Goal: Share content: Share content

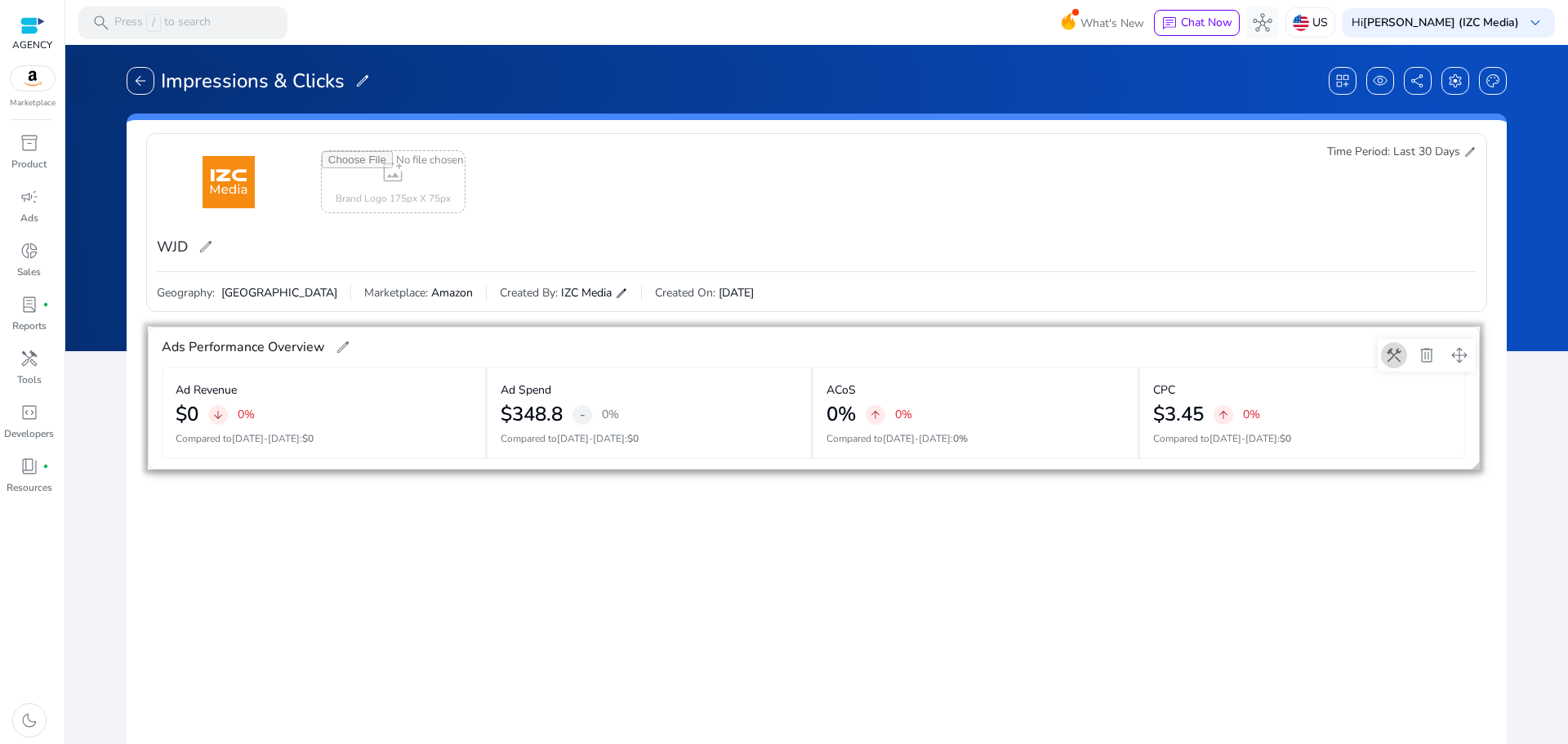
click at [1391, 346] on span at bounding box center [1393, 355] width 40 height 40
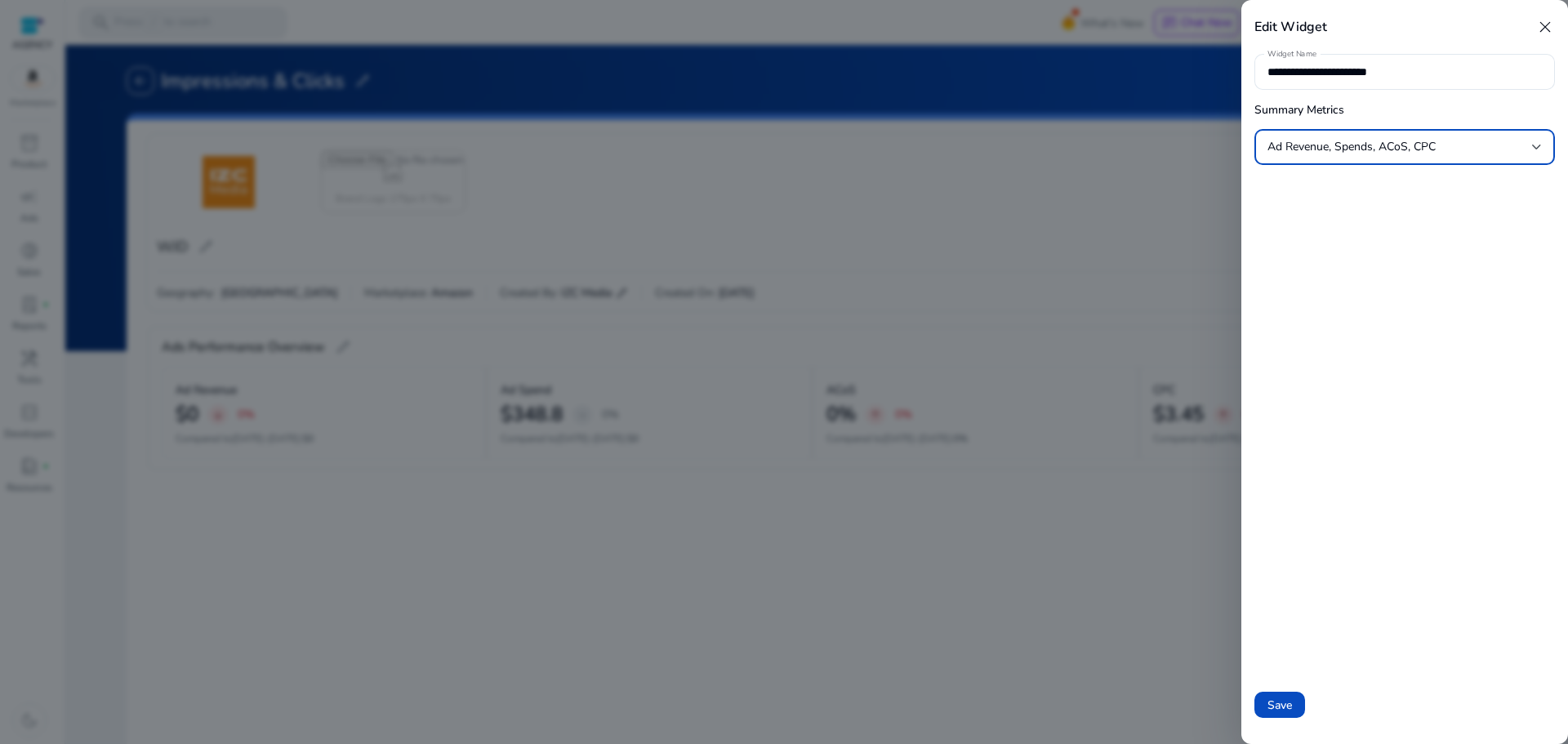
click at [1335, 156] on div "Ad Revenue, Spends, ACoS, CPC" at bounding box center [1404, 146] width 274 height 19
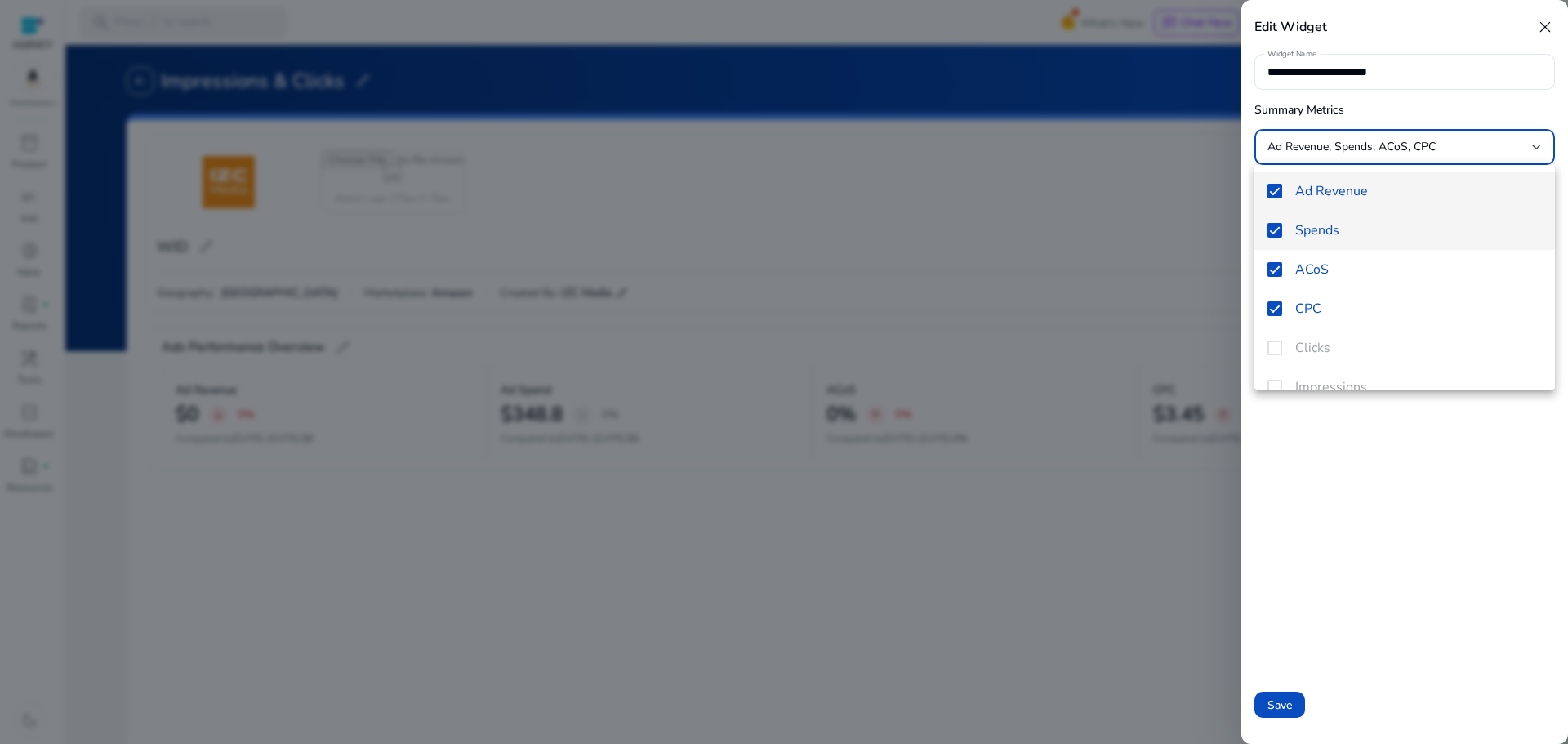
click at [1307, 240] on mat-option "Spends" at bounding box center [1404, 230] width 300 height 40
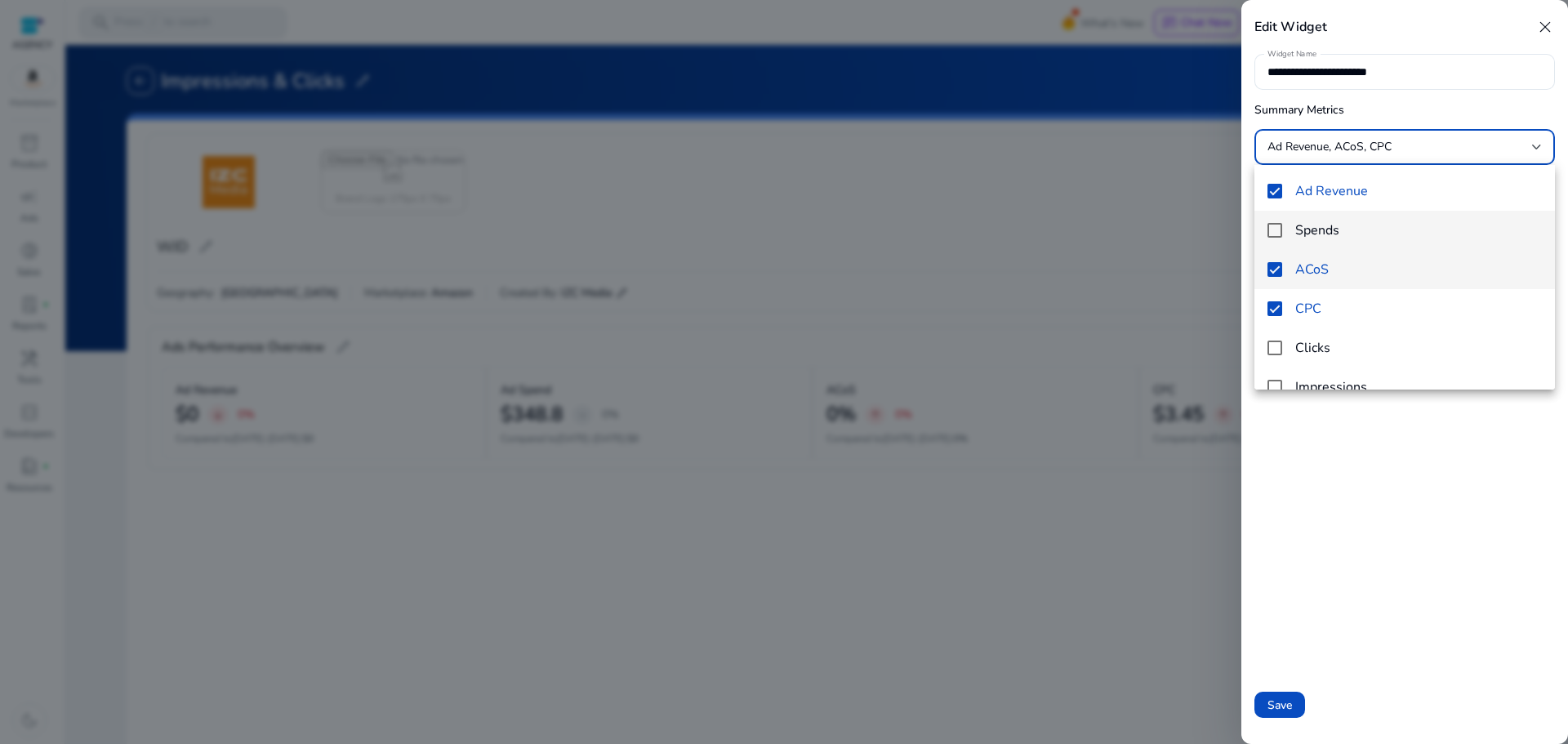
click at [1307, 269] on span "ACoS" at bounding box center [1418, 269] width 246 height 18
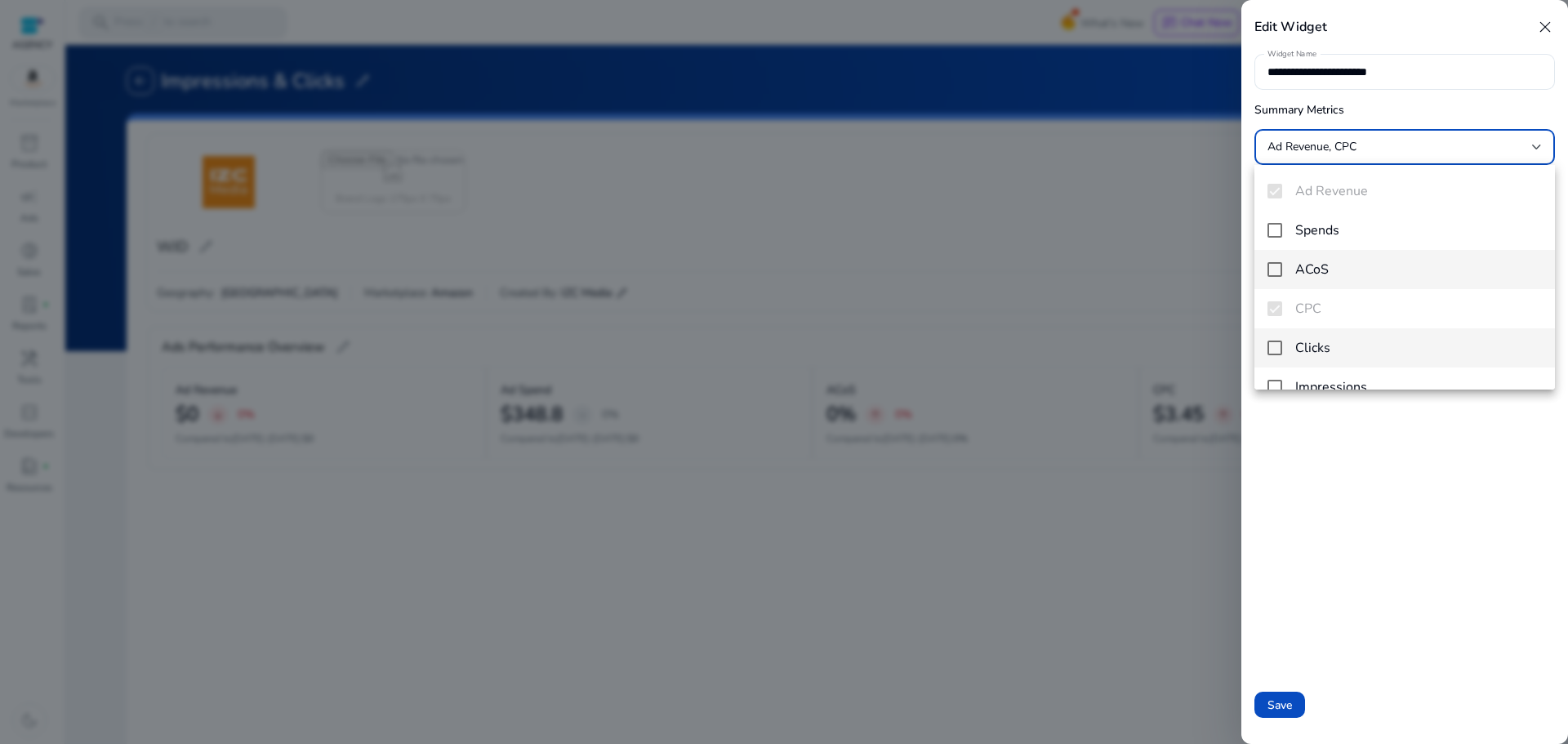
click at [1321, 356] on span "Clicks" at bounding box center [1418, 347] width 246 height 18
click at [1317, 383] on span "Impressions" at bounding box center [1418, 387] width 246 height 18
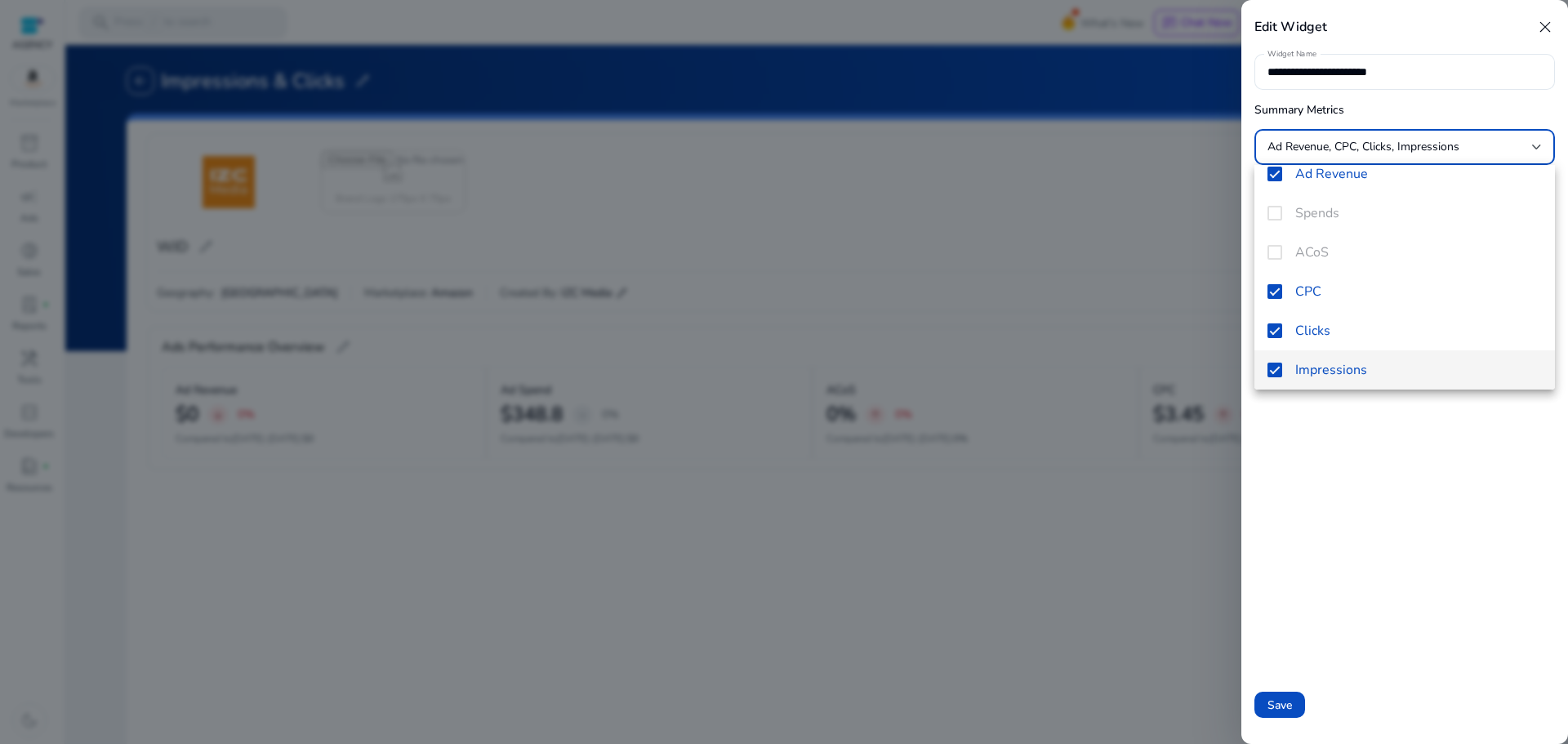
click at [1298, 704] on div at bounding box center [784, 372] width 1568 height 744
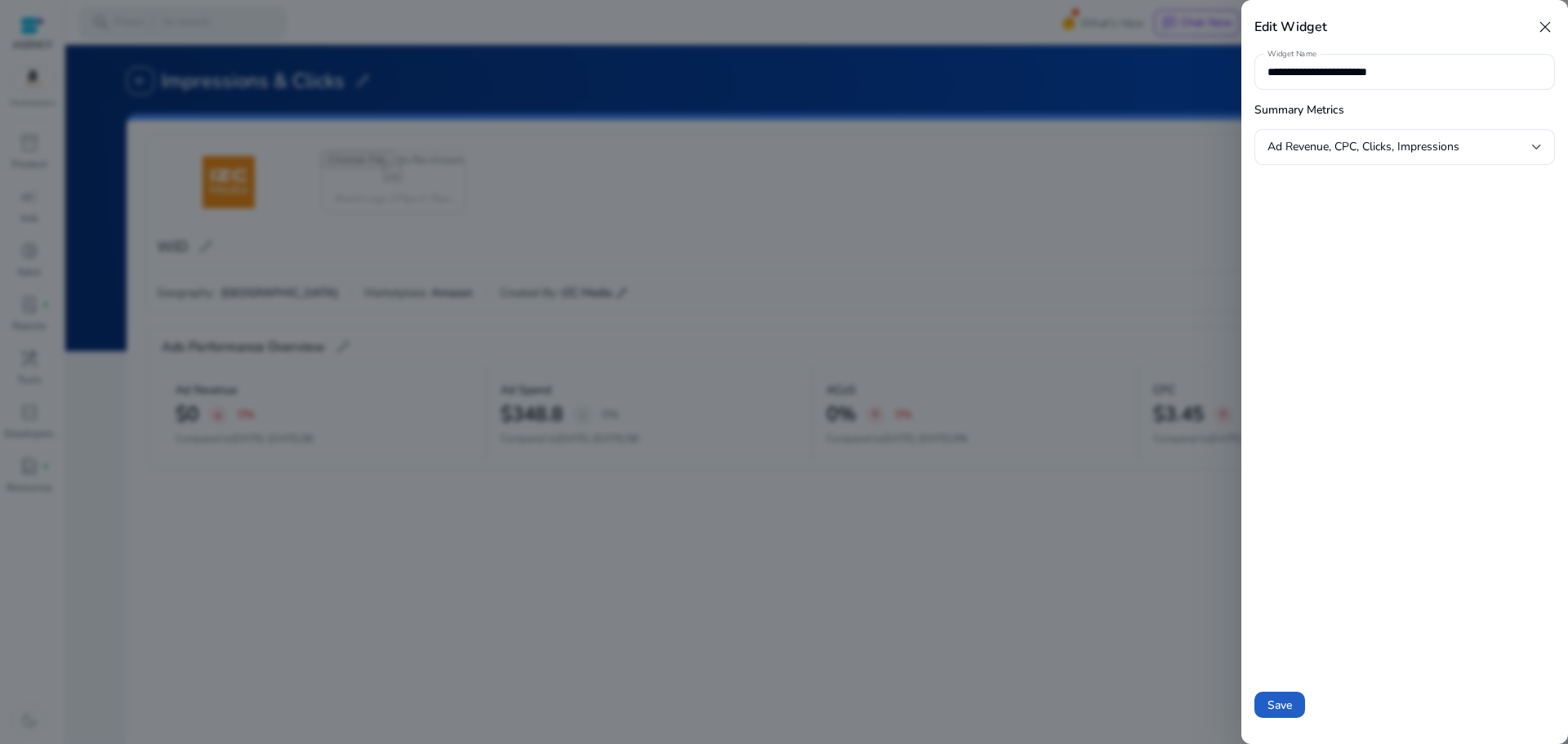
click at [1298, 704] on span at bounding box center [1280, 704] width 50 height 40
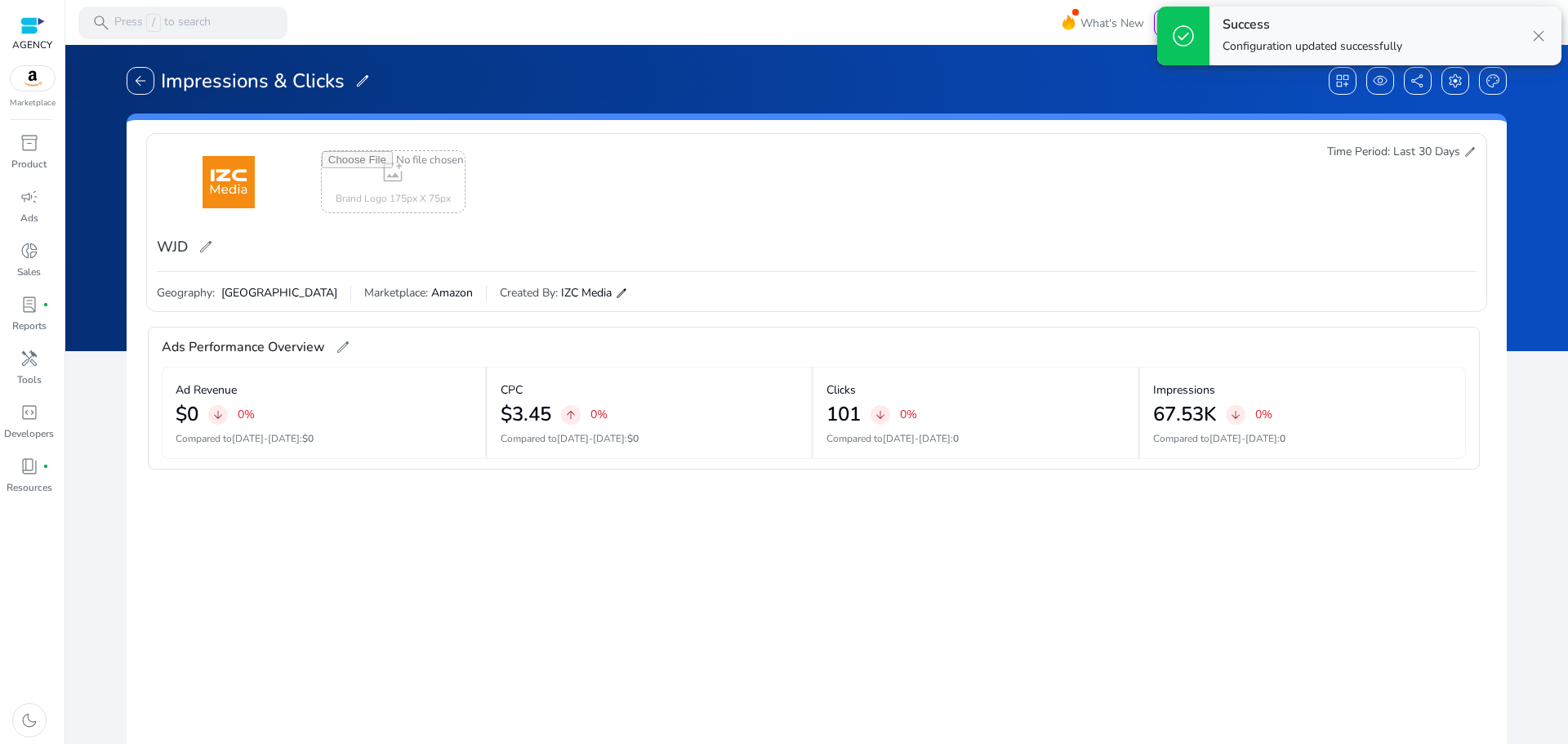
click at [1022, 594] on gridster "construction delete drag_pan Ads Performance Overview edit Ad Revenue $0 arrow_…" at bounding box center [816, 690] width 1354 height 744
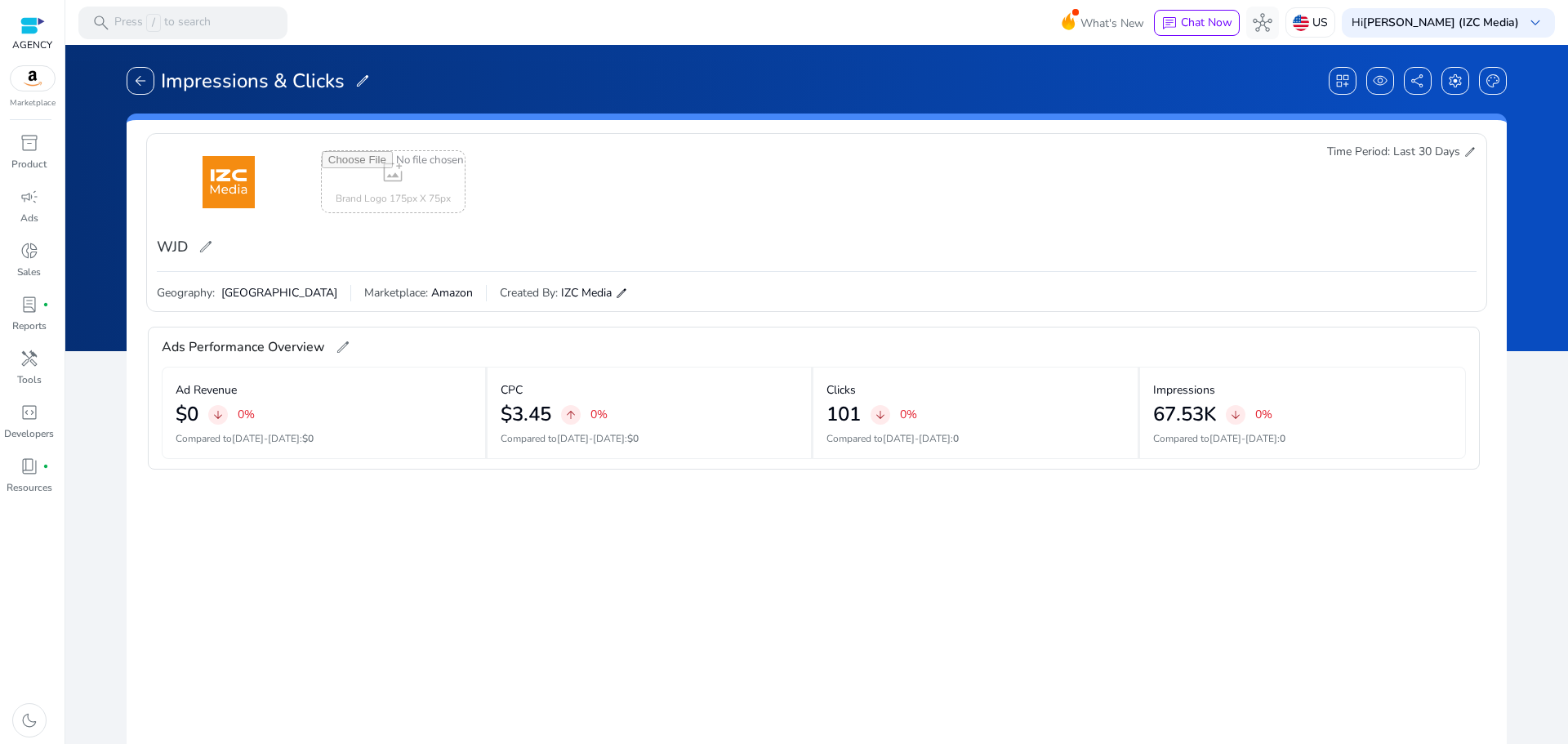
scroll to position [0, 0]
click at [90, 538] on div "arrow_back Impressions & Clicks edit dashboard_customize visibility share setti…" at bounding box center [816, 568] width 1506 height 1014
click at [1454, 150] on div "Time Period: Last 30 Days edit" at bounding box center [1402, 151] width 150 height 16
click at [1463, 152] on span "edit" at bounding box center [1470, 152] width 13 height 13
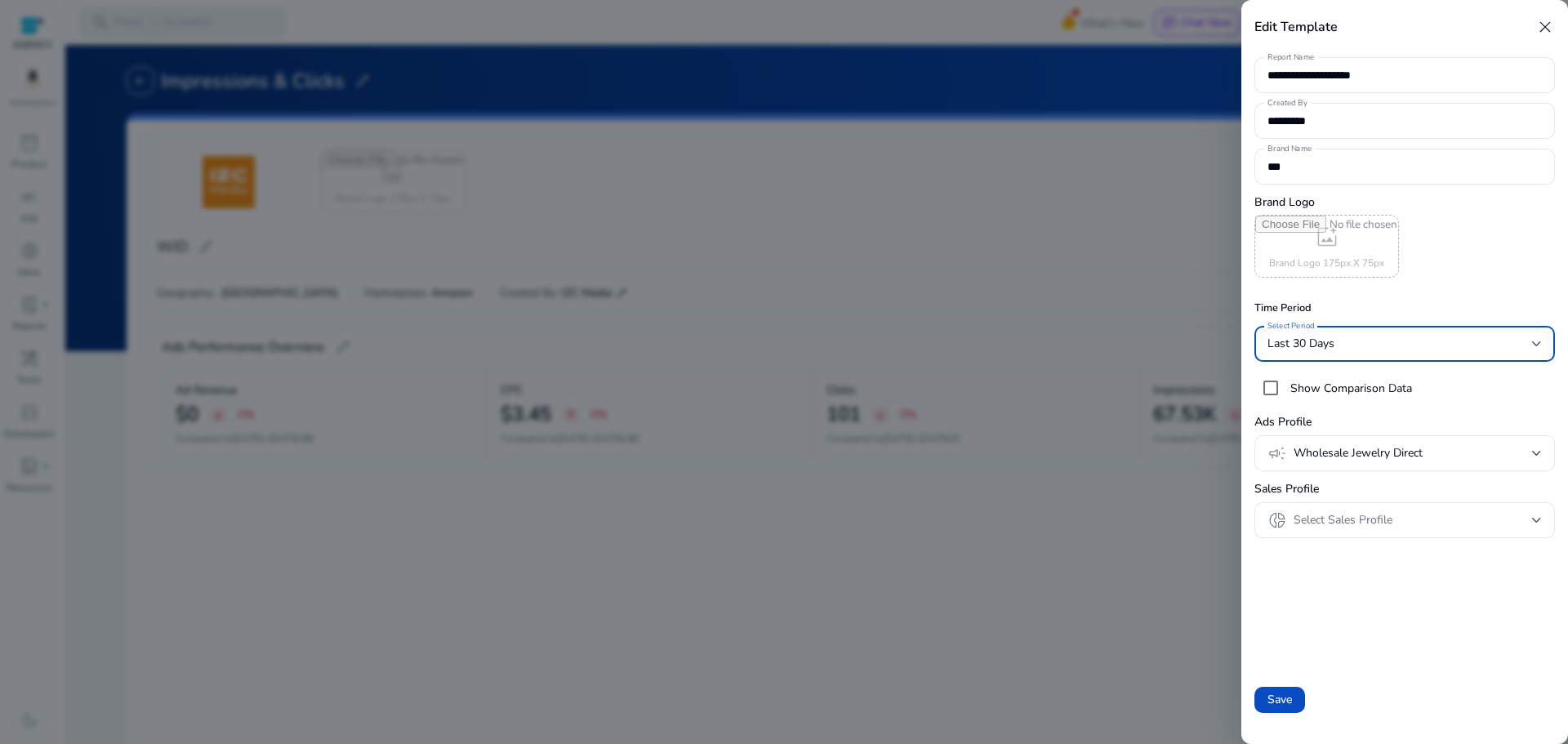
click at [1366, 346] on div "Last 30 Days" at bounding box center [1399, 343] width 265 height 18
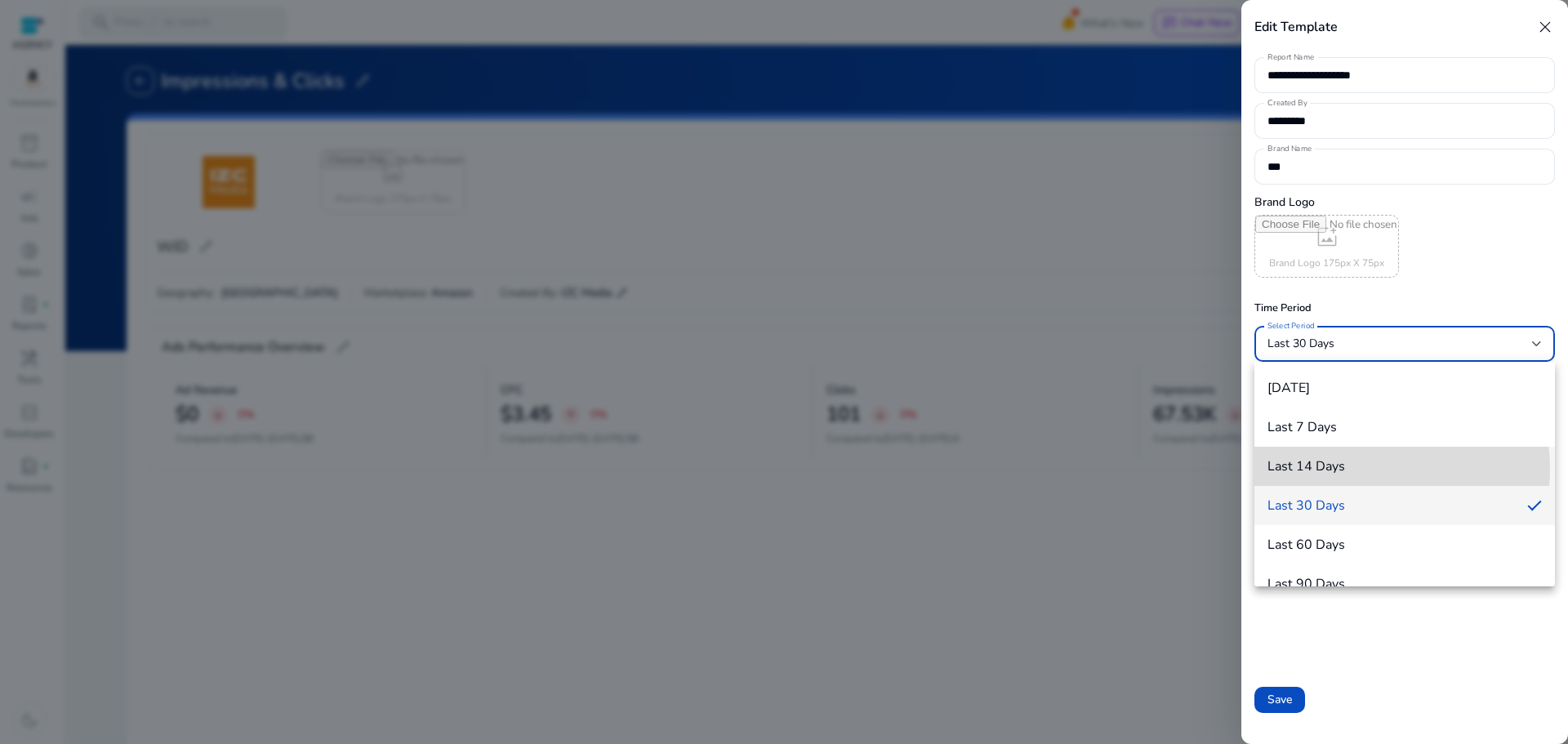
click at [1350, 468] on span "Last 14 Days" at bounding box center [1404, 467] width 274 height 15
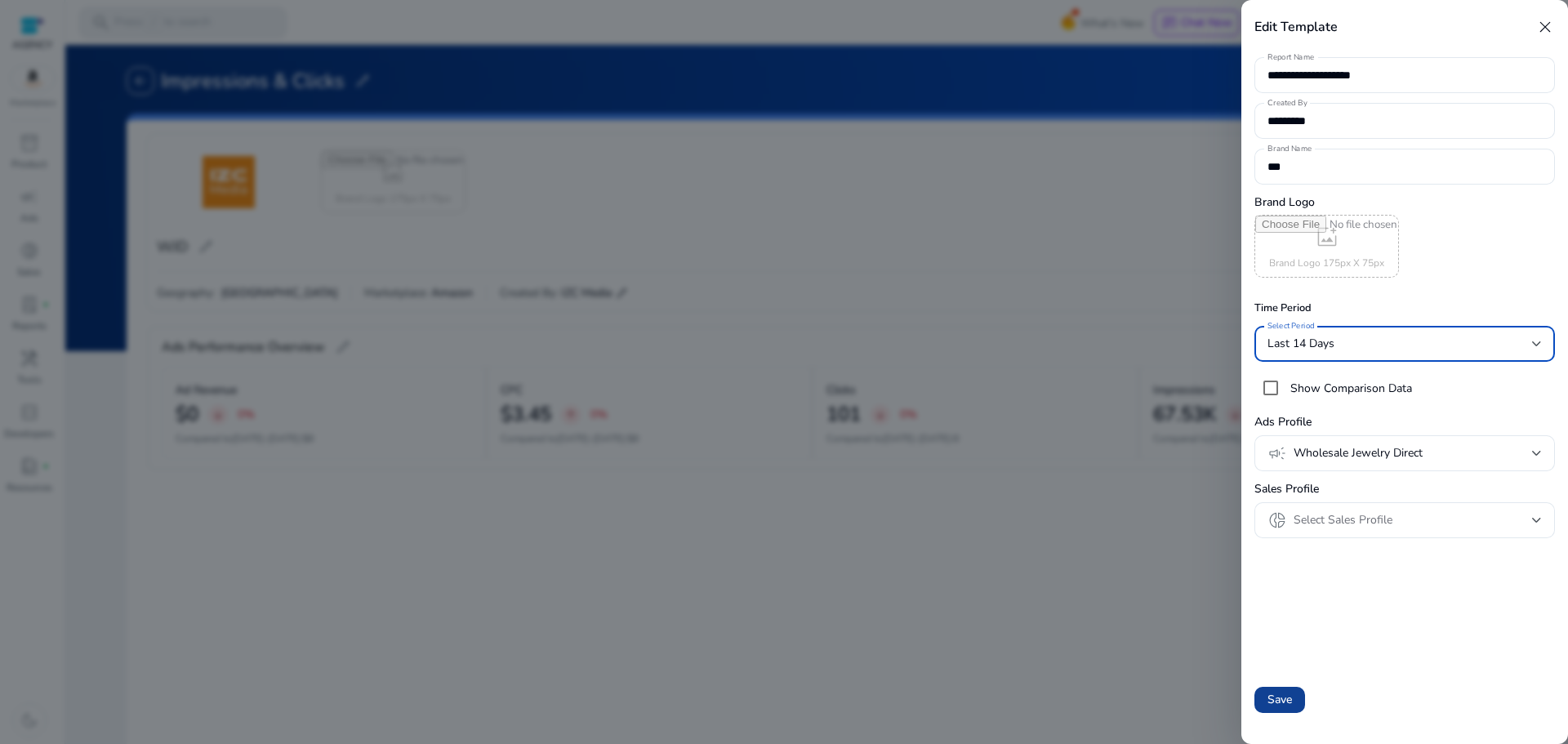
click at [1275, 691] on span "Save" at bounding box center [1279, 699] width 24 height 17
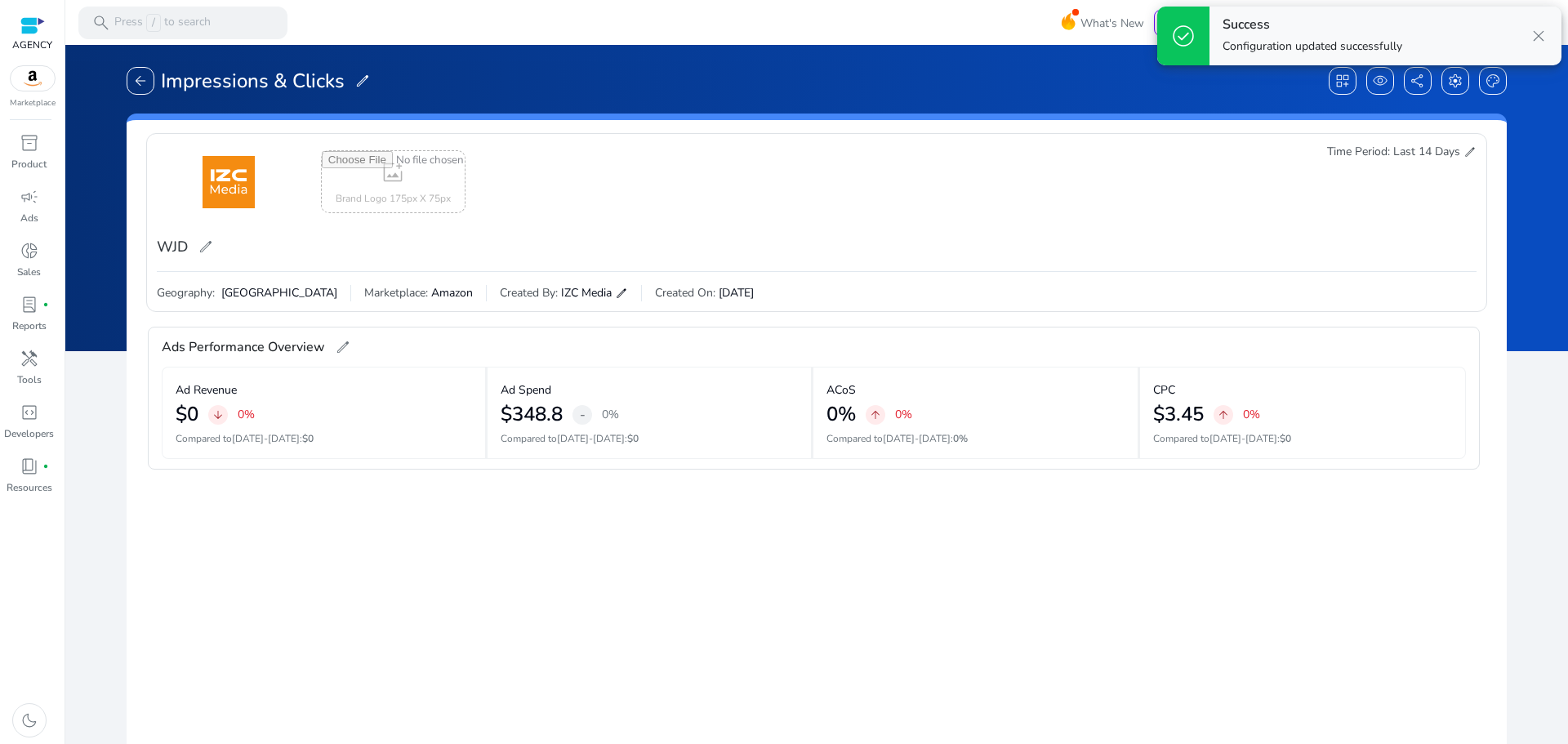
click at [1170, 571] on gridster "construction delete drag_pan Ads Performance Overview edit Ad Revenue $0 arrow_…" at bounding box center [816, 690] width 1354 height 744
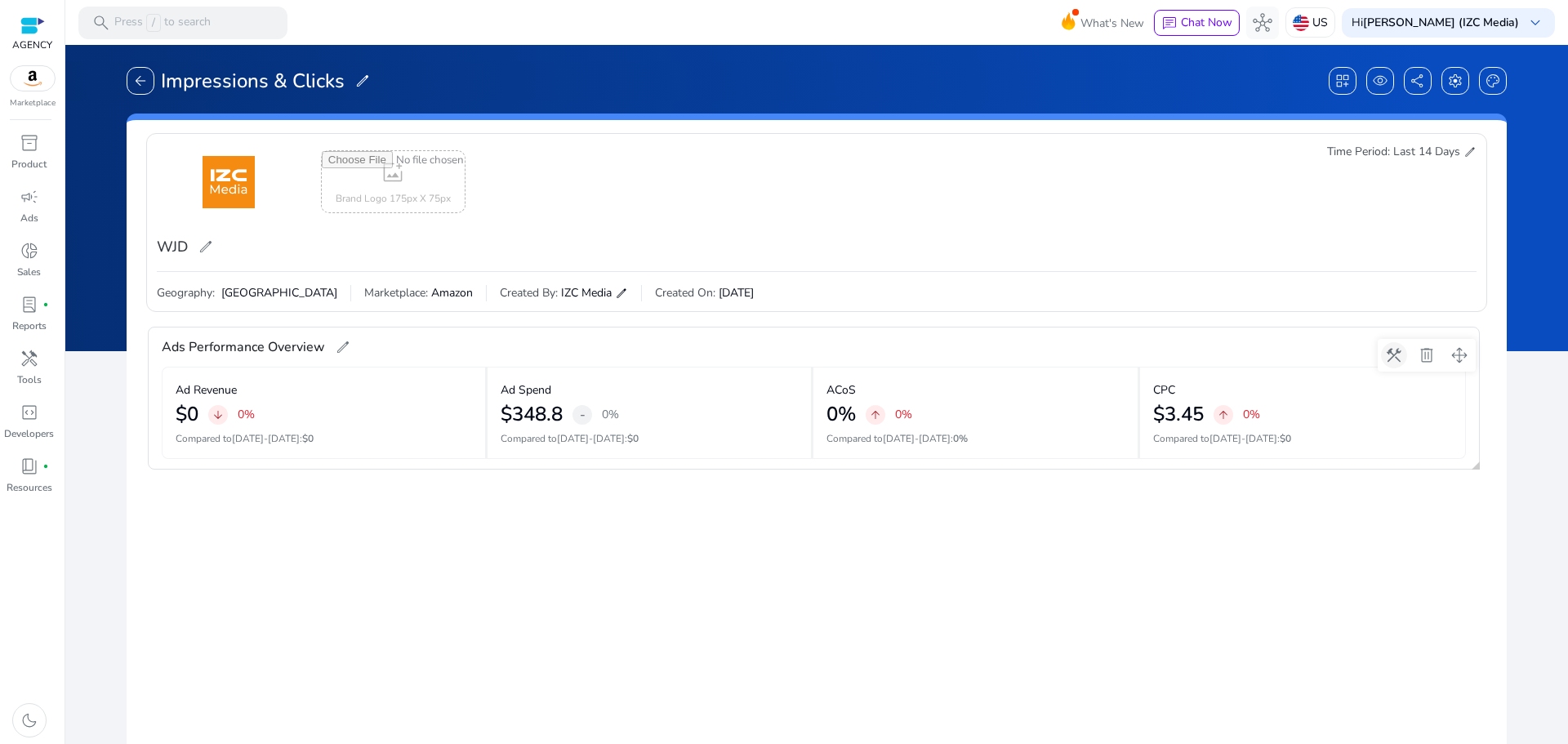
click at [1400, 358] on span at bounding box center [1393, 355] width 40 height 40
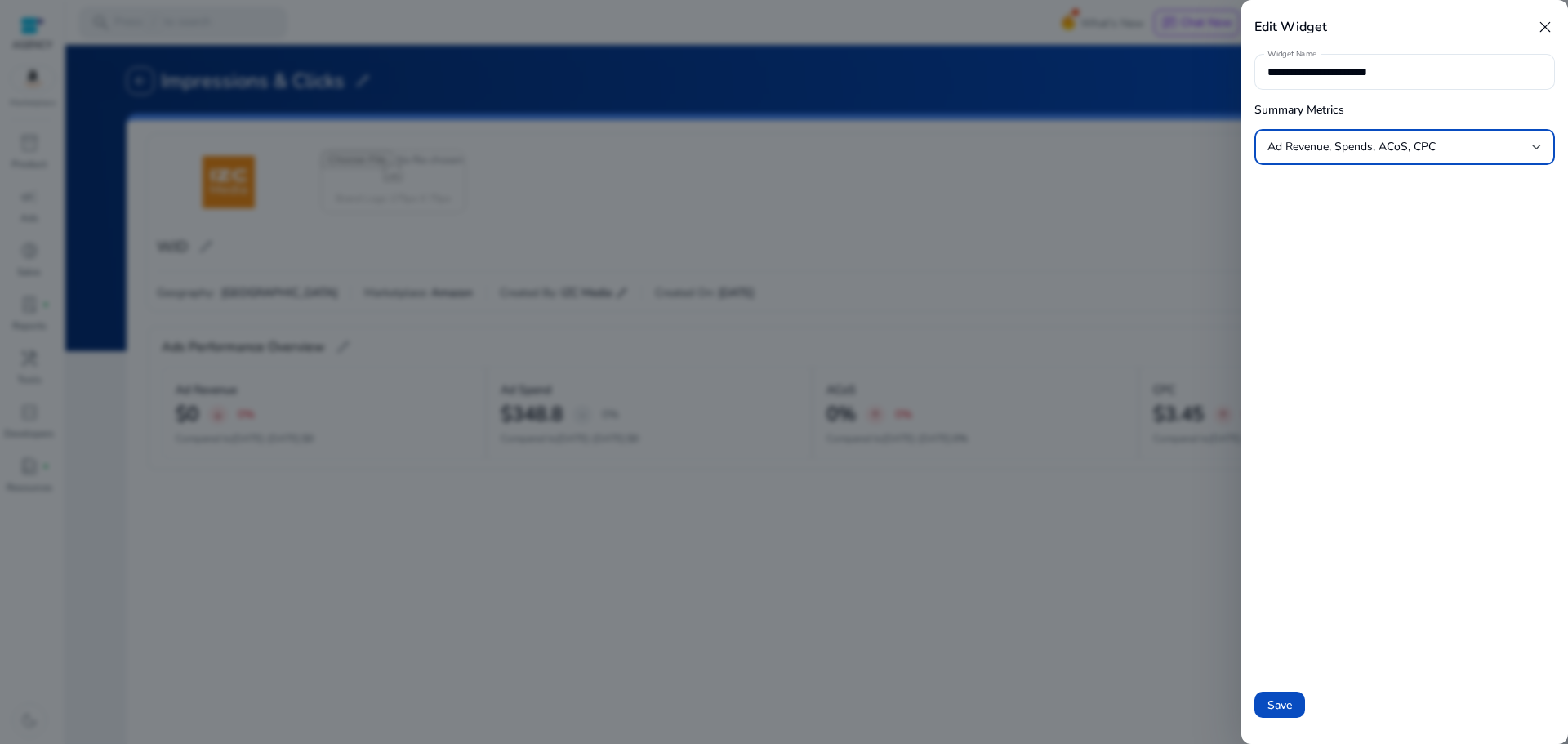
click at [1409, 139] on span "Ad Revenue, Spends, ACoS, CPC" at bounding box center [1351, 146] width 168 height 15
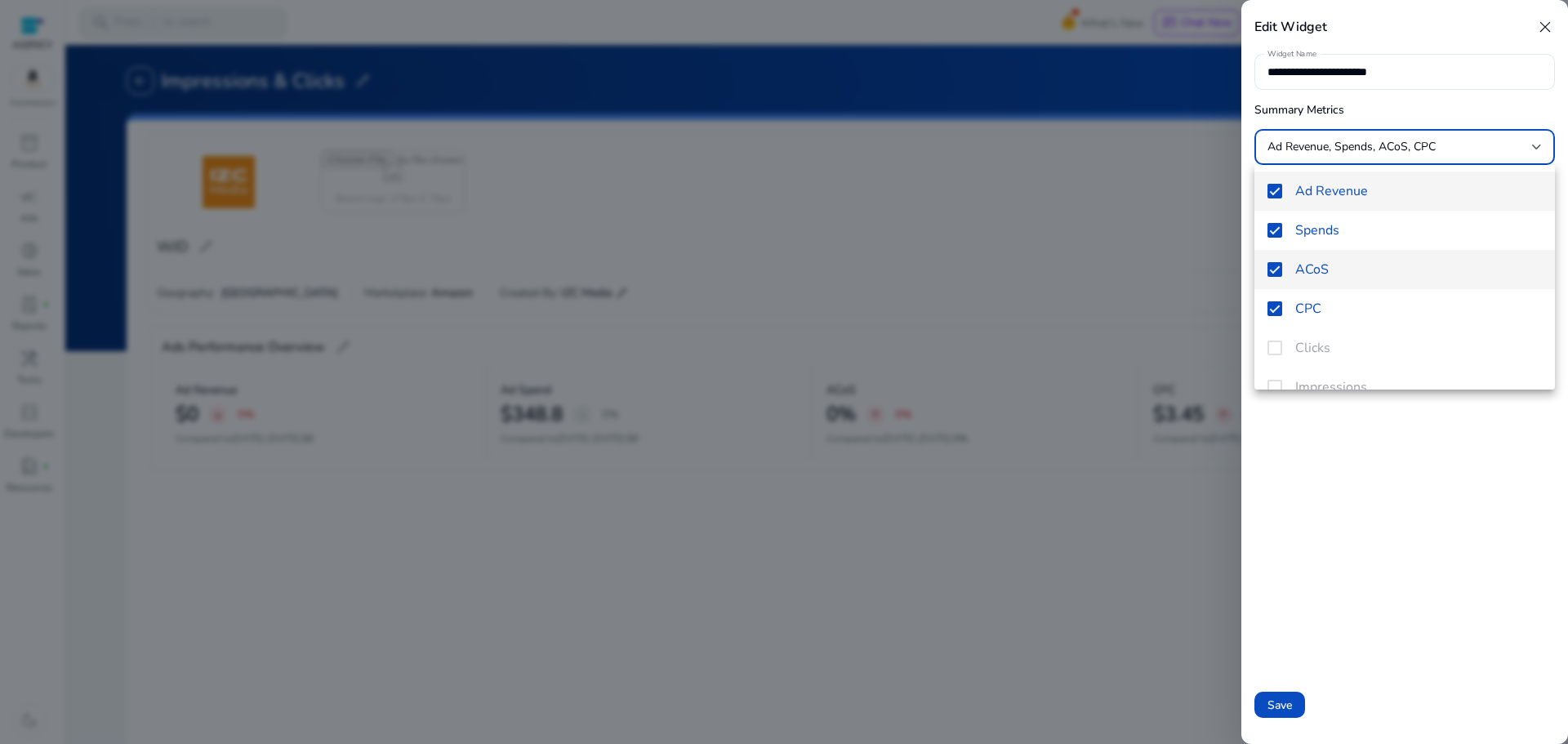
click at [1287, 254] on mat-option "ACoS" at bounding box center [1404, 269] width 300 height 40
click at [1281, 240] on mat-option "Spends" at bounding box center [1404, 230] width 300 height 40
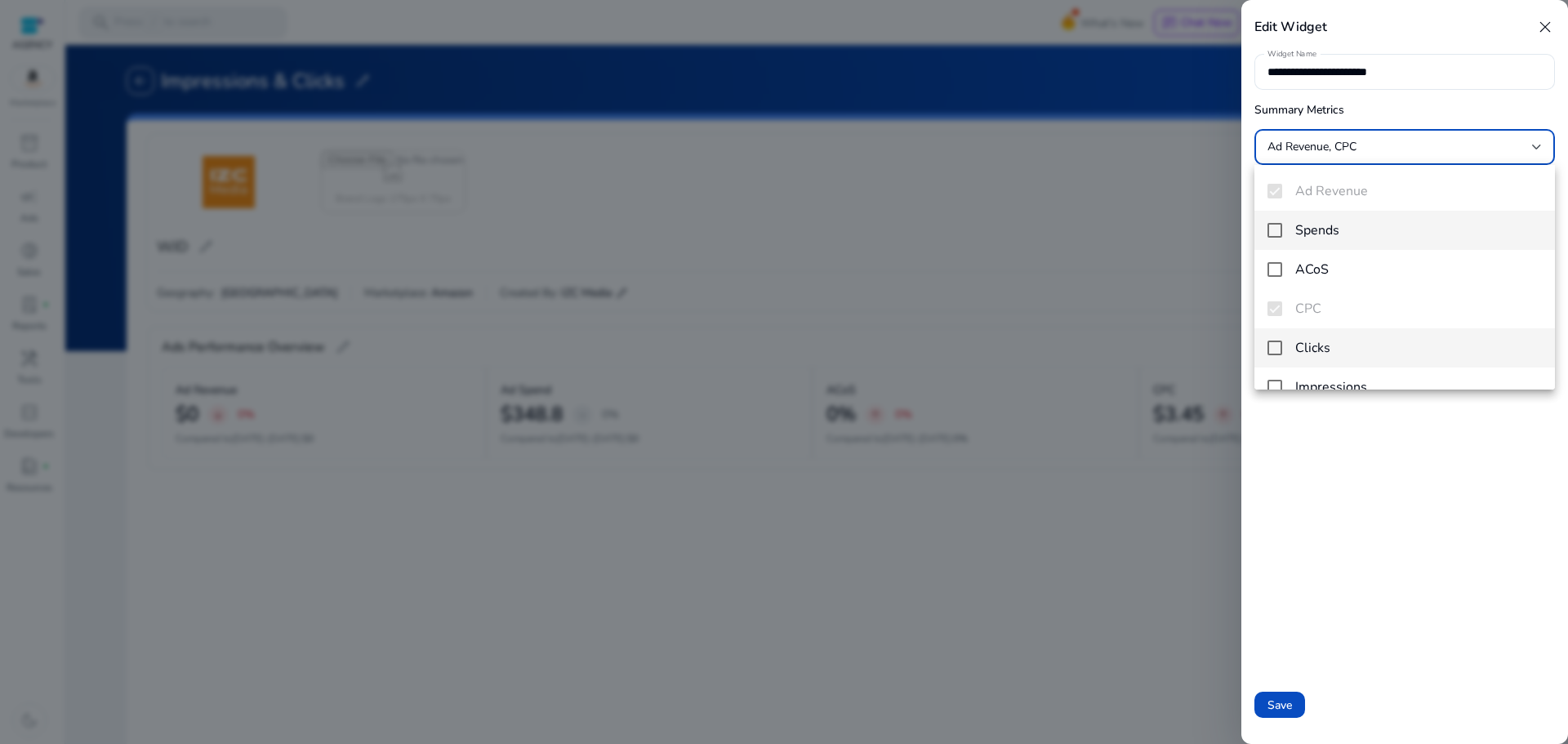
click at [1275, 350] on mat-pseudo-checkbox at bounding box center [1274, 347] width 14 height 14
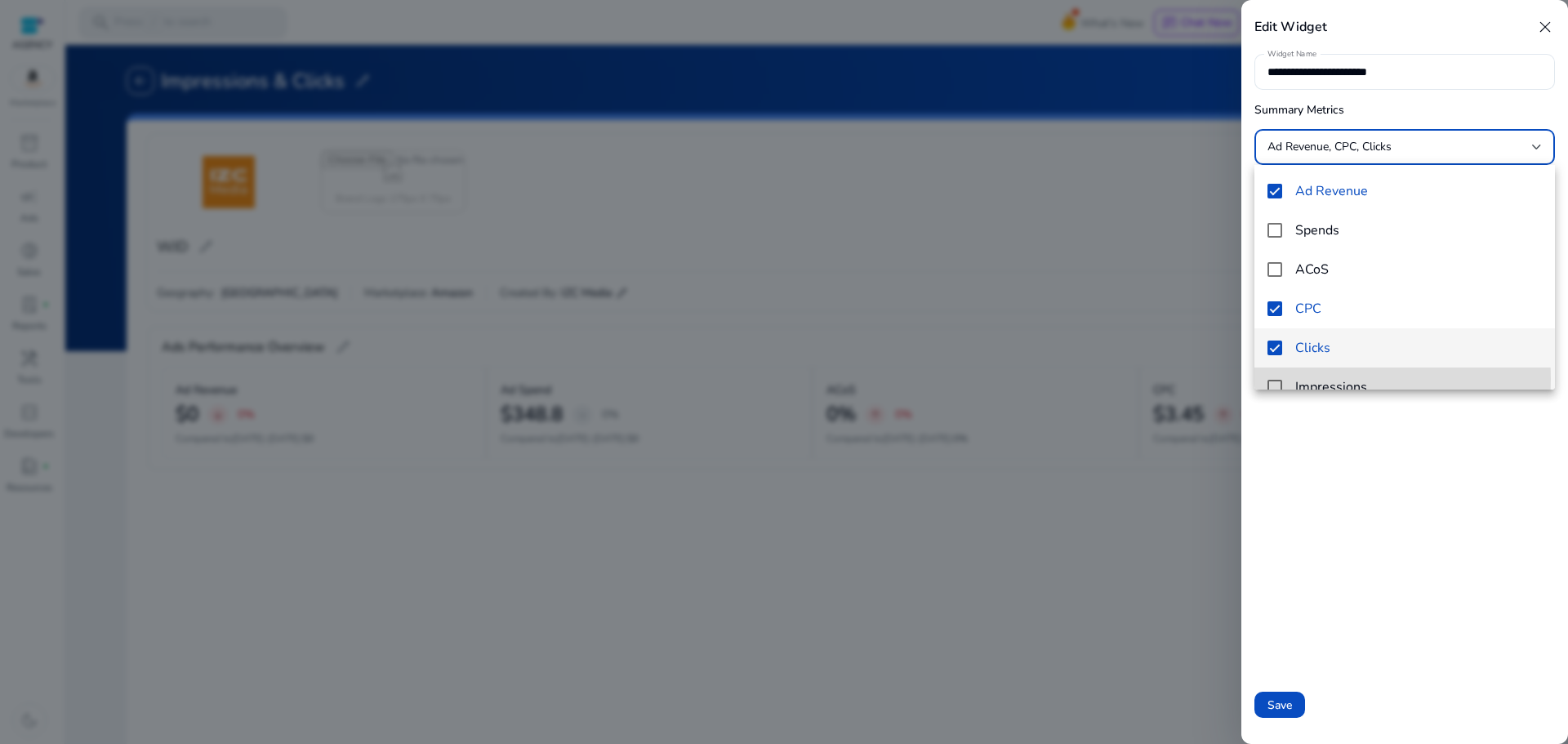
click at [1275, 379] on mat-option "Impressions" at bounding box center [1404, 387] width 300 height 40
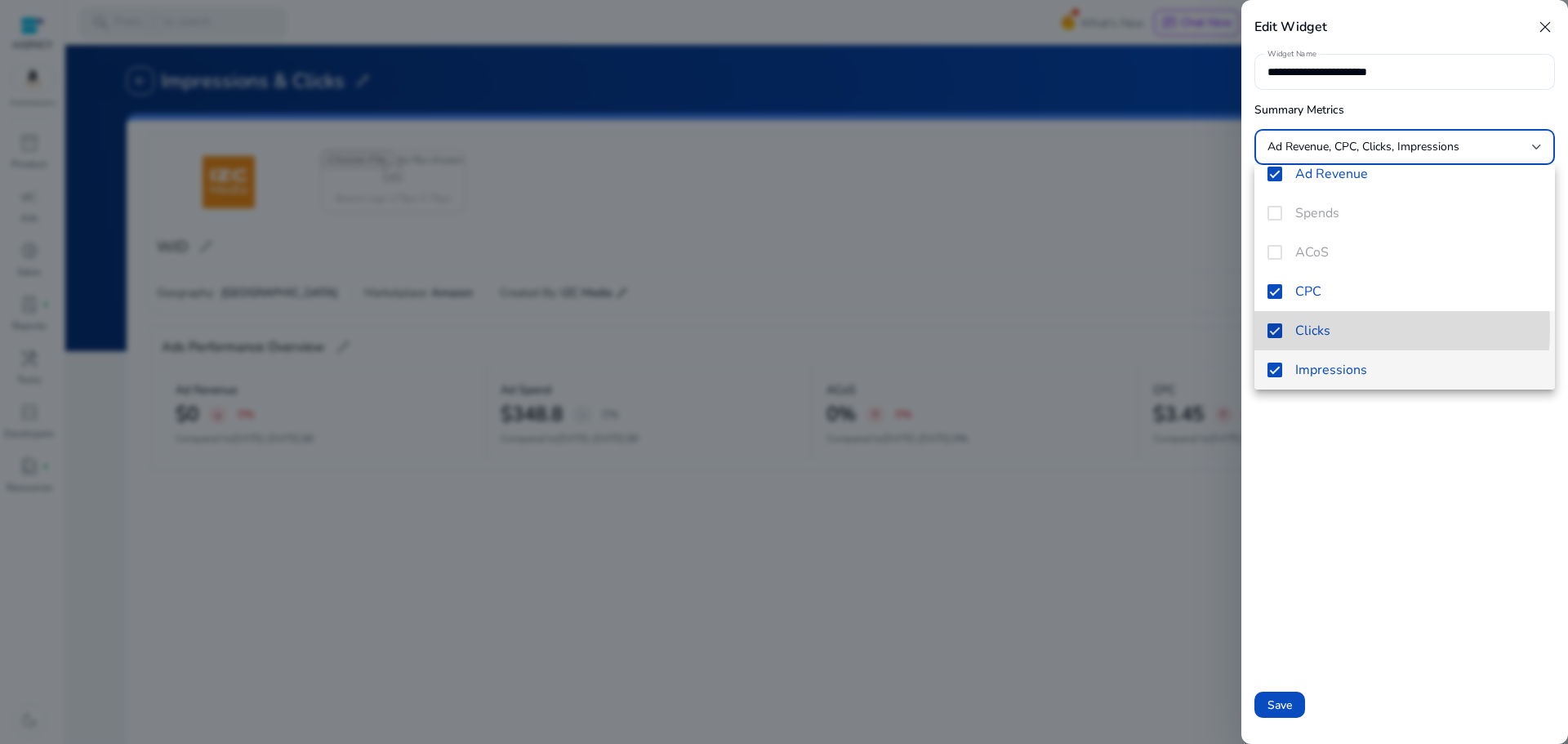
click at [1286, 328] on mat-option "Clicks" at bounding box center [1404, 330] width 300 height 40
click at [1280, 335] on mat-pseudo-checkbox at bounding box center [1274, 330] width 14 height 14
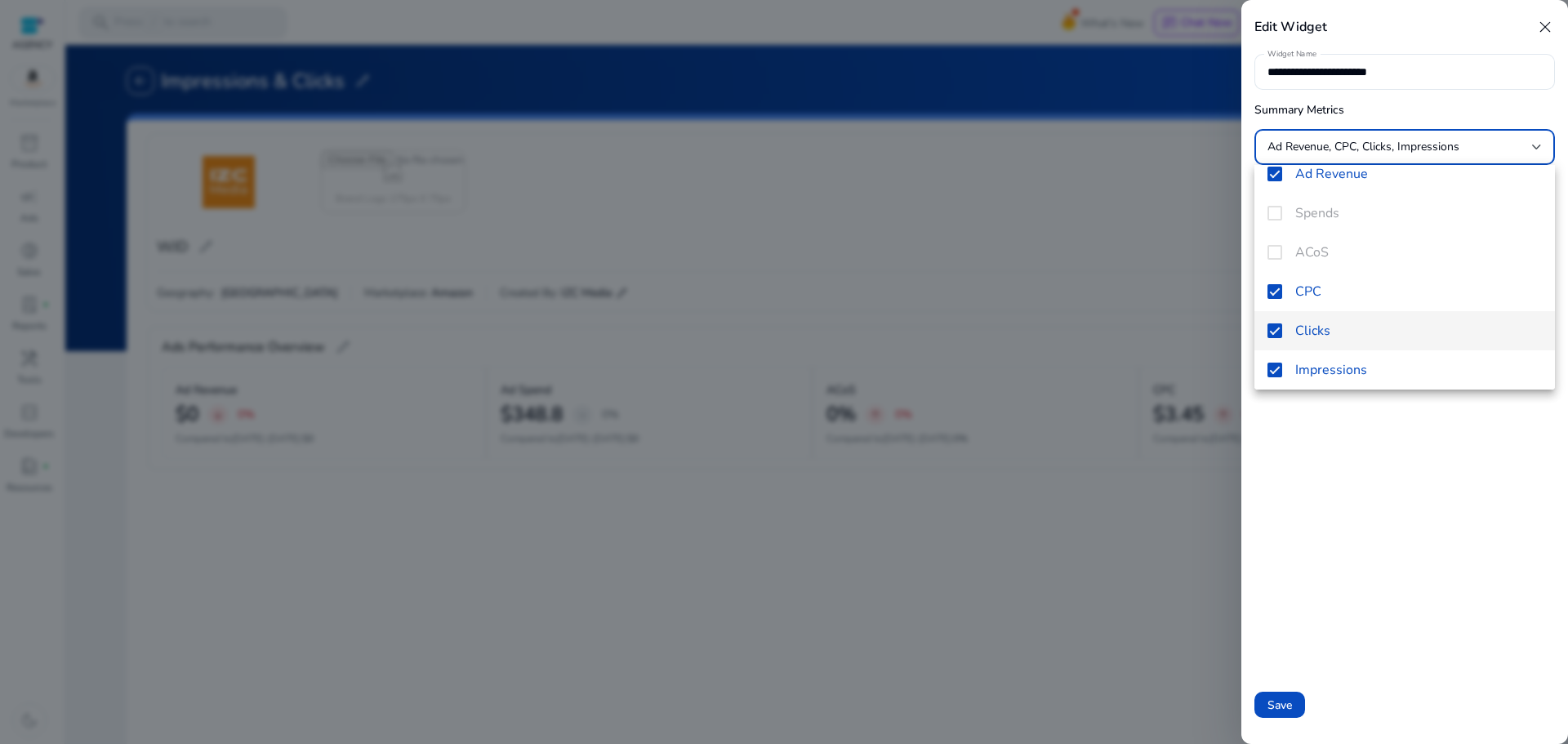
click at [1280, 695] on div at bounding box center [784, 372] width 1568 height 744
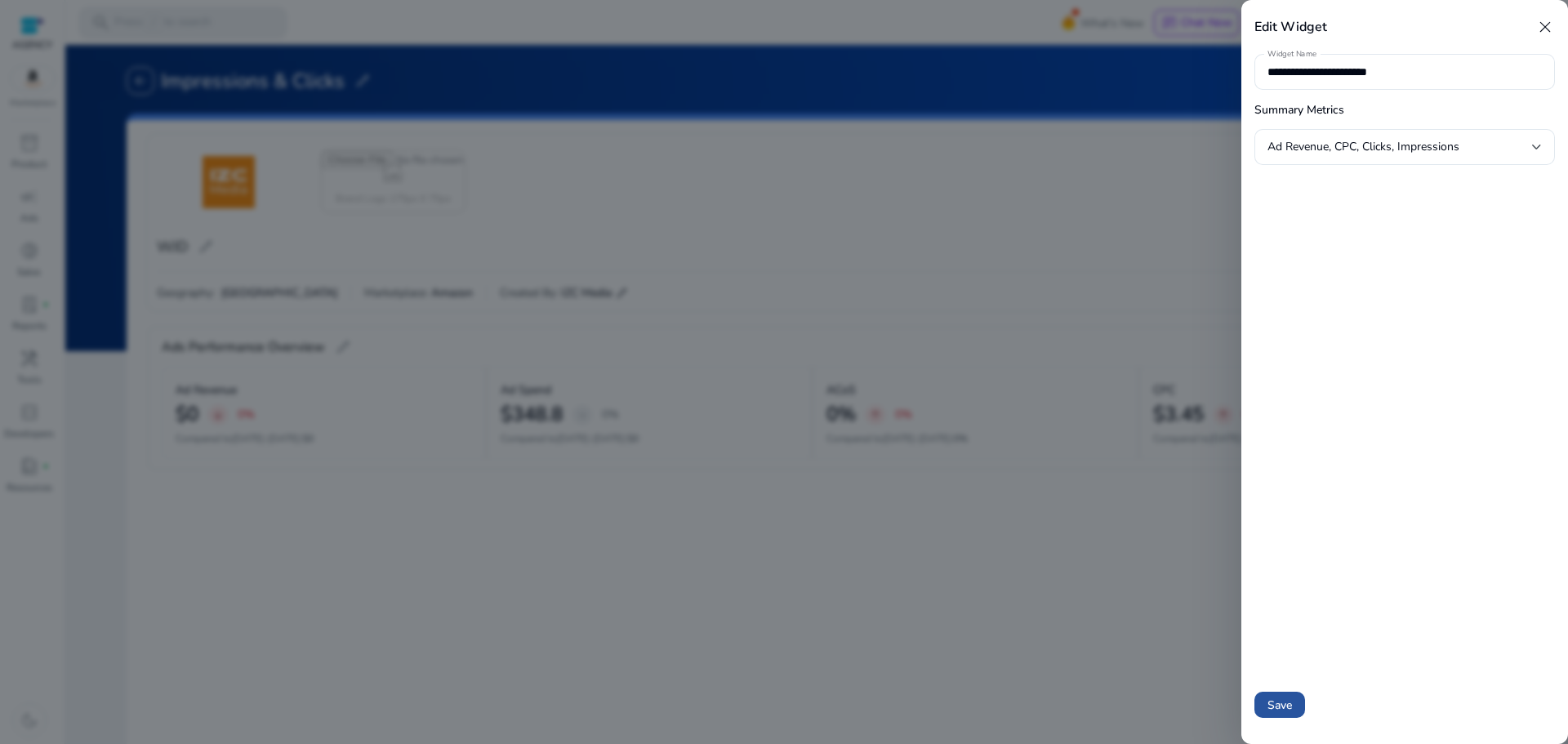
click at [1275, 699] on span "Save" at bounding box center [1279, 704] width 24 height 17
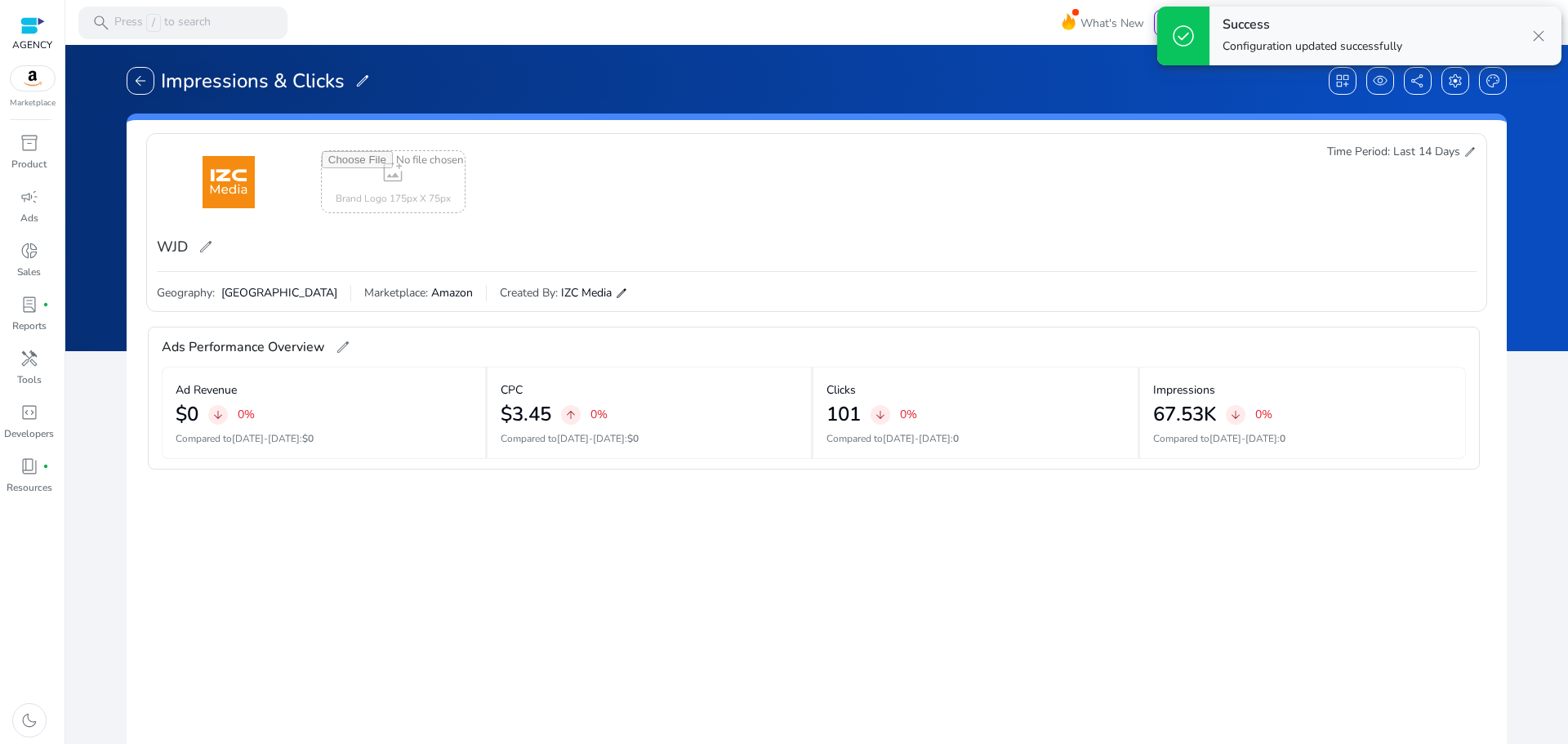
click at [979, 546] on gridster "construction delete drag_pan Ads Performance Overview edit Ad Revenue $0 arrow_…" at bounding box center [816, 690] width 1354 height 744
click at [404, 176] on input "file" at bounding box center [393, 182] width 143 height 61
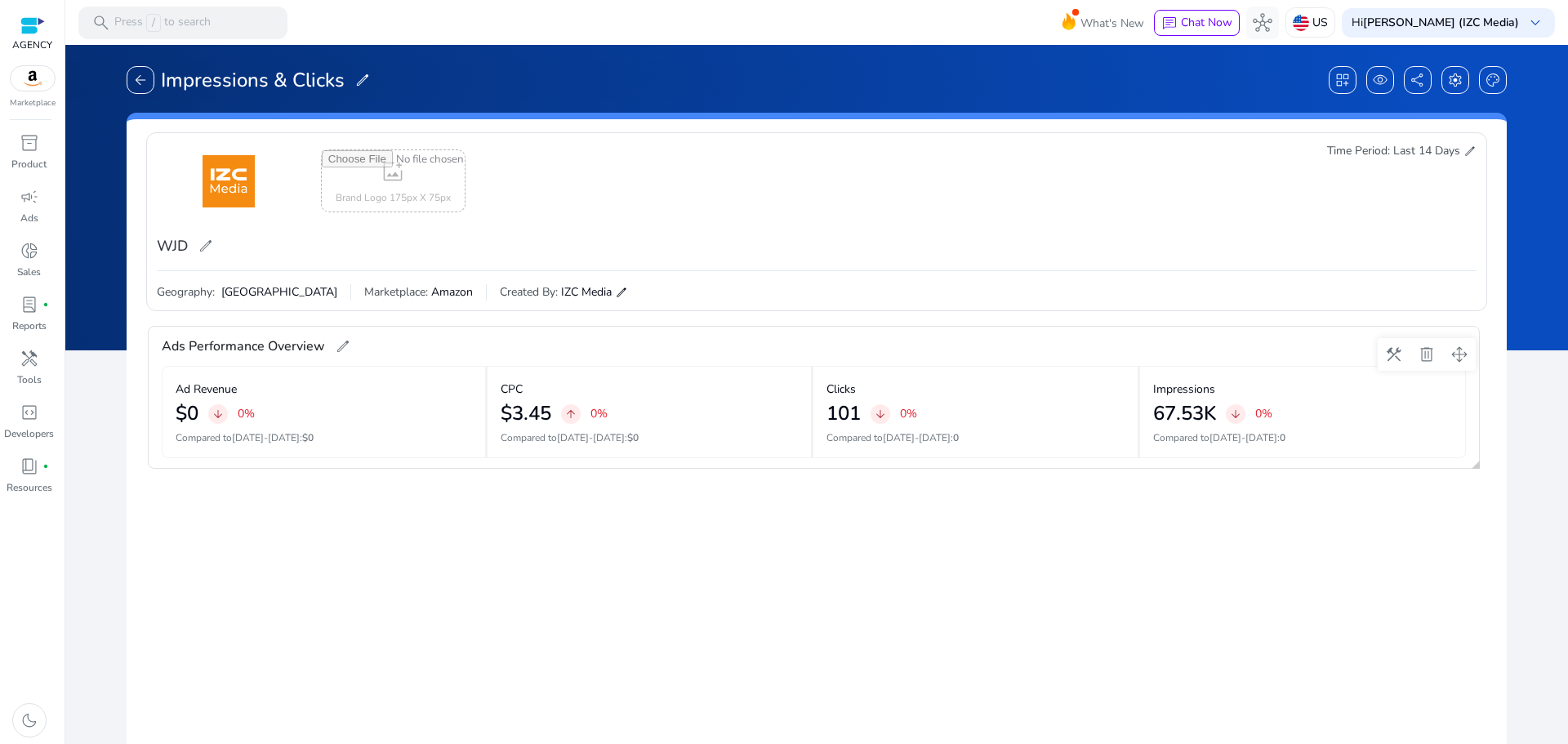
scroll to position [0, 0]
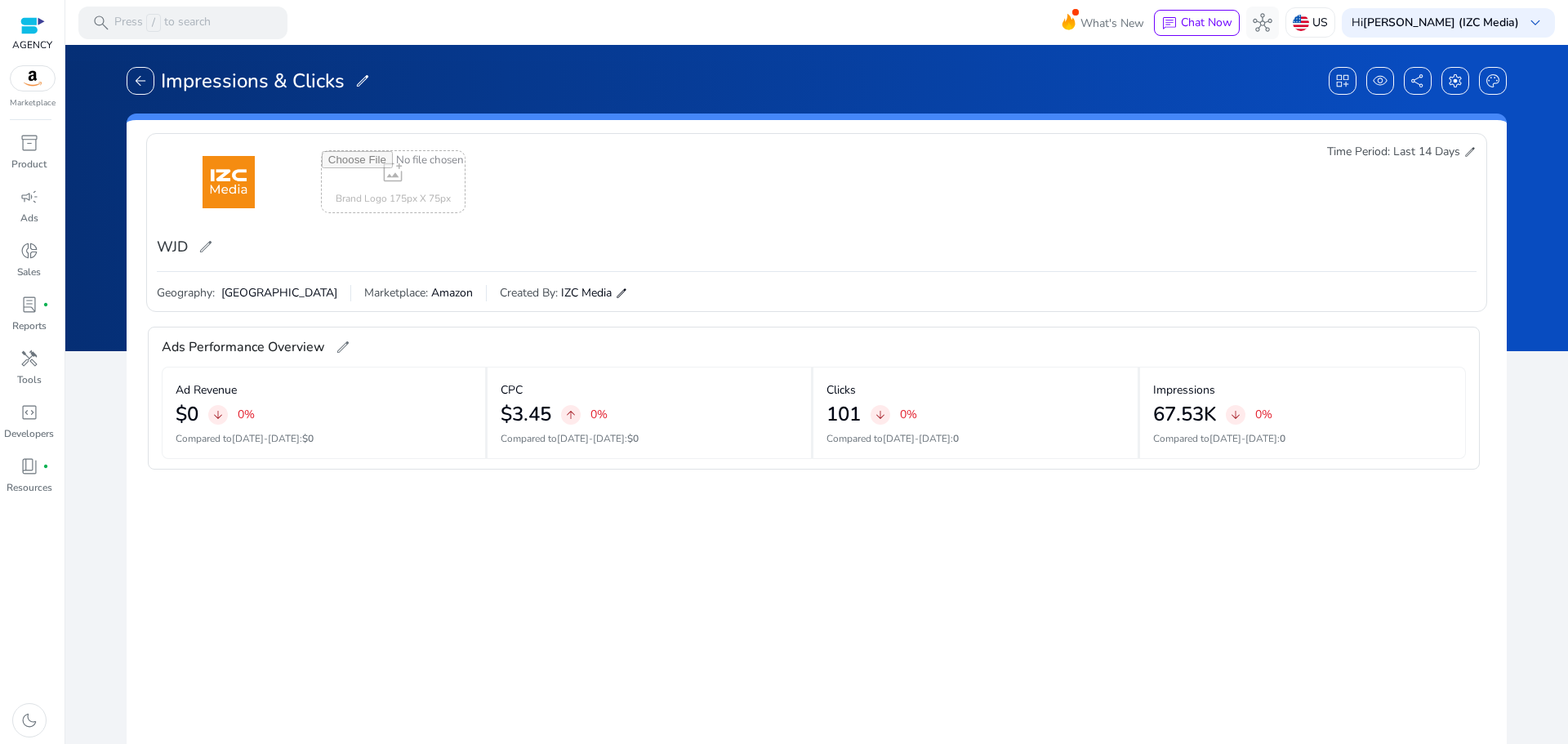
click at [386, 594] on gridster "construction delete drag_pan Ads Performance Overview edit Ad Revenue $0 arrow_…" at bounding box center [816, 690] width 1354 height 744
click at [1080, 552] on gridster "construction delete drag_pan Ads Performance Overview edit Ad Revenue $0 arrow_…" at bounding box center [816, 690] width 1354 height 744
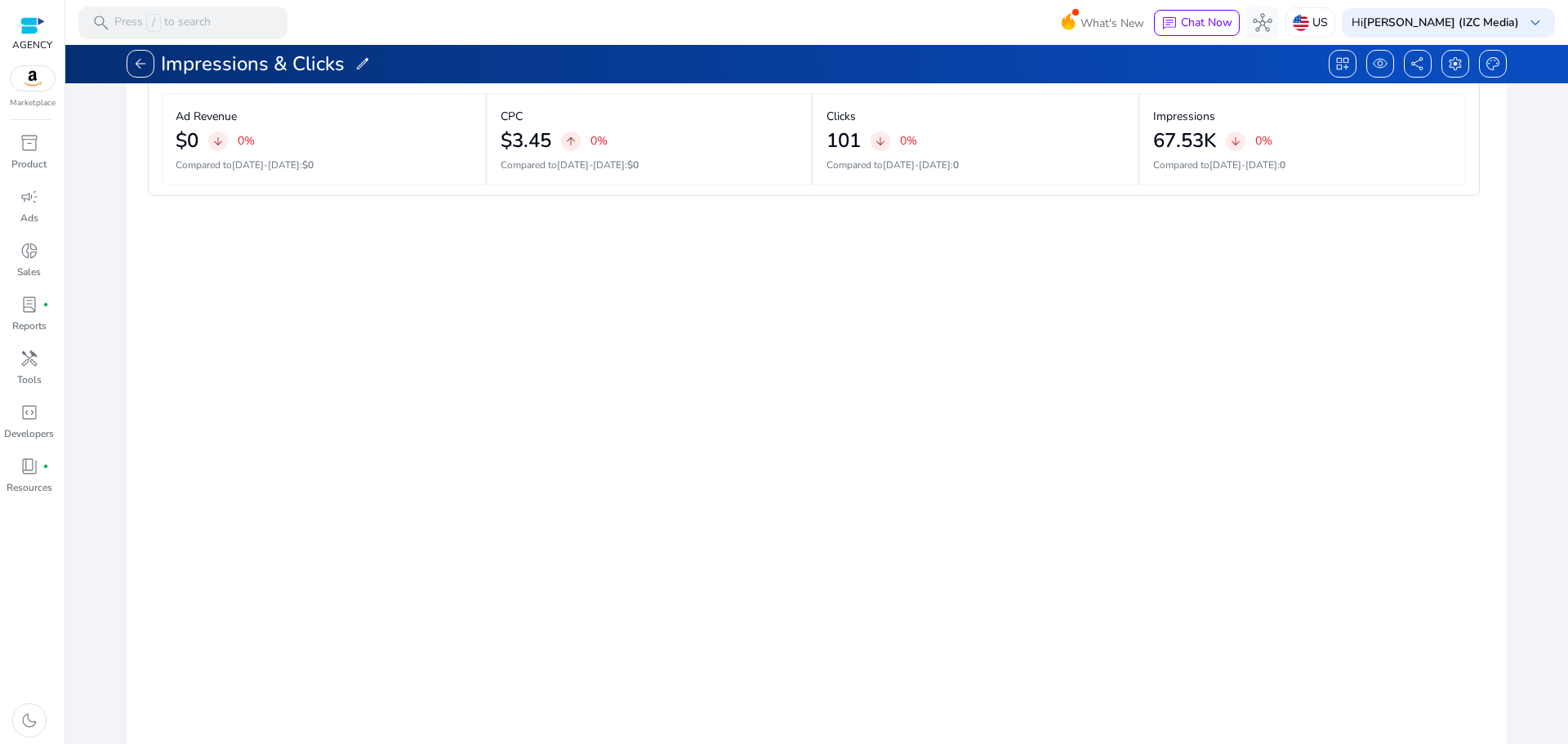
scroll to position [136, 0]
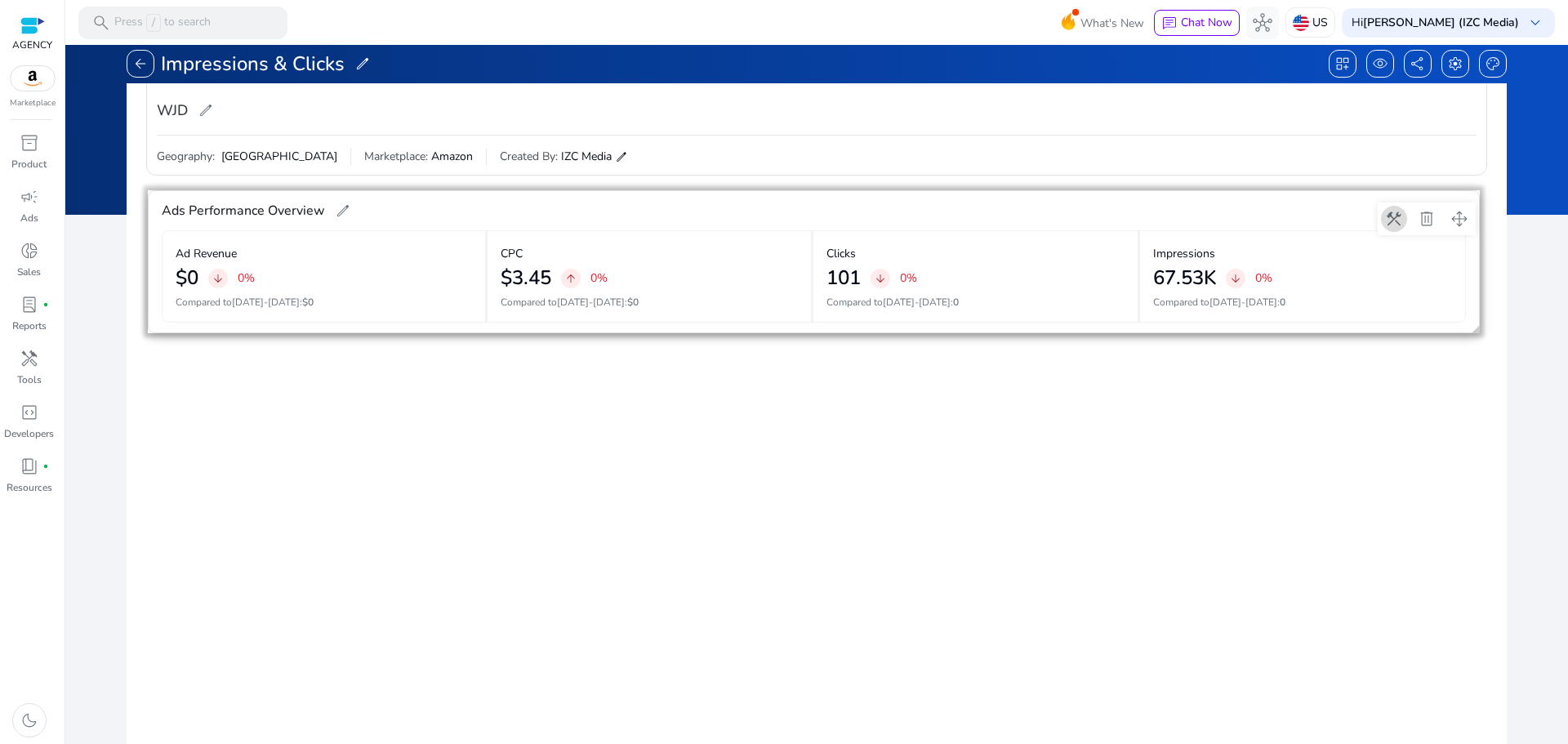
click at [1397, 225] on span at bounding box center [1393, 219] width 40 height 40
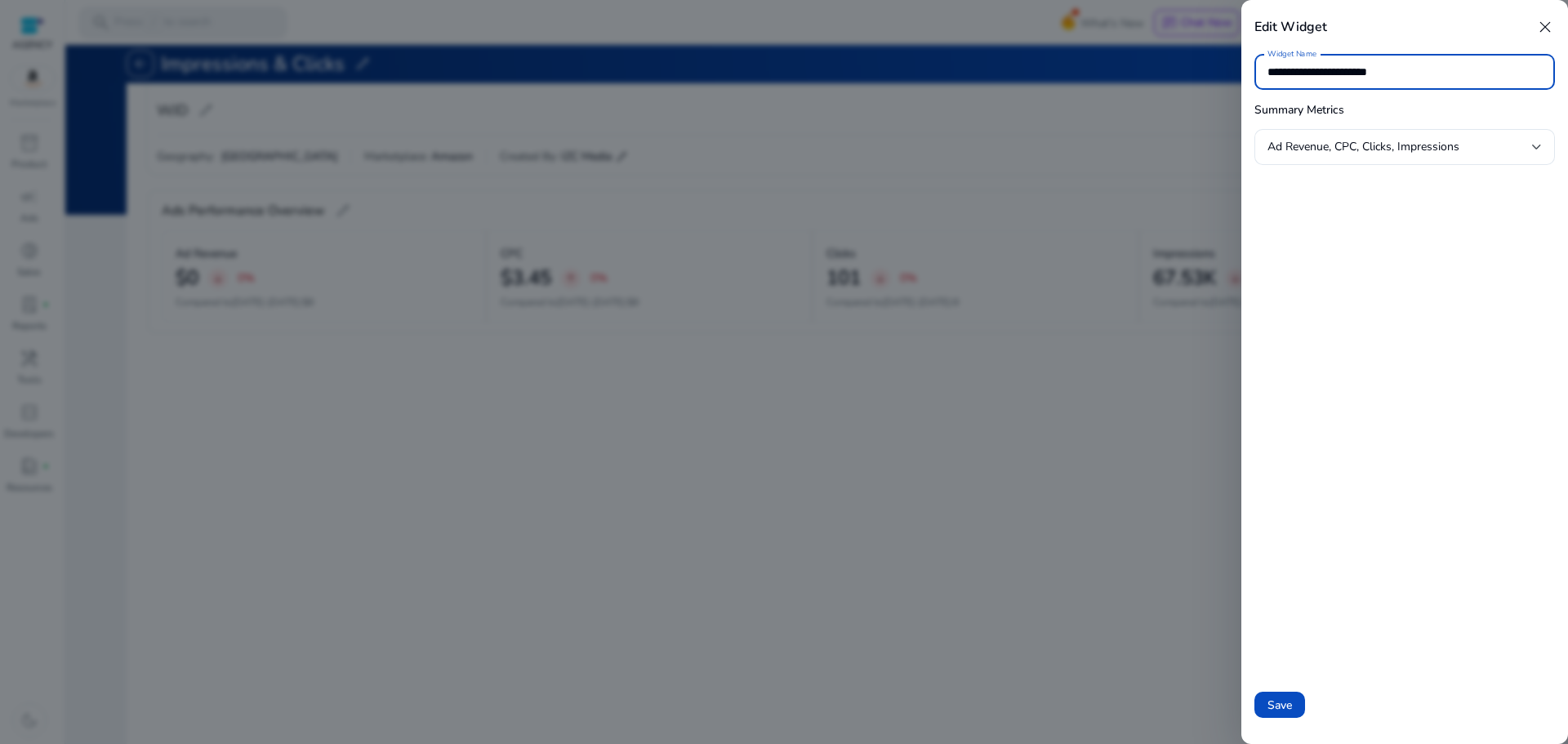
click at [1154, 499] on div at bounding box center [784, 372] width 1568 height 744
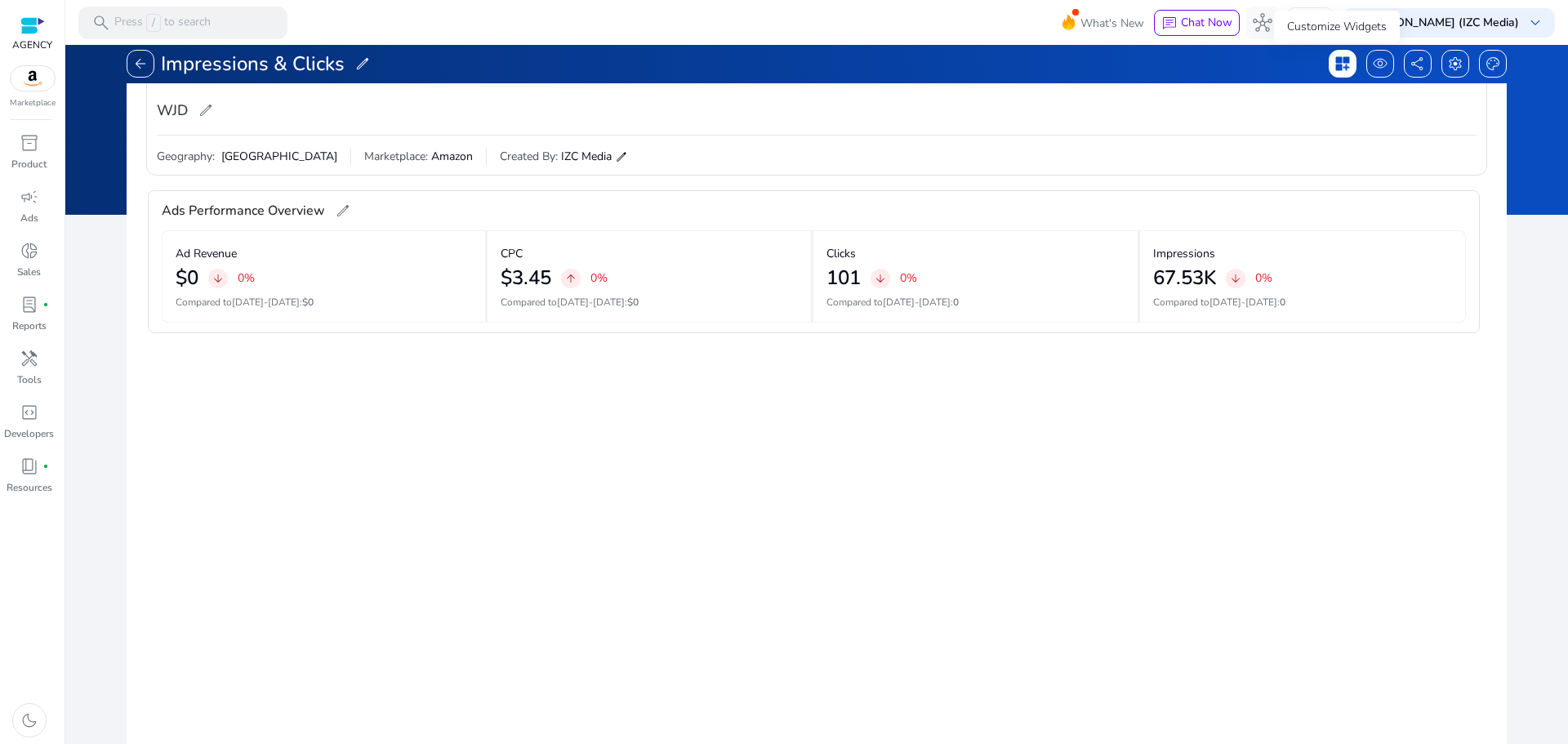
click at [1339, 59] on span "dashboard_customize" at bounding box center [1342, 63] width 16 height 16
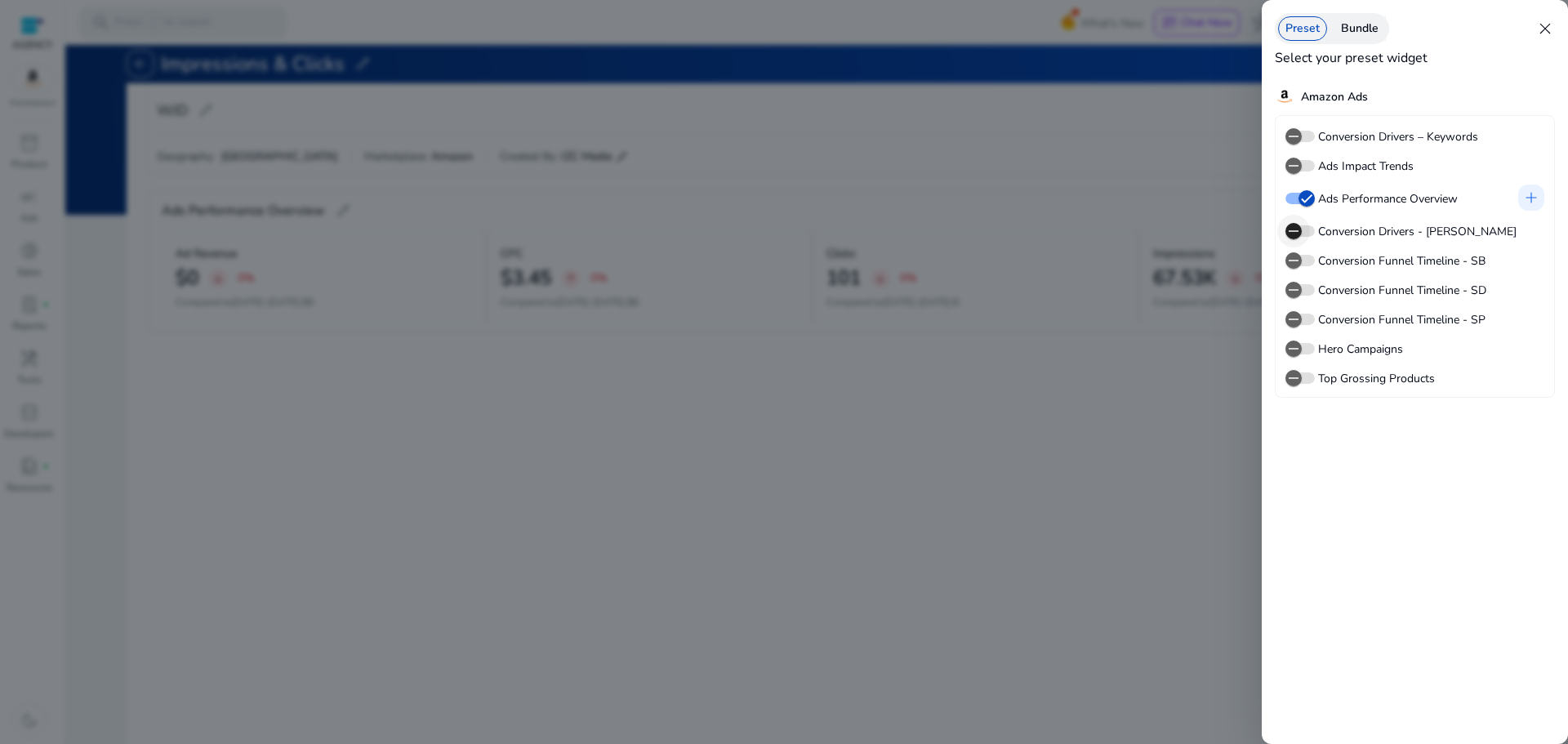
click at [1306, 232] on span "button" at bounding box center [1293, 230] width 33 height 33
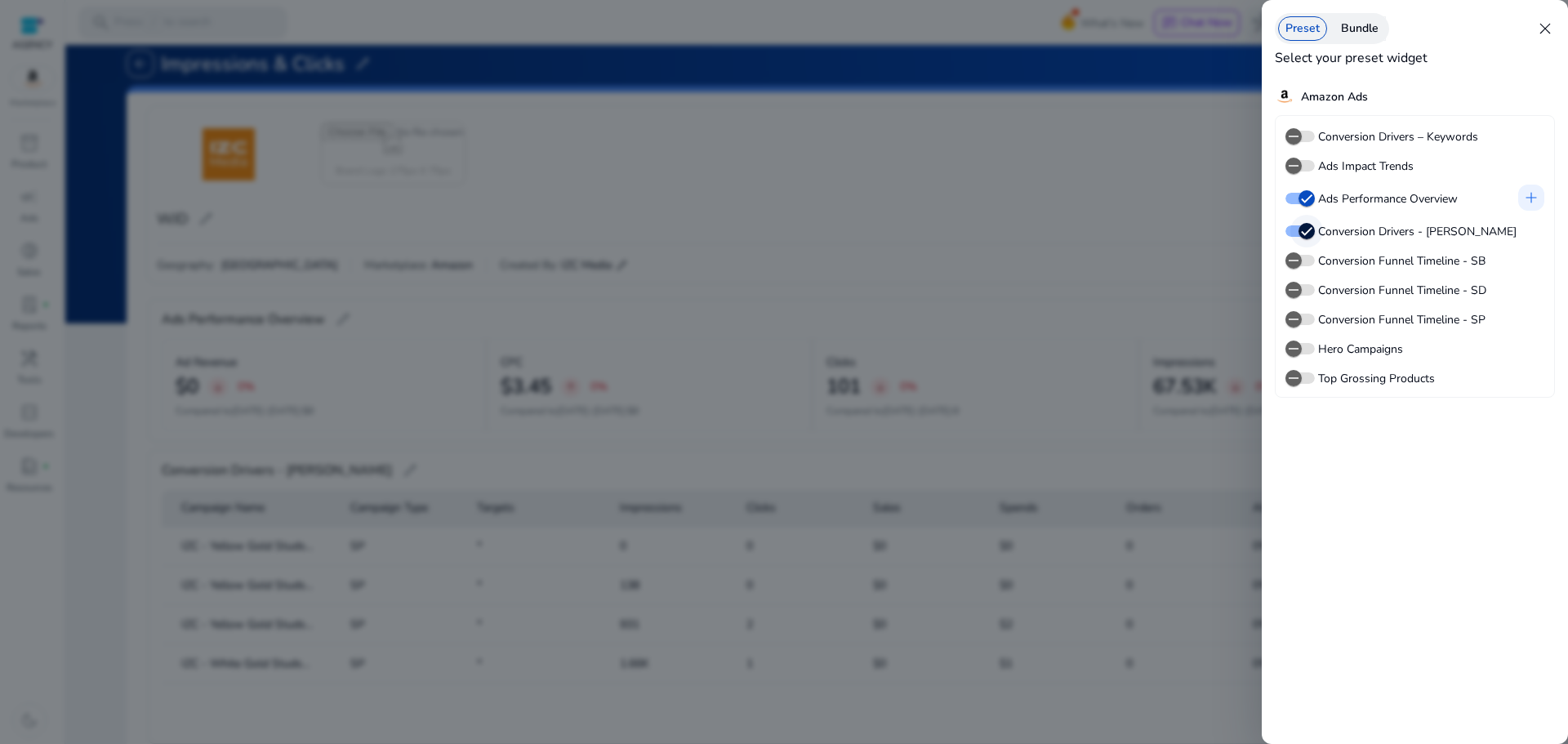
click at [1306, 232] on icon "button" at bounding box center [1306, 230] width 14 height 14
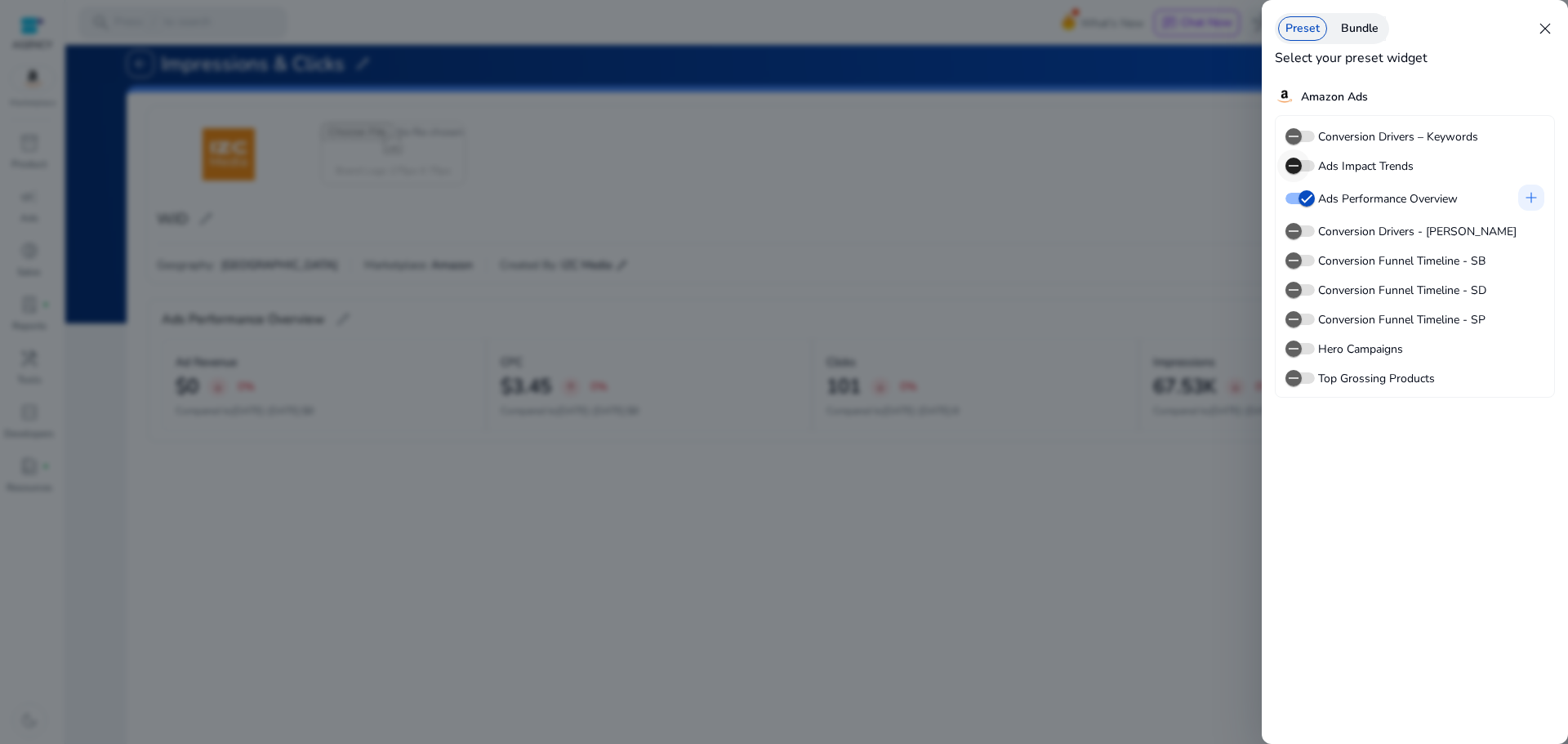
click at [1301, 164] on span "button" at bounding box center [1293, 166] width 33 height 33
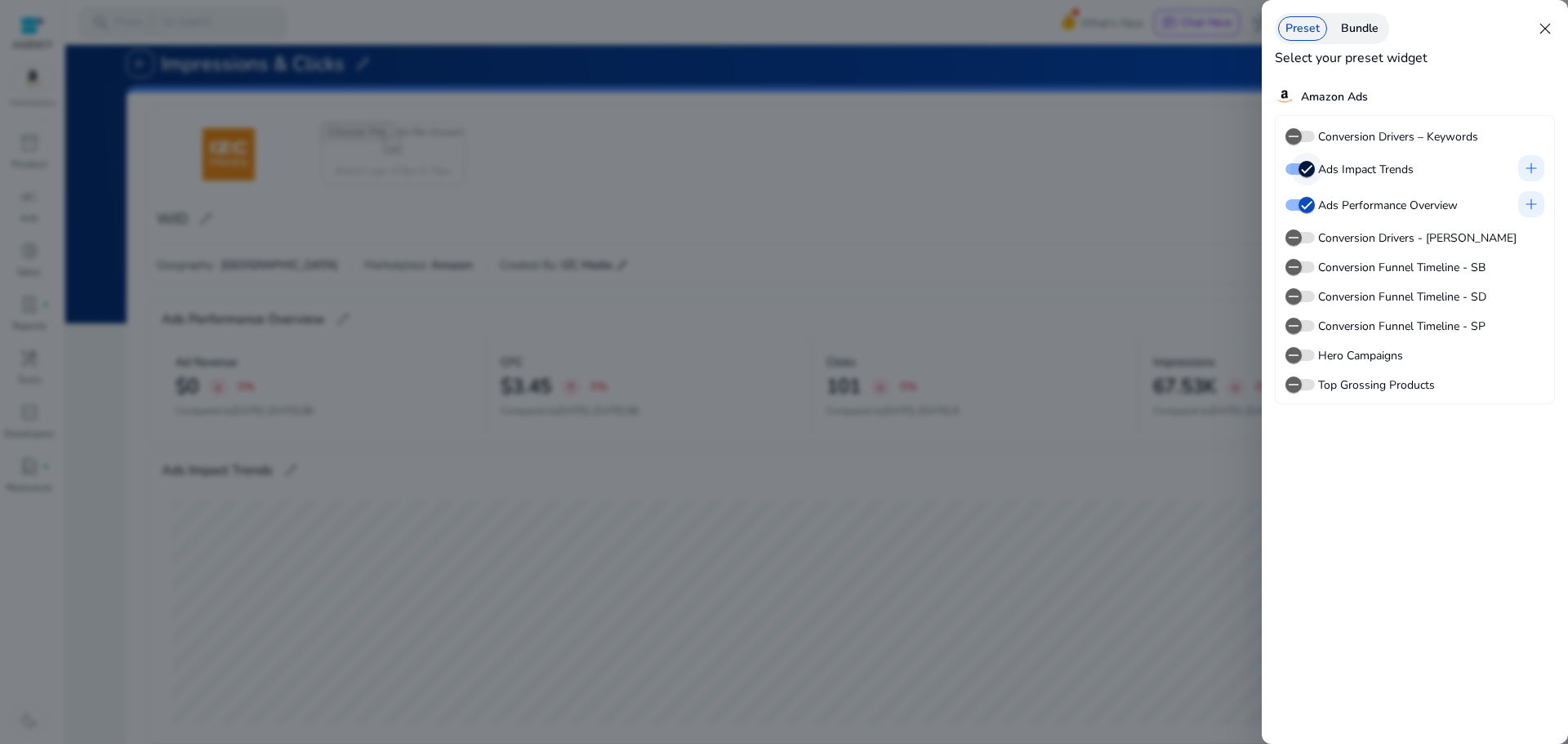
click at [1301, 164] on icon "button" at bounding box center [1306, 168] width 14 height 14
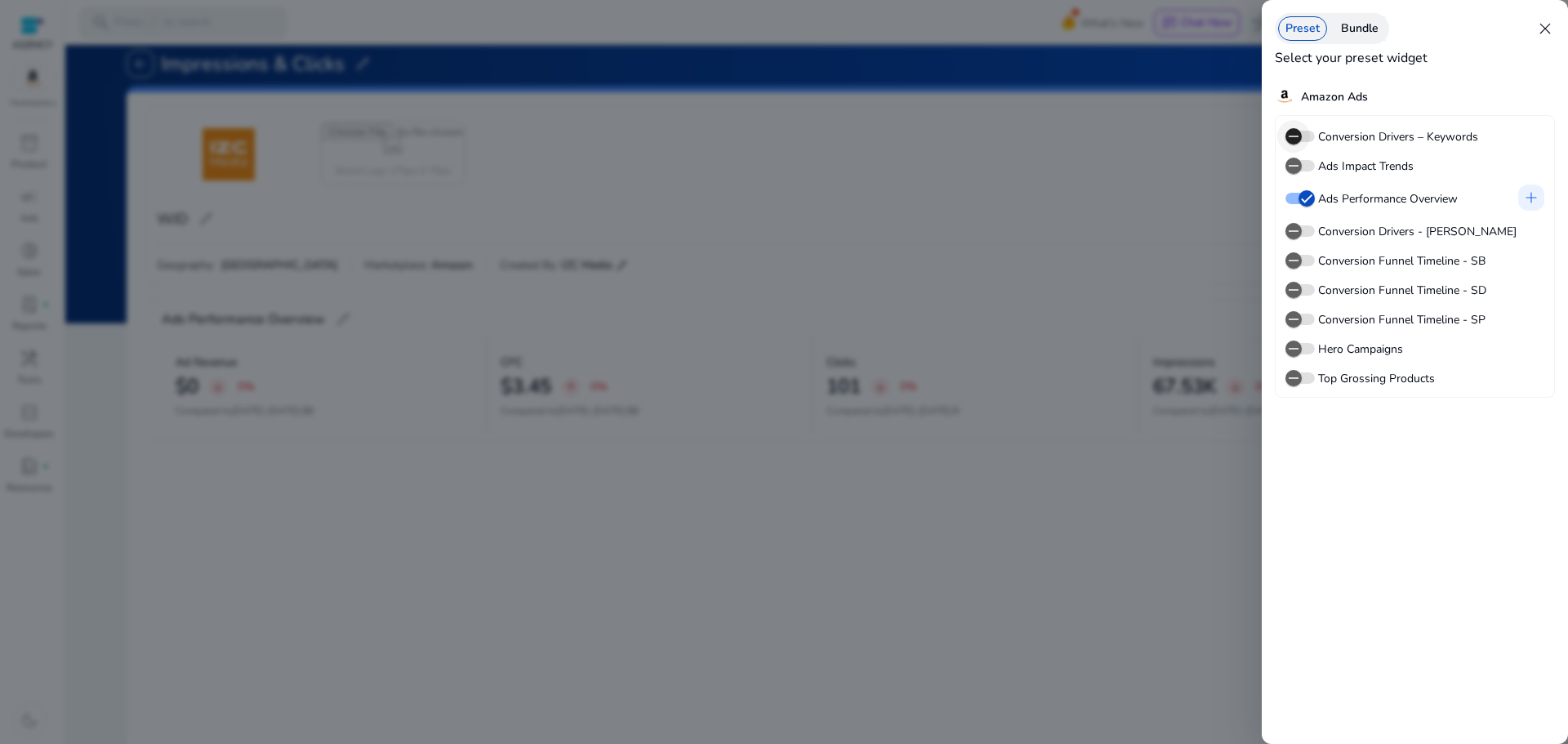
click at [1305, 139] on span "button" at bounding box center [1293, 136] width 33 height 33
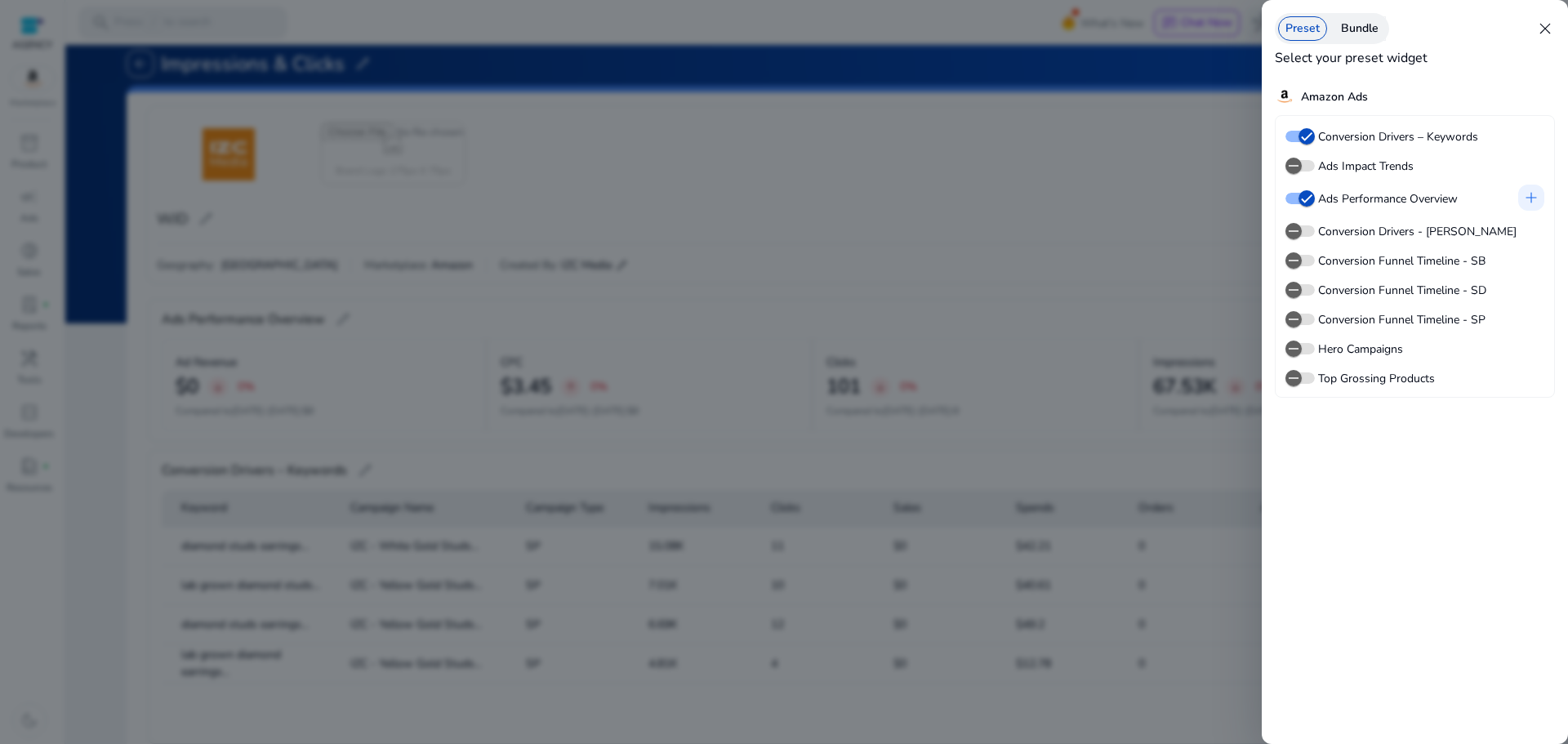
click at [1544, 31] on span "close" at bounding box center [1544, 28] width 19 height 19
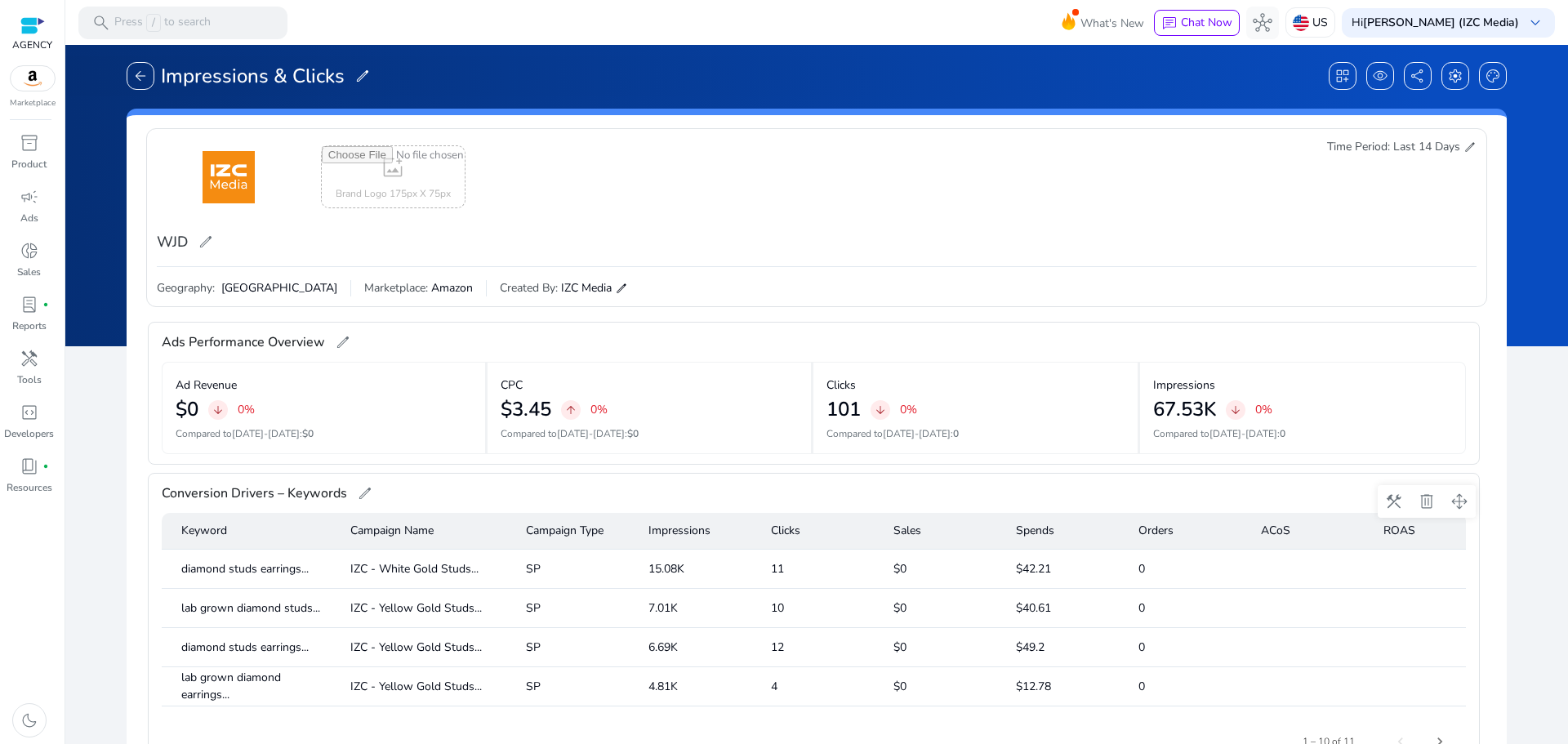
scroll to position [0, 0]
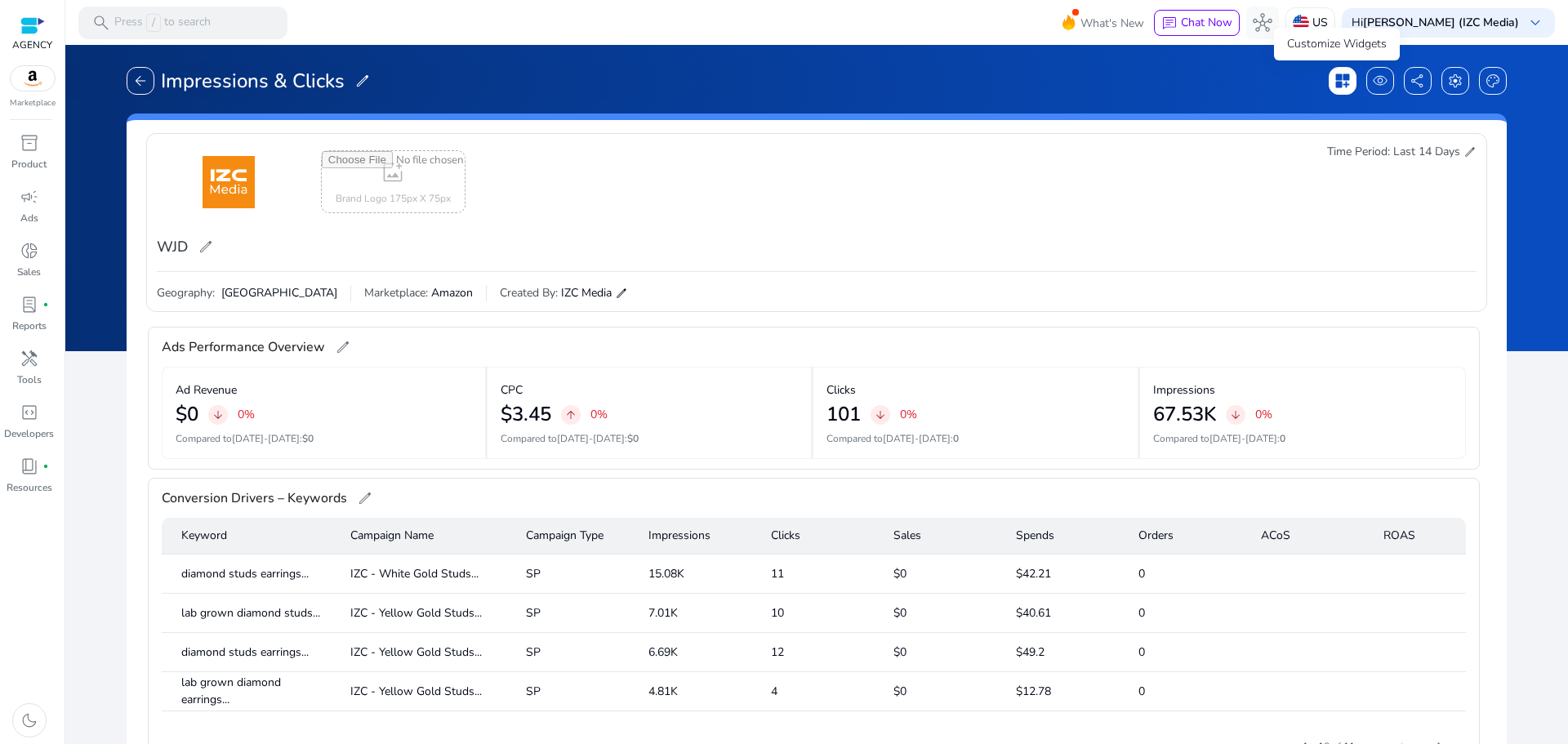
click at [1344, 81] on span "dashboard_customize" at bounding box center [1342, 80] width 16 height 16
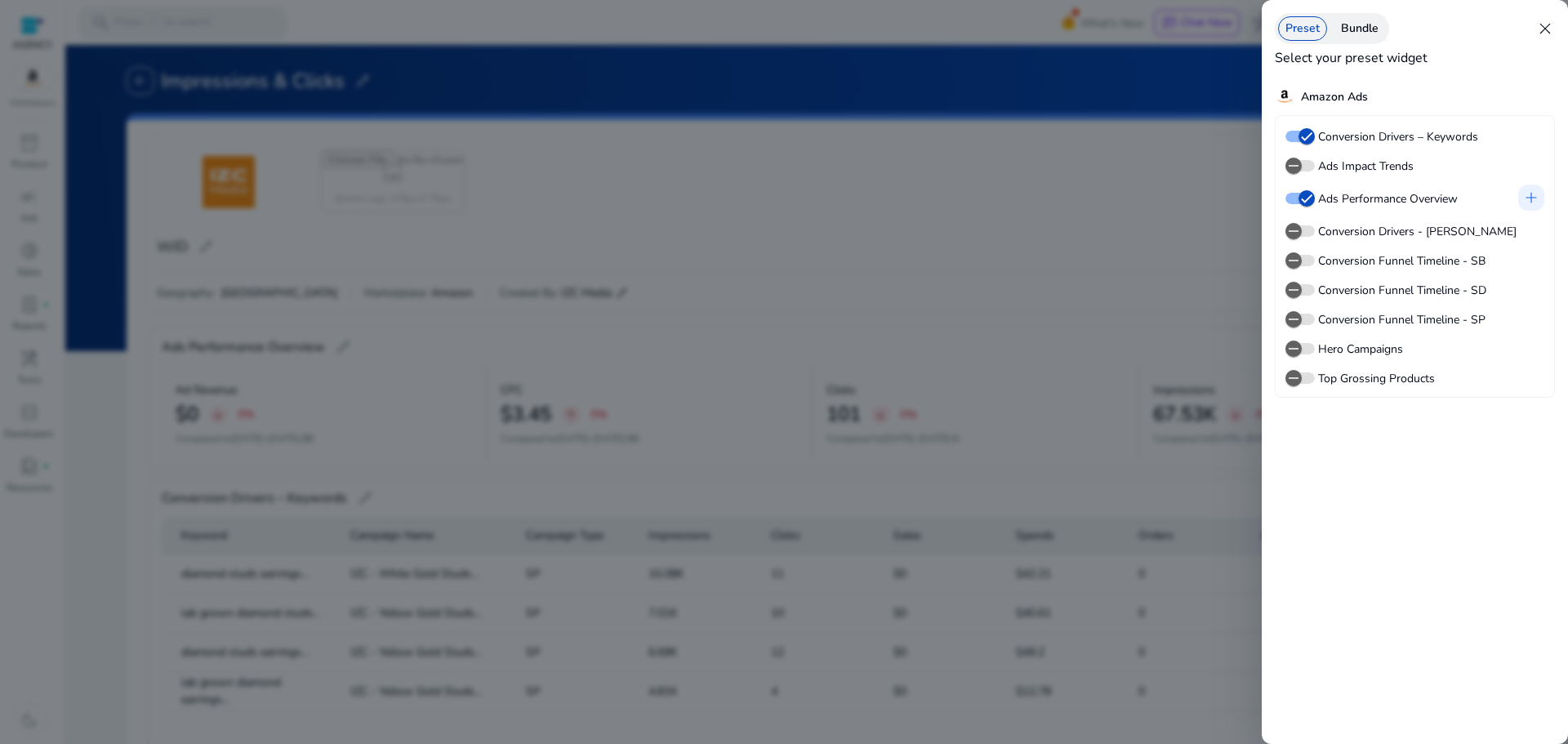
click at [1349, 34] on div "Bundle" at bounding box center [1359, 28] width 52 height 24
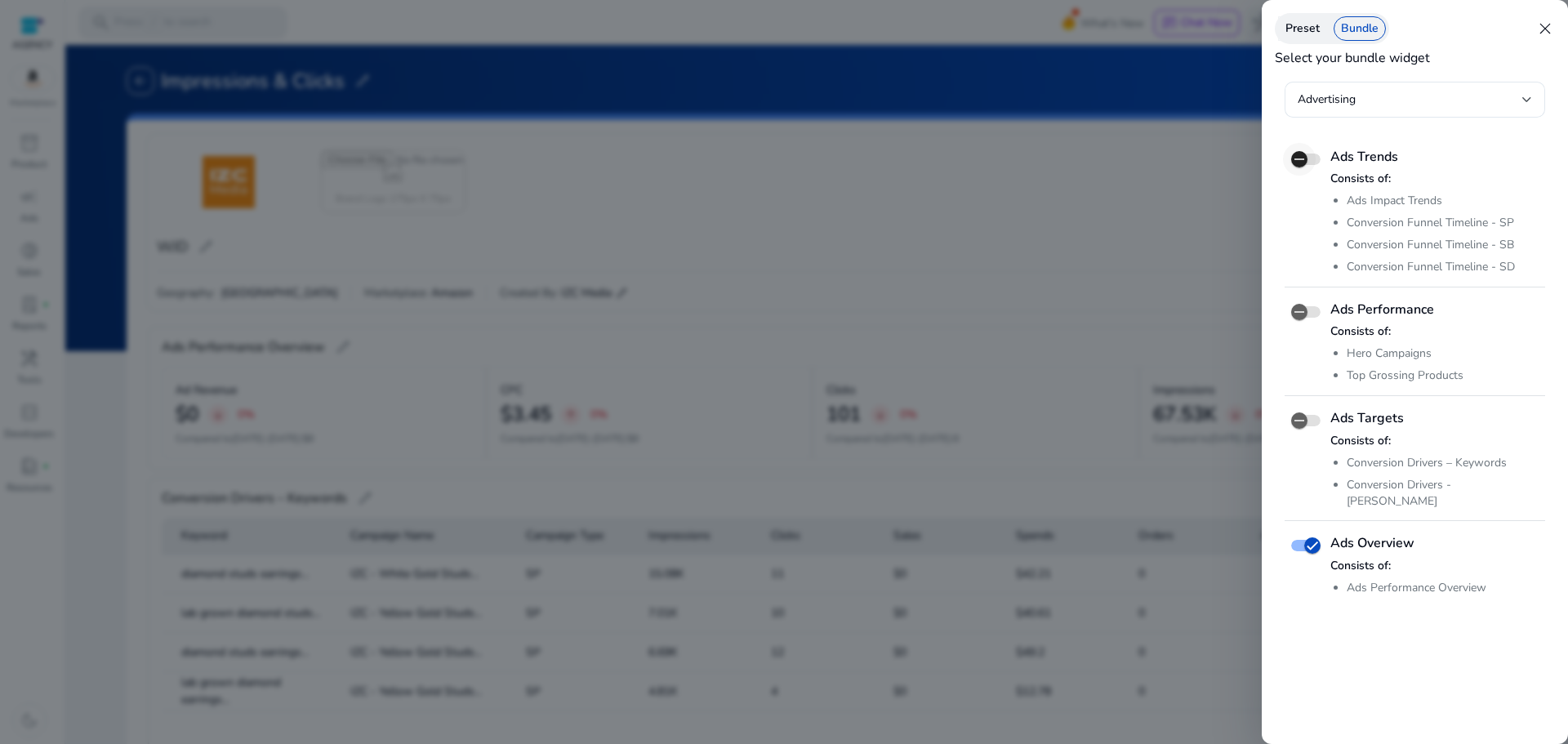
click at [1306, 155] on icon "button" at bounding box center [1298, 159] width 14 height 14
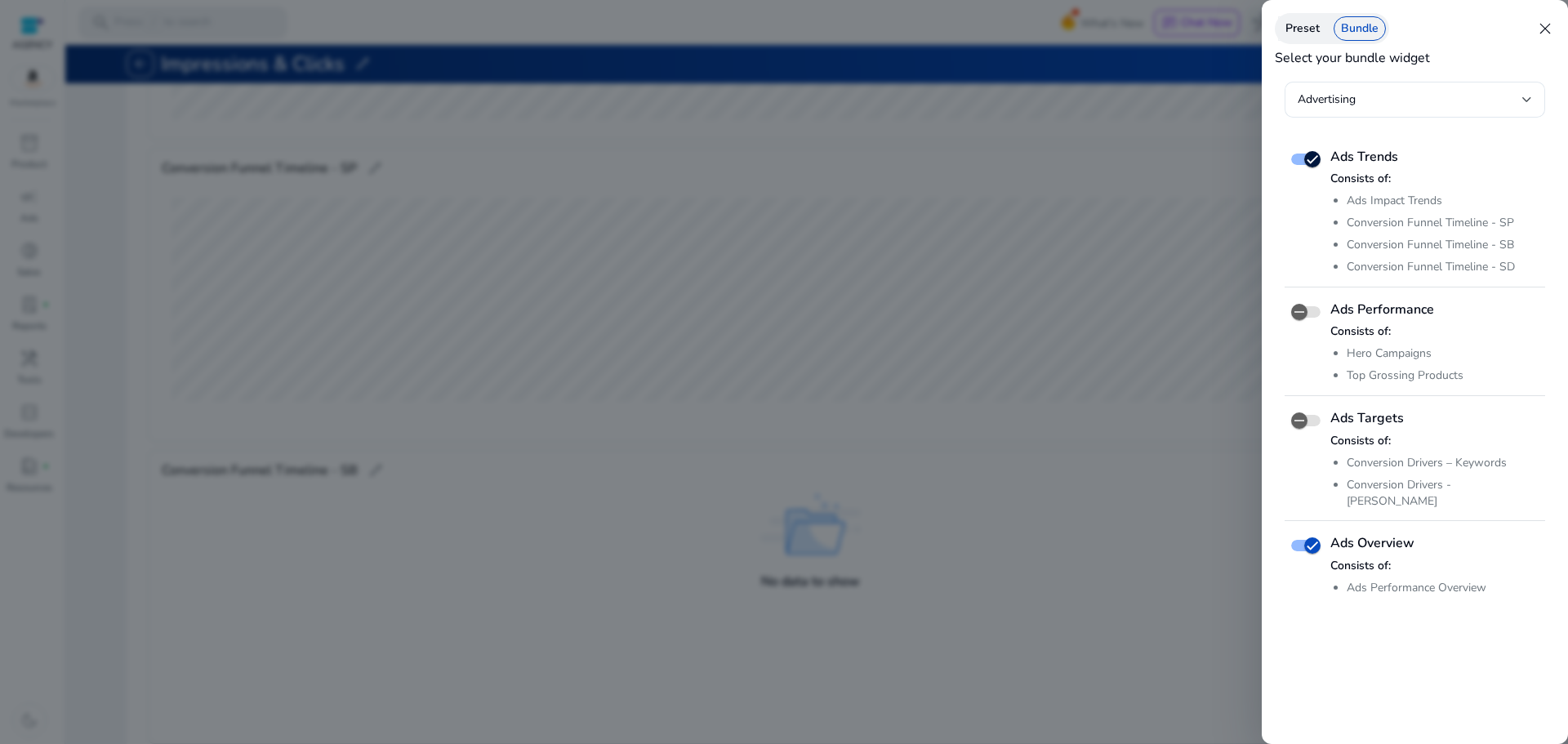
scroll to position [918, 0]
click at [1312, 40] on div "Preset" at bounding box center [1302, 28] width 49 height 24
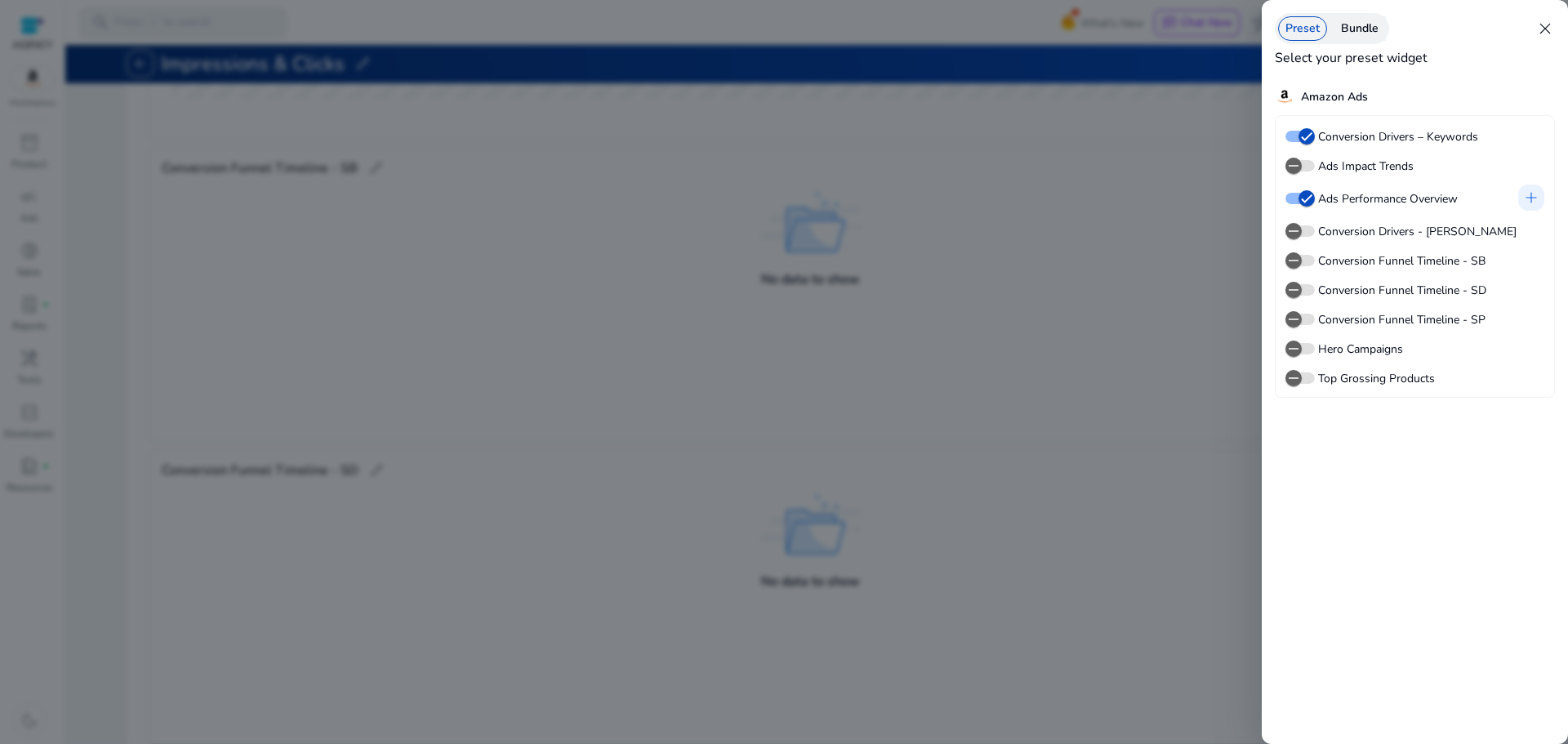
click at [1544, 31] on span "close" at bounding box center [1544, 28] width 19 height 19
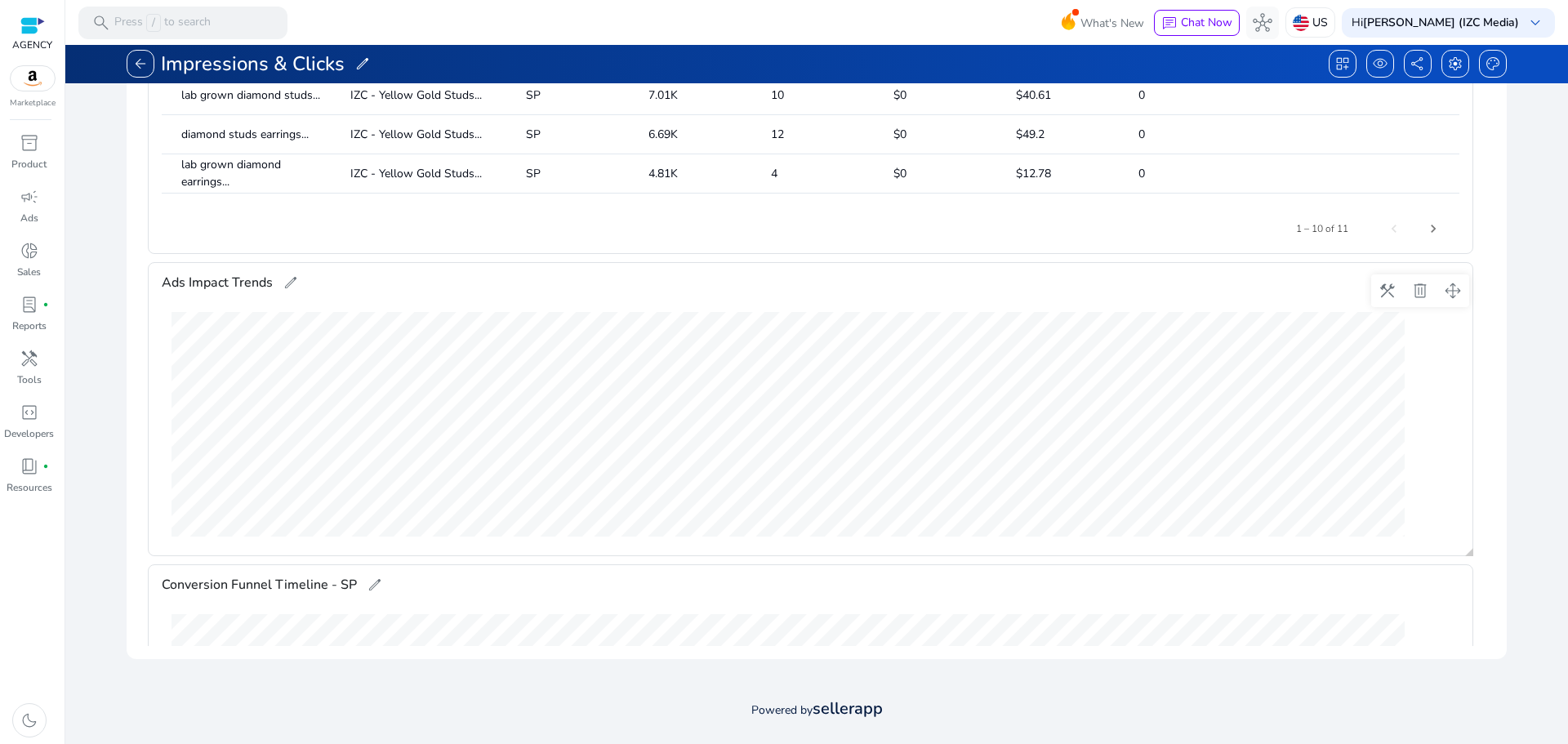
scroll to position [68, 0]
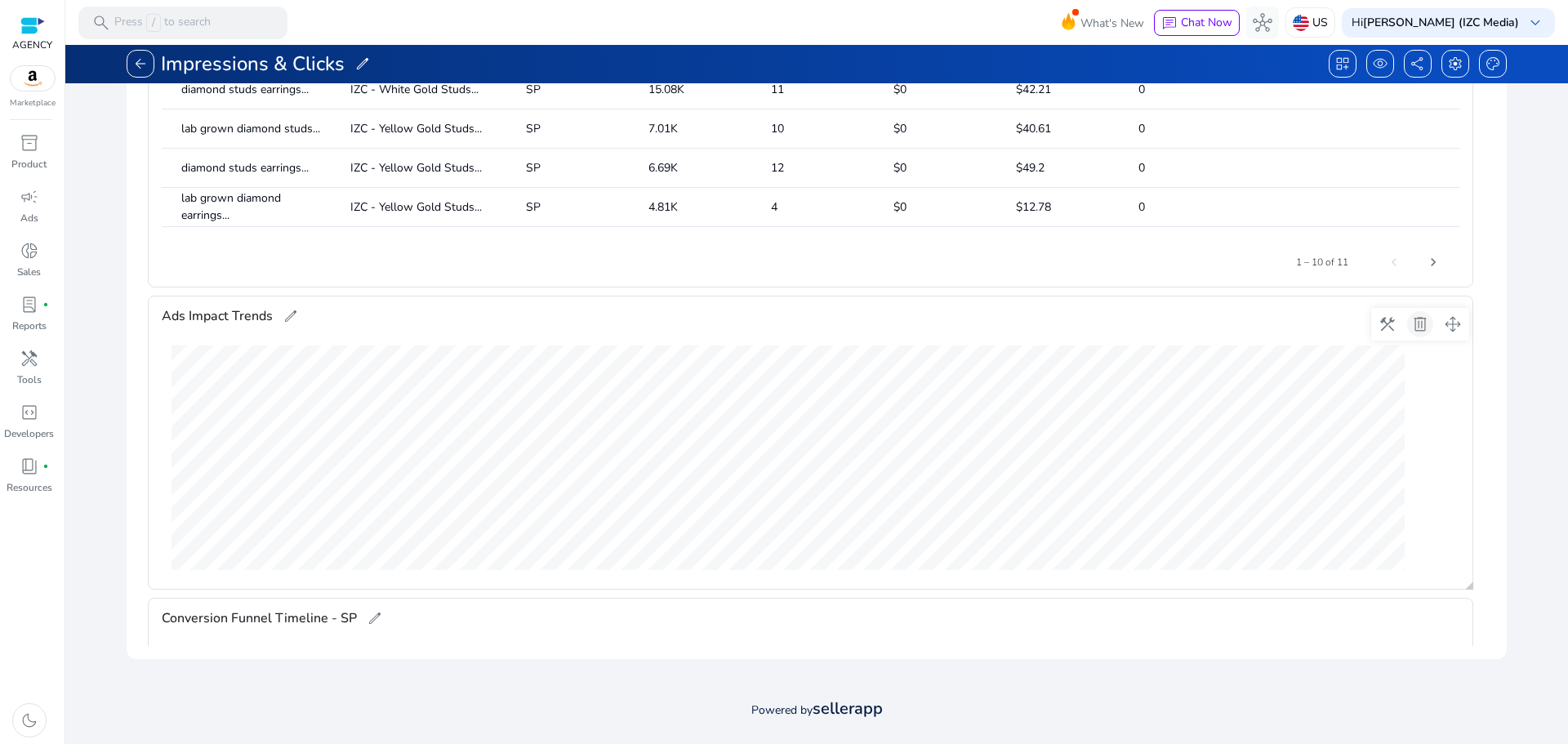
click at [1419, 329] on span at bounding box center [1420, 324] width 40 height 40
click at [1421, 325] on span at bounding box center [1420, 324] width 40 height 40
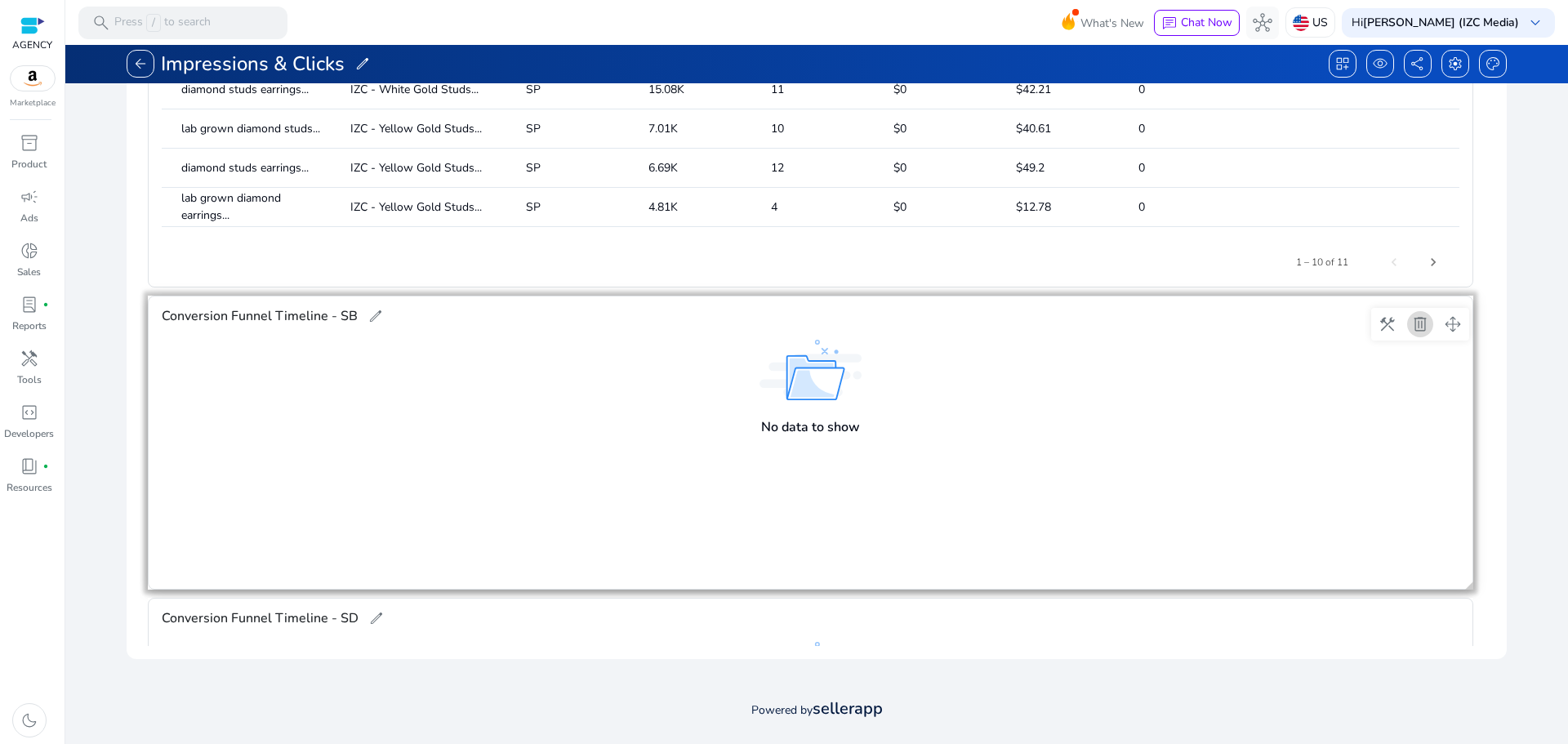
click at [1423, 330] on span at bounding box center [1420, 324] width 40 height 40
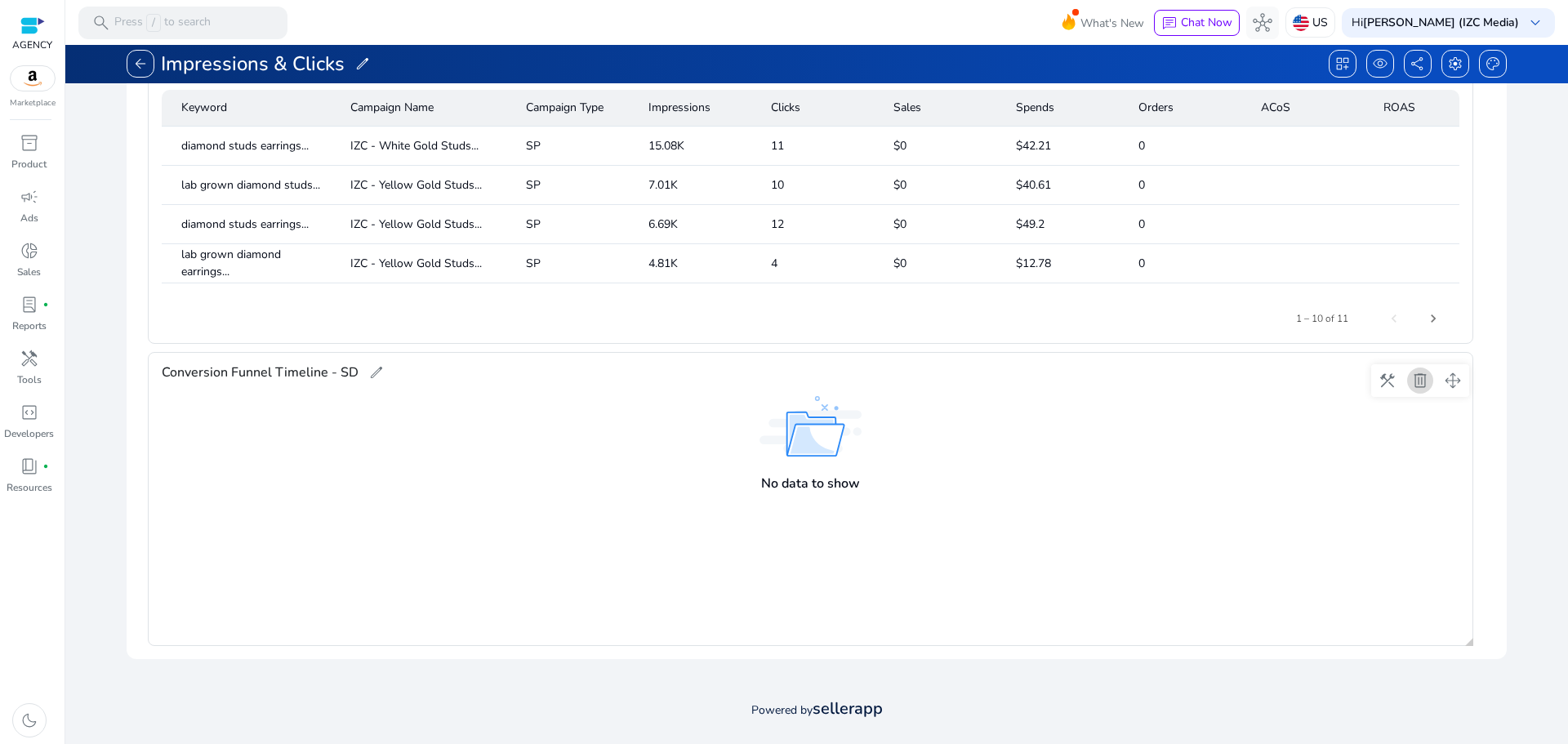
click at [1423, 383] on span at bounding box center [1420, 380] width 40 height 40
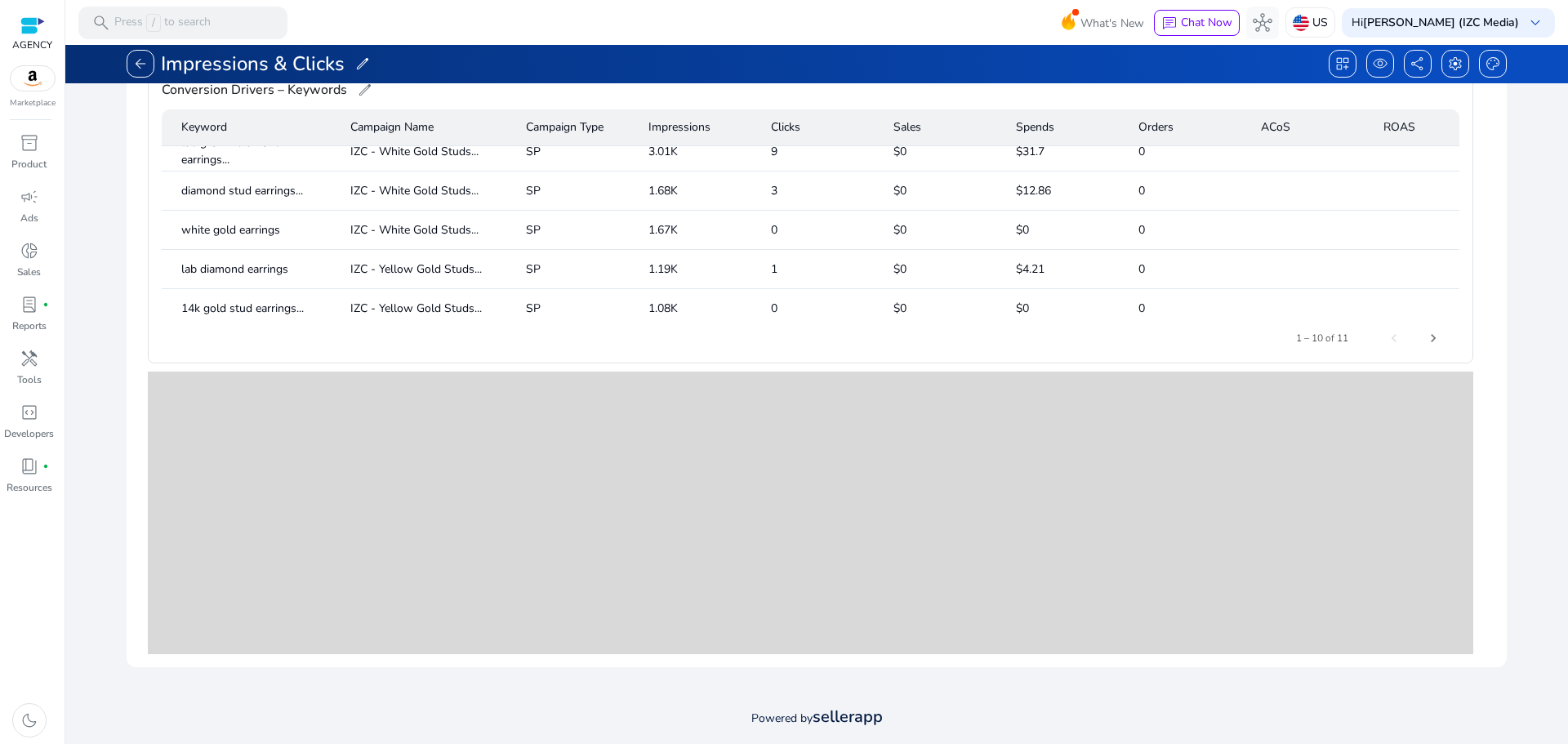
scroll to position [161, 0]
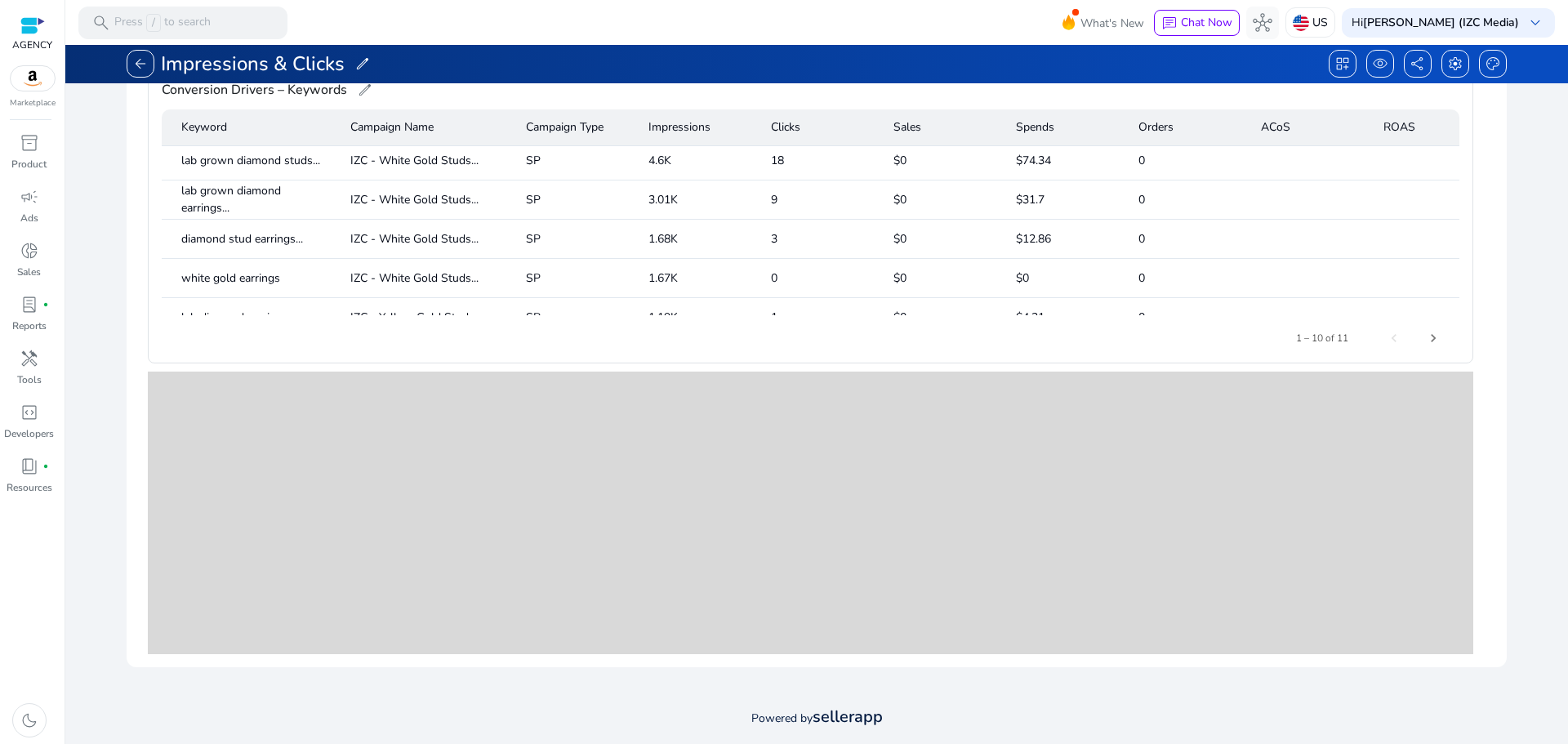
click at [1199, 486] on gridster-preview at bounding box center [810, 519] width 1325 height 294
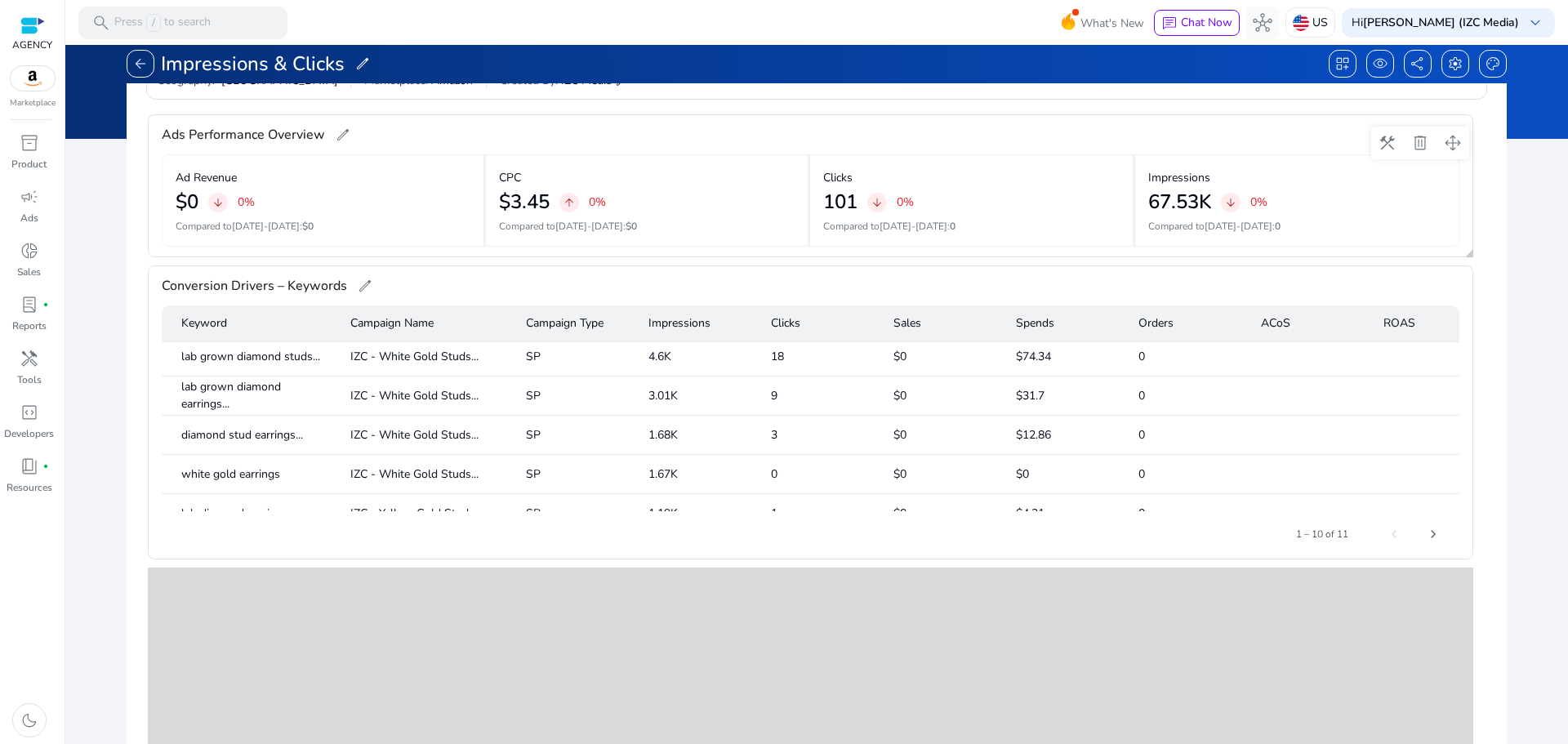
scroll to position [68, 0]
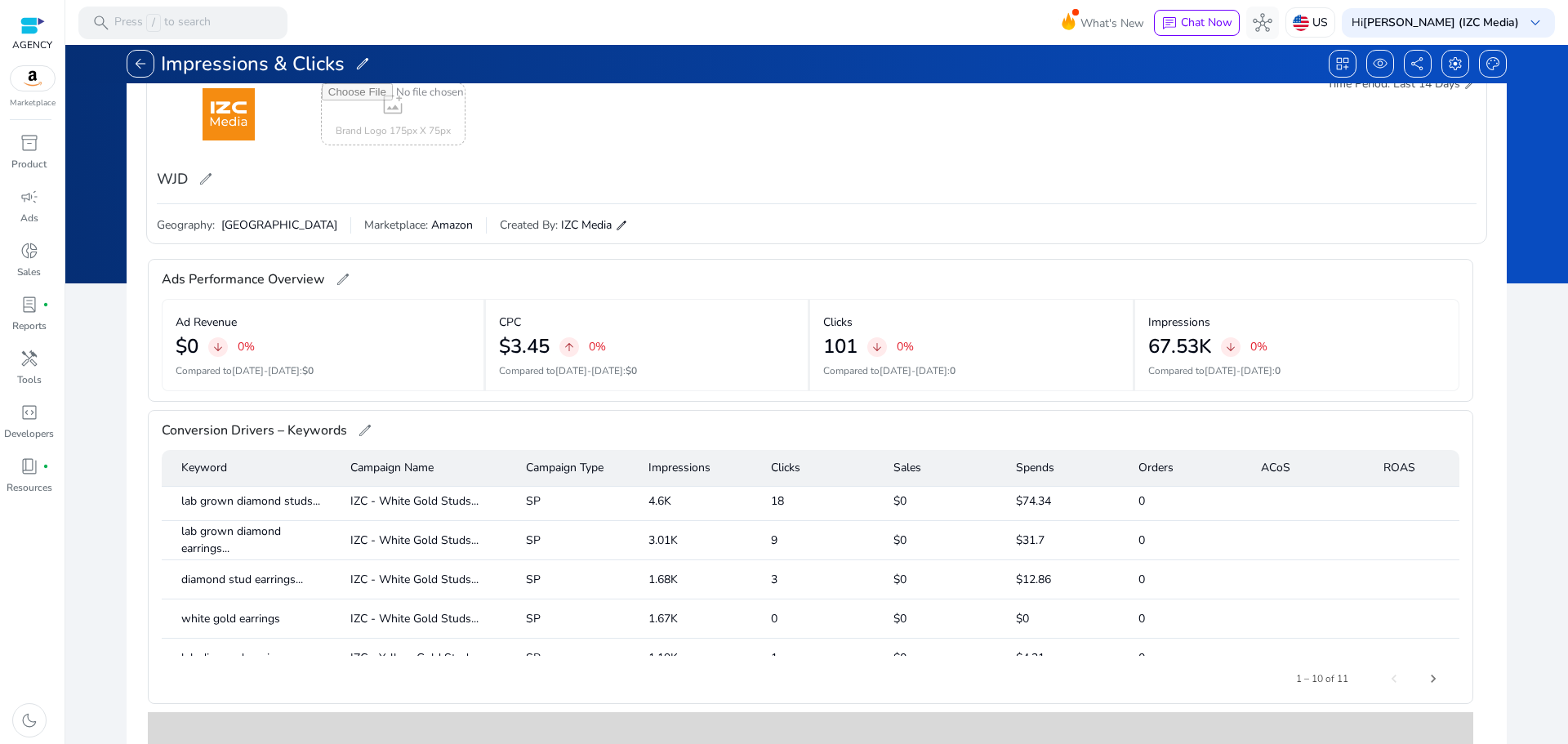
click at [1493, 225] on div "add_photo_alternate Brand Logo 175px X 75px WJD edit Time Period: Last 14 Days …" at bounding box center [816, 526] width 1380 height 962
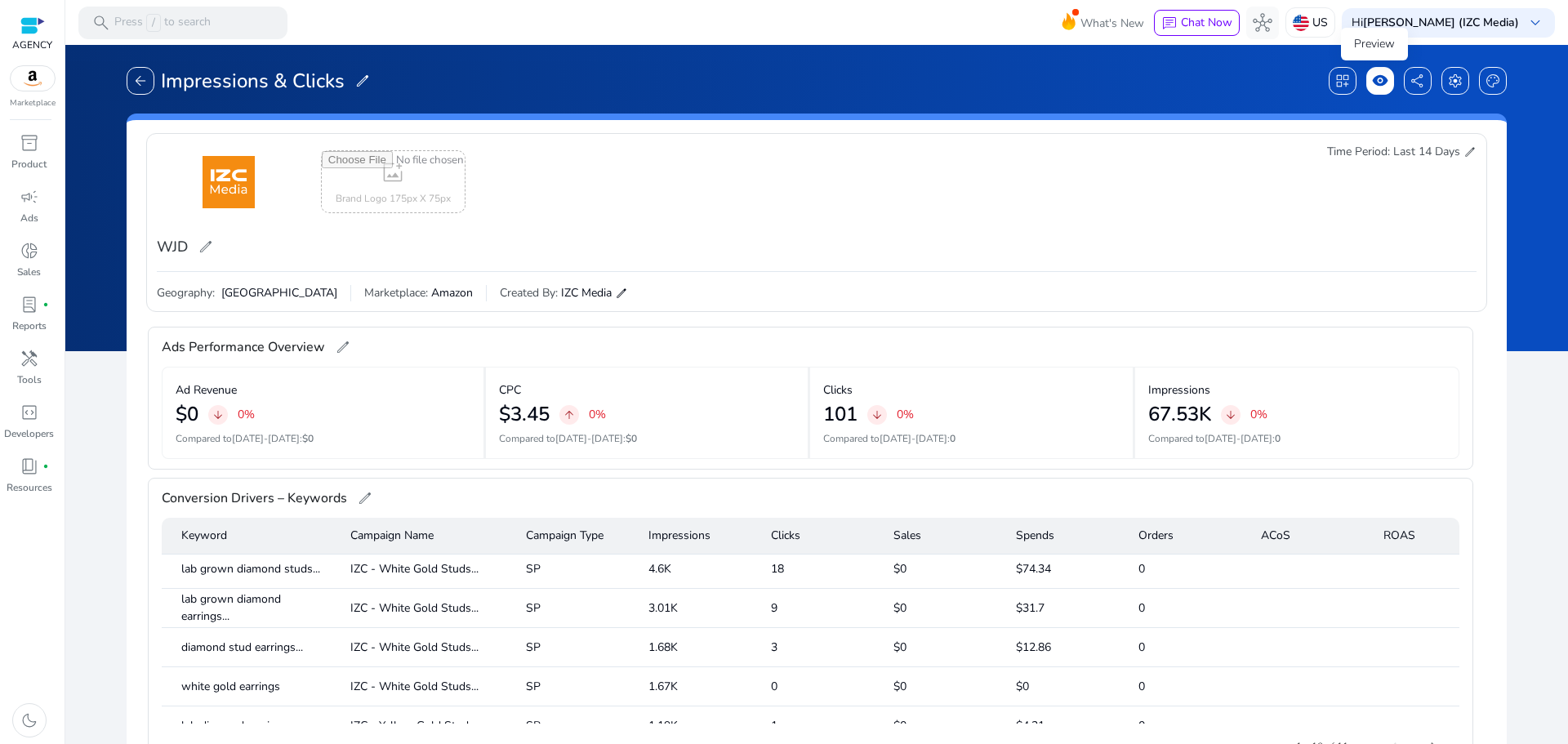
click at [1375, 76] on span "visibility" at bounding box center [1380, 80] width 16 height 16
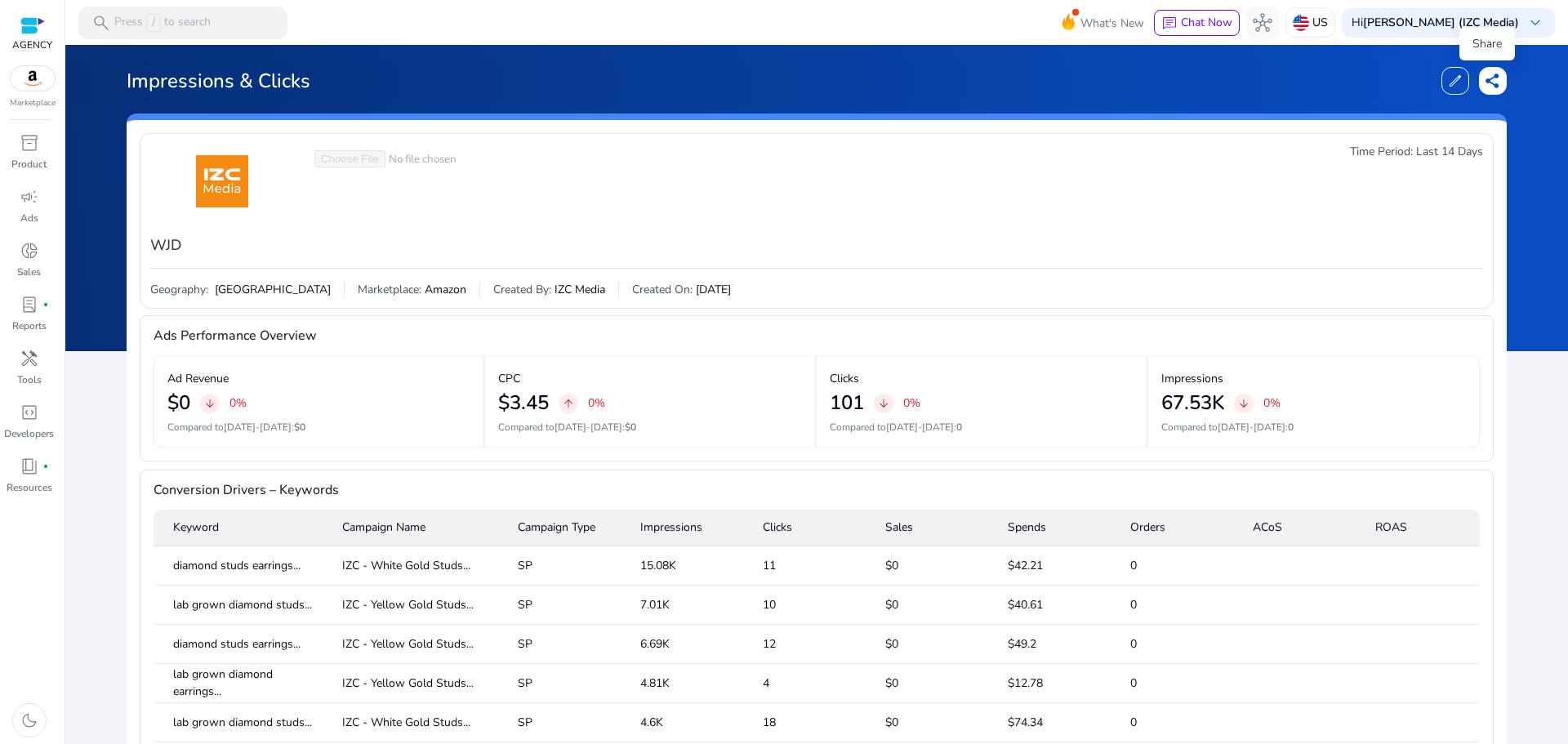
click at [1492, 80] on span "share" at bounding box center [1492, 80] width 16 height 16
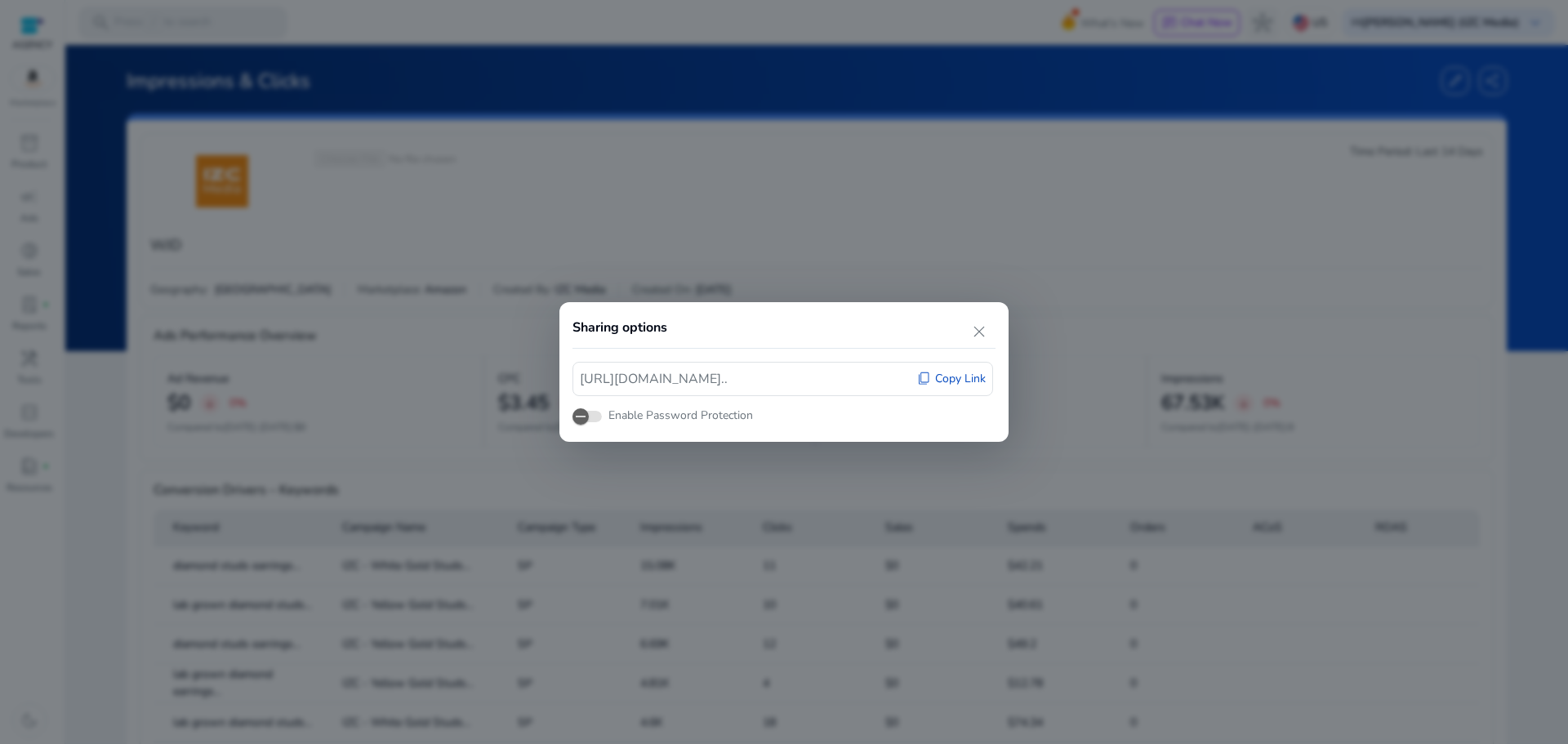
click at [968, 377] on span "Copy Link" at bounding box center [960, 378] width 50 height 16
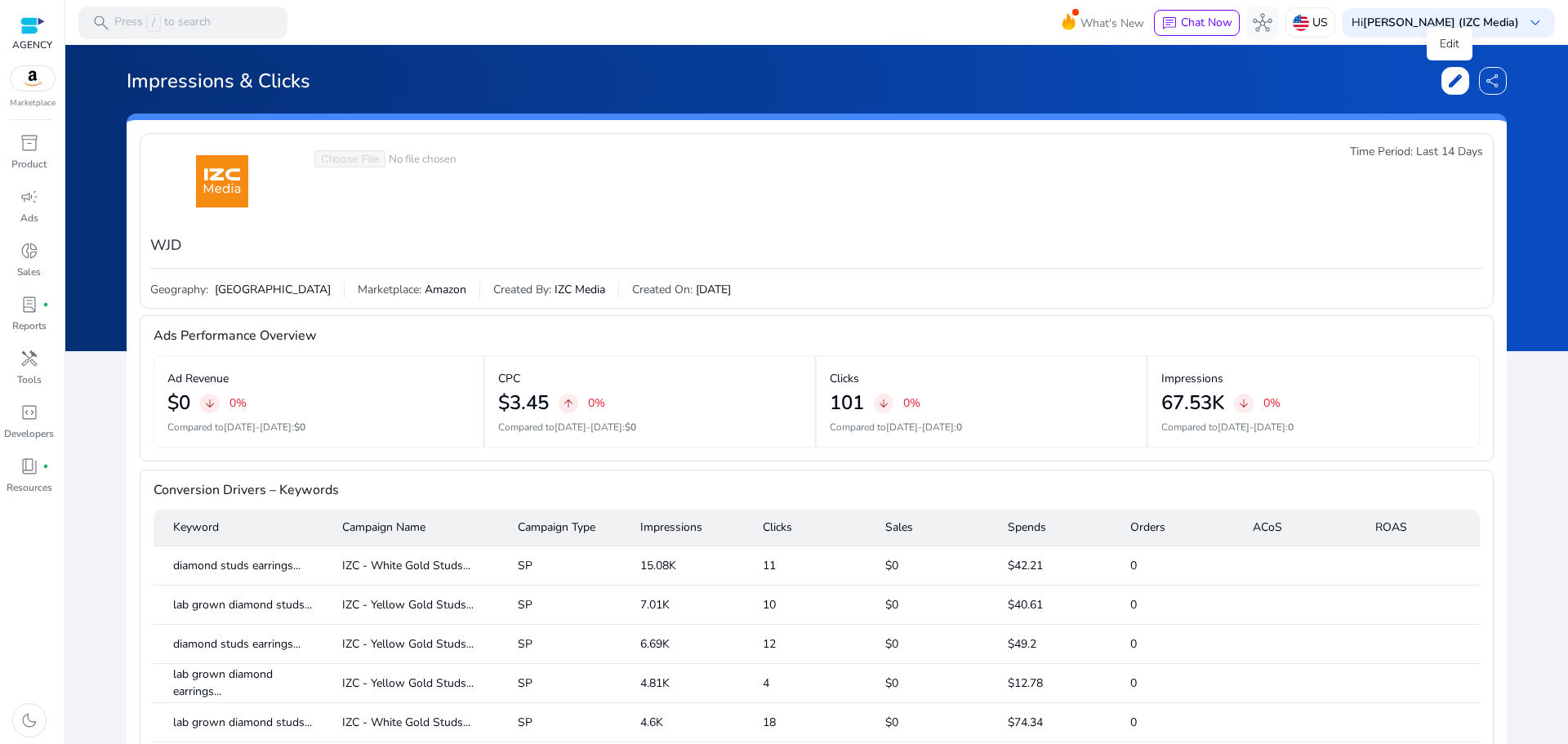
click at [1450, 81] on span "edit" at bounding box center [1454, 80] width 16 height 16
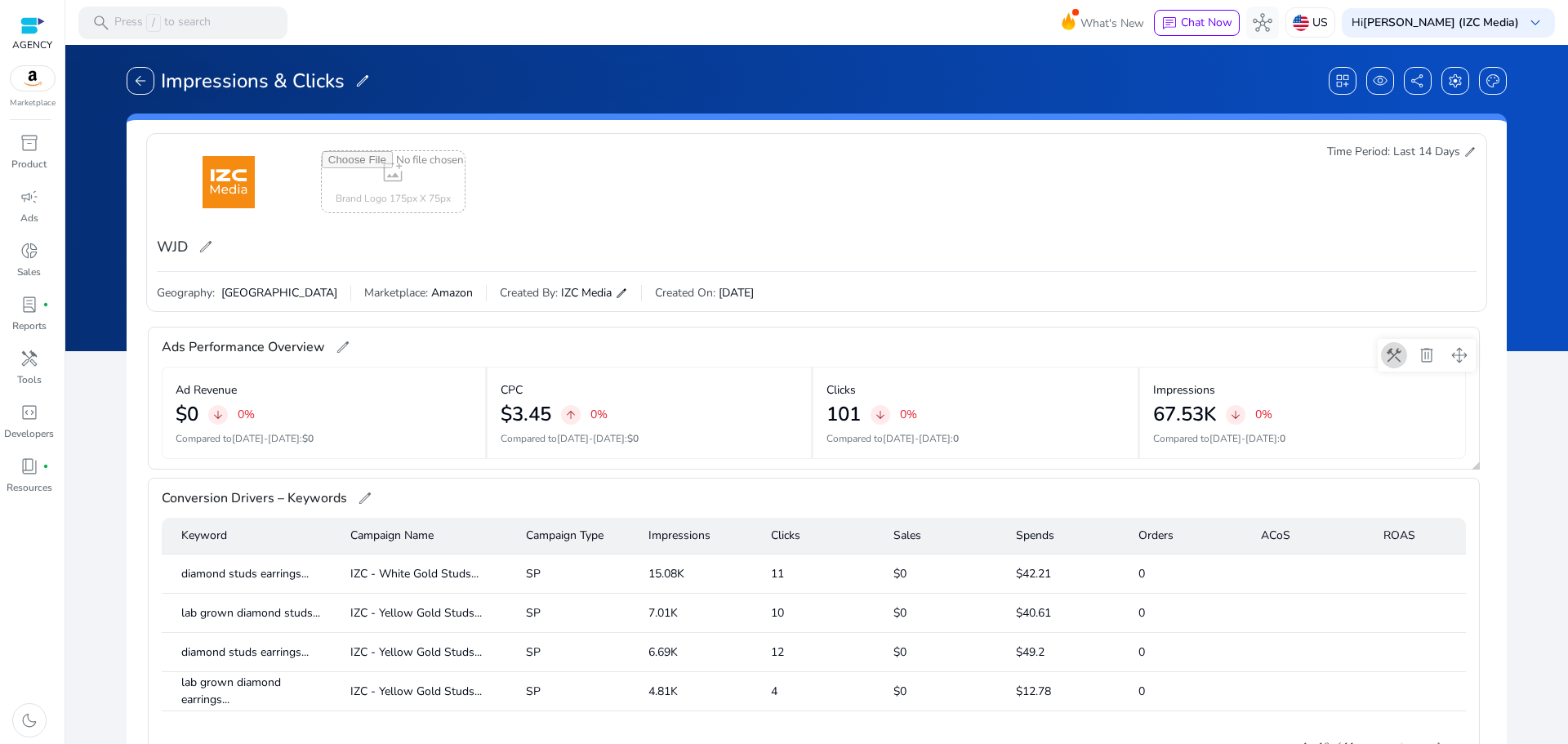
click at [1397, 362] on span at bounding box center [1393, 355] width 40 height 40
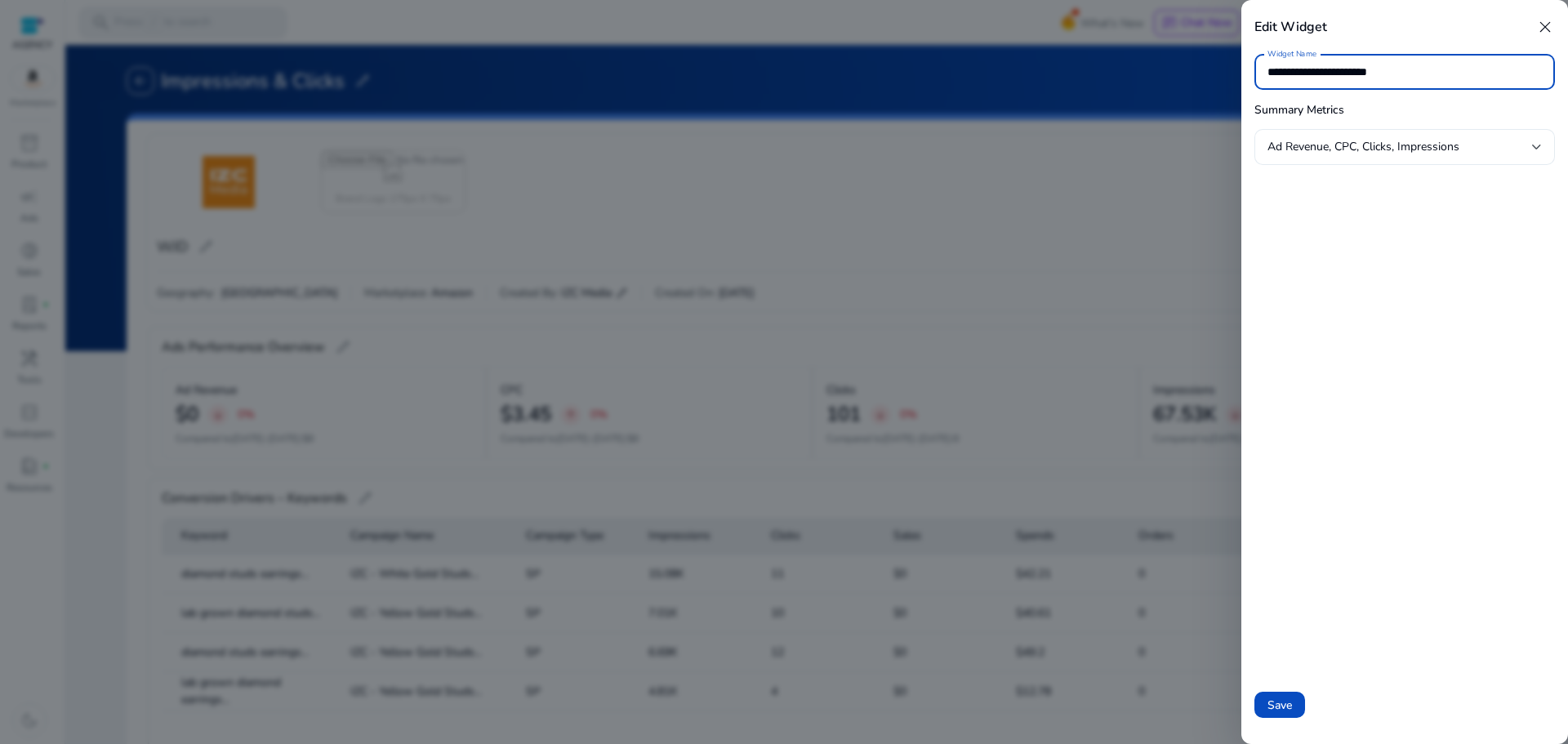
click at [1376, 158] on div "Ad Revenue, CPC, Clicks, Impressions" at bounding box center [1404, 146] width 274 height 36
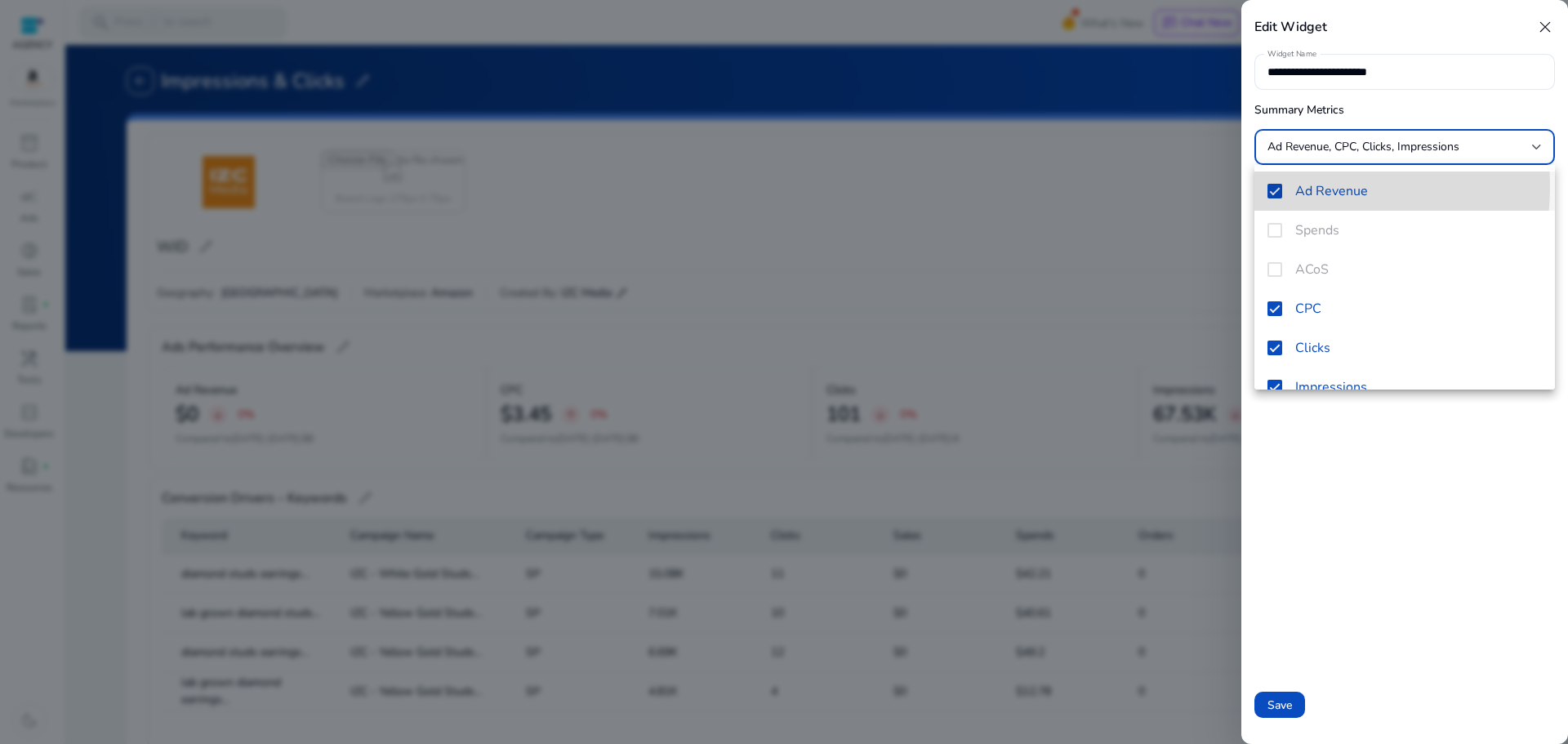
click at [1274, 186] on mat-pseudo-checkbox at bounding box center [1274, 191] width 14 height 14
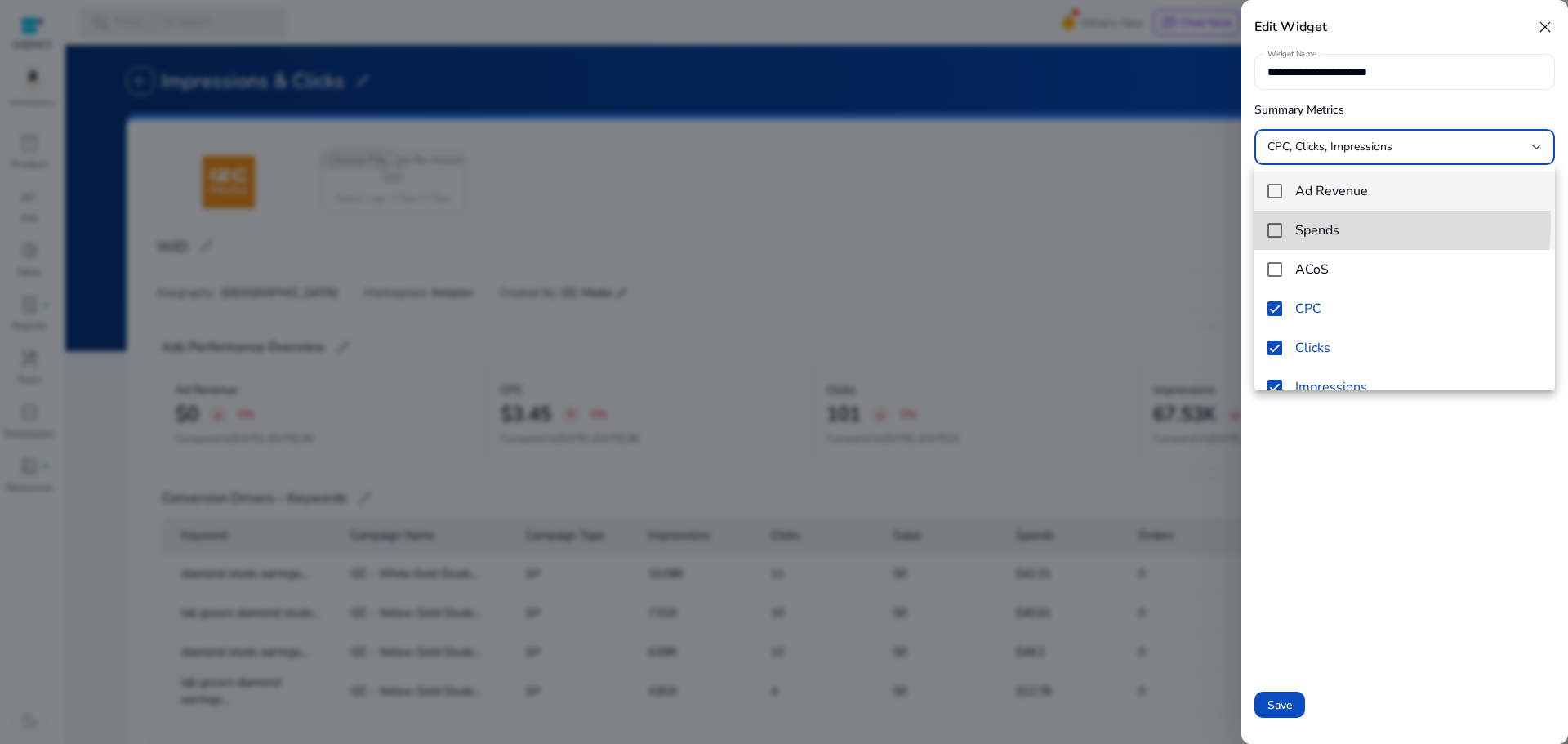
click at [1275, 222] on mat-option "Spends" at bounding box center [1404, 230] width 300 height 40
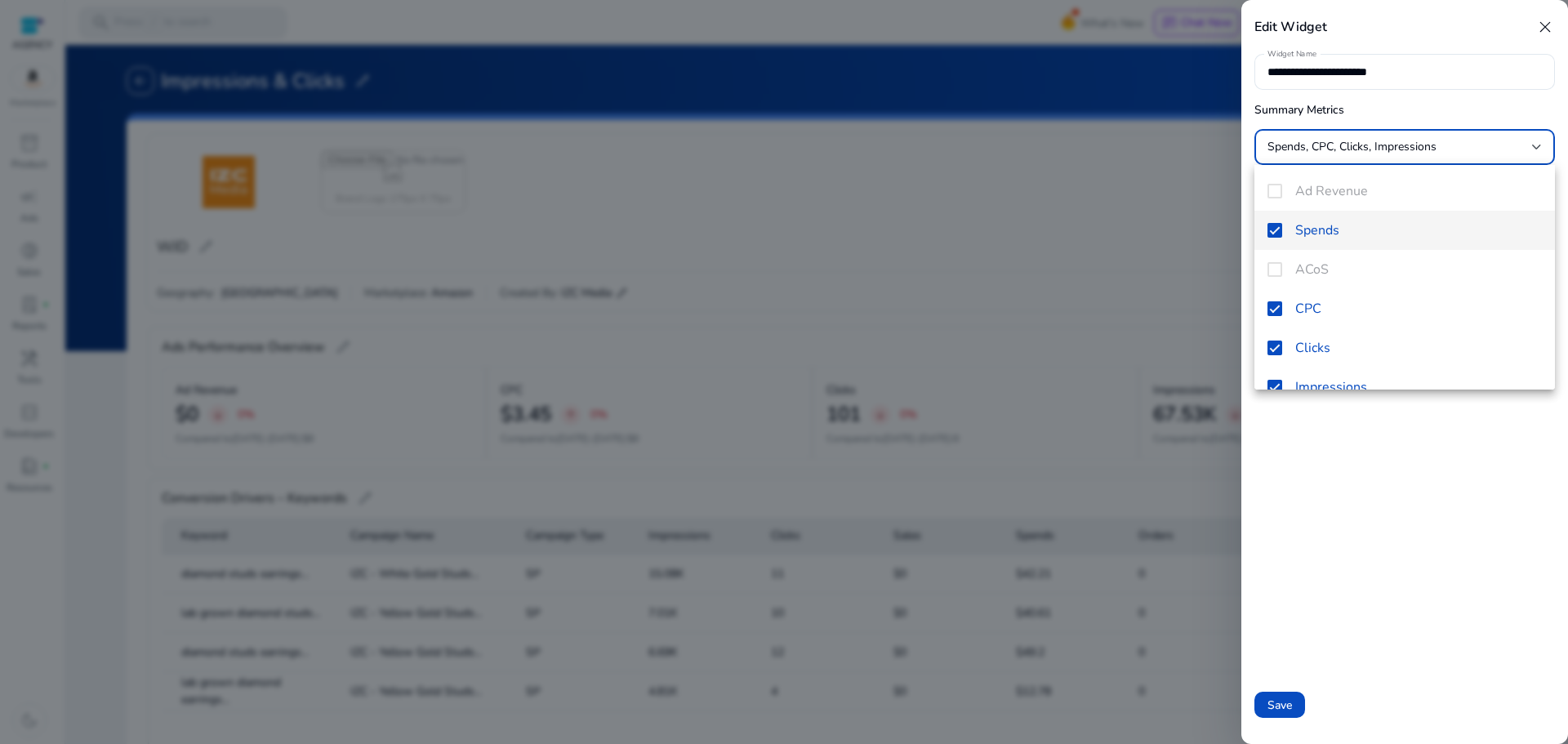
click at [1274, 703] on div at bounding box center [784, 372] width 1568 height 744
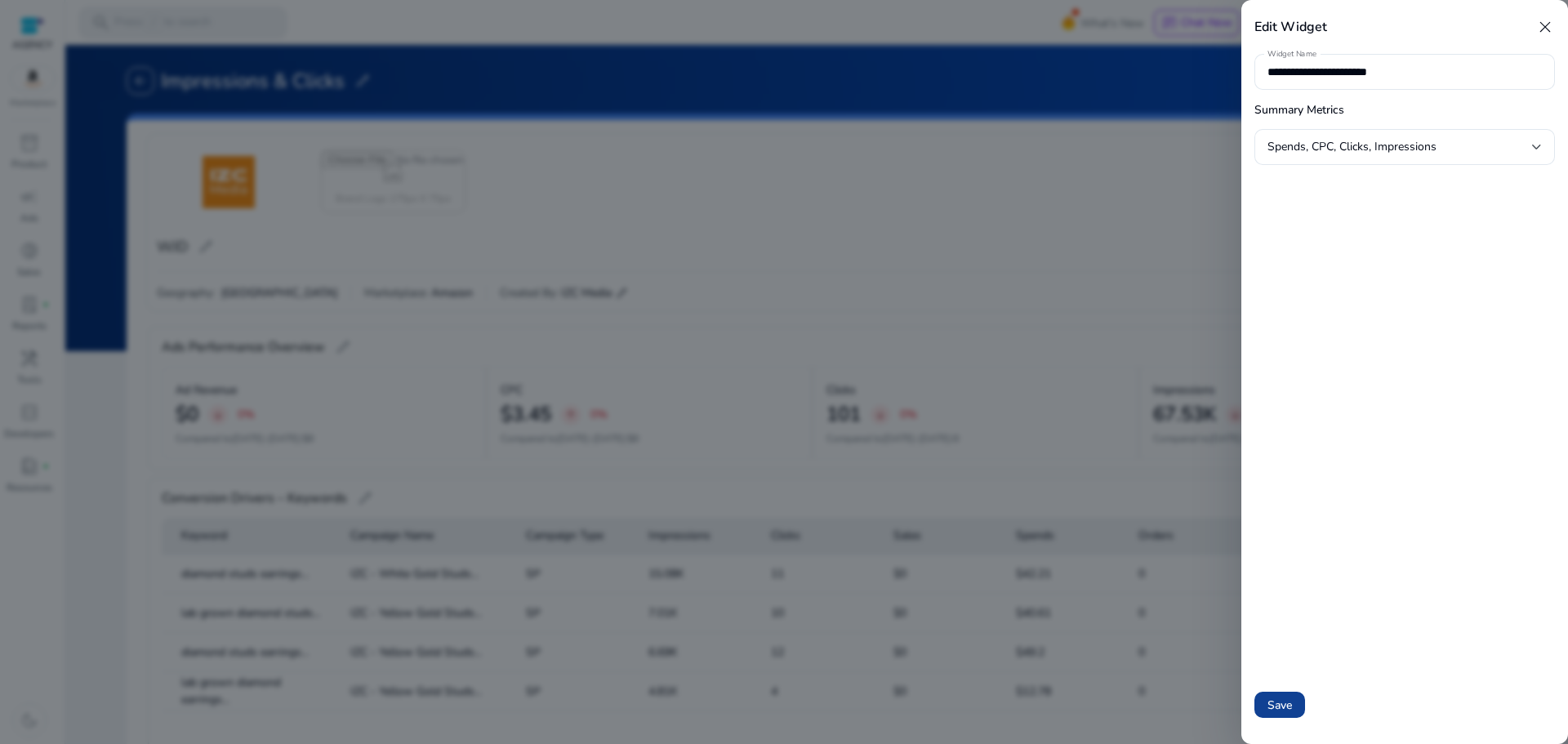
click at [1274, 703] on span "Save" at bounding box center [1279, 704] width 24 height 17
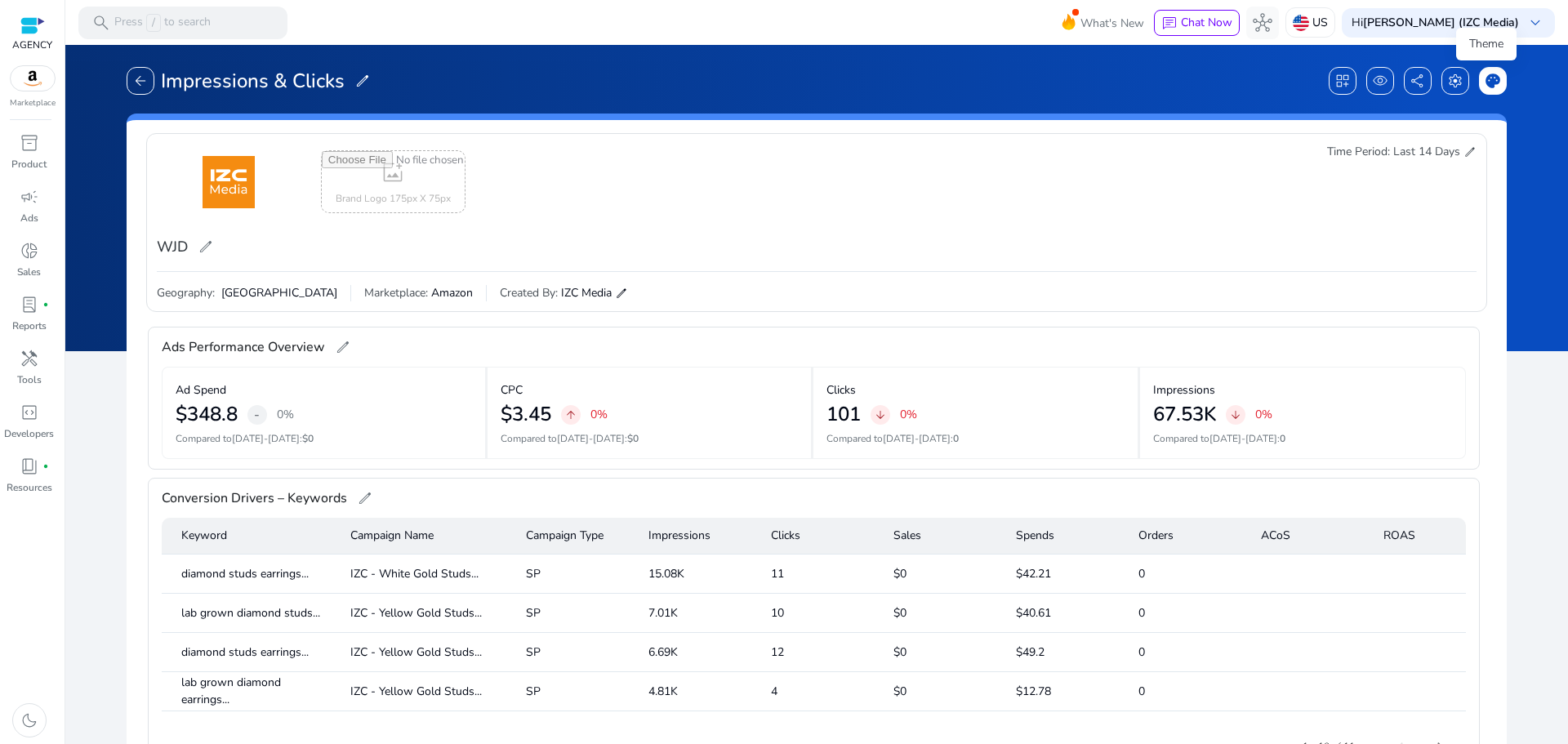
click at [1485, 81] on span "palette" at bounding box center [1492, 80] width 16 height 16
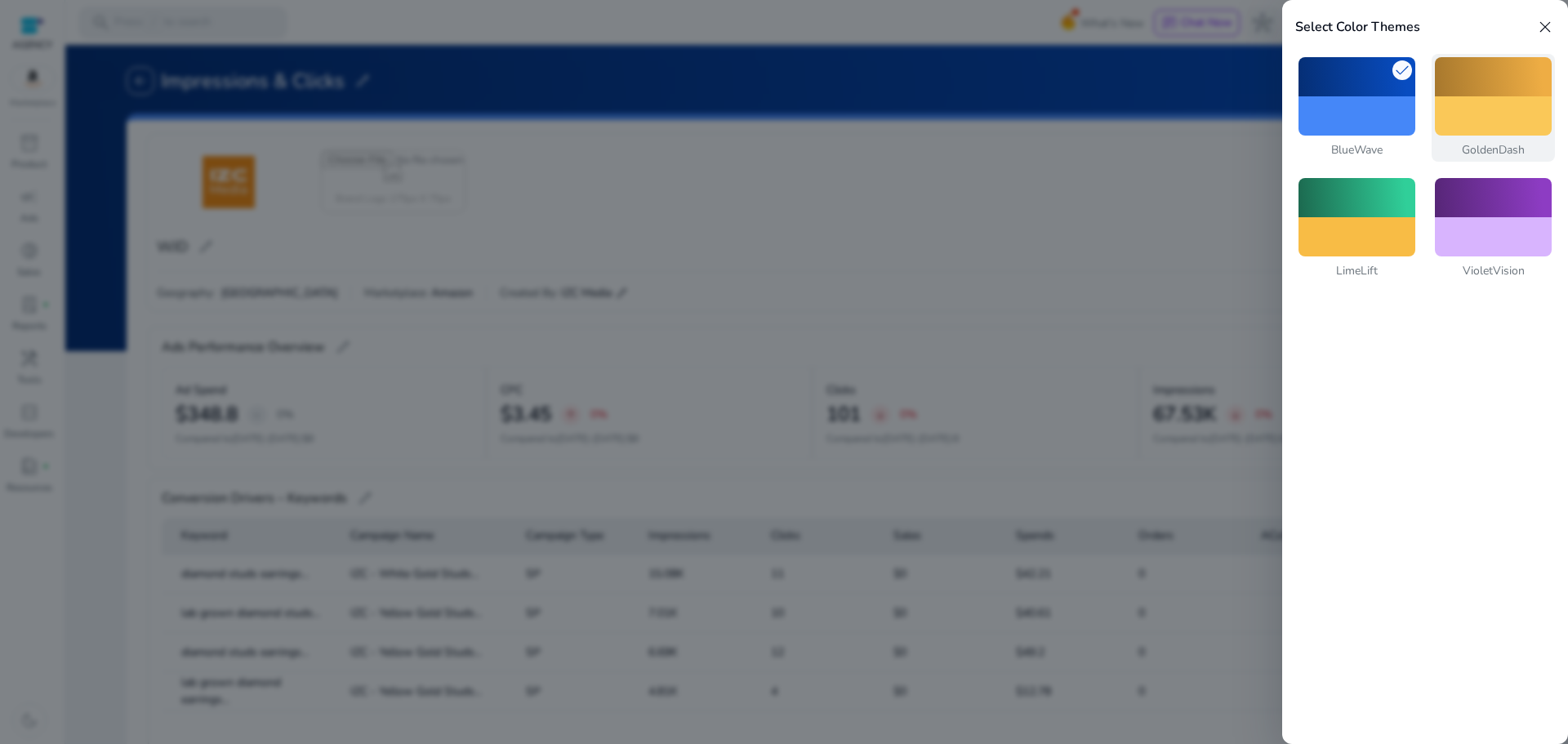
click at [1472, 111] on div at bounding box center [1492, 116] width 117 height 40
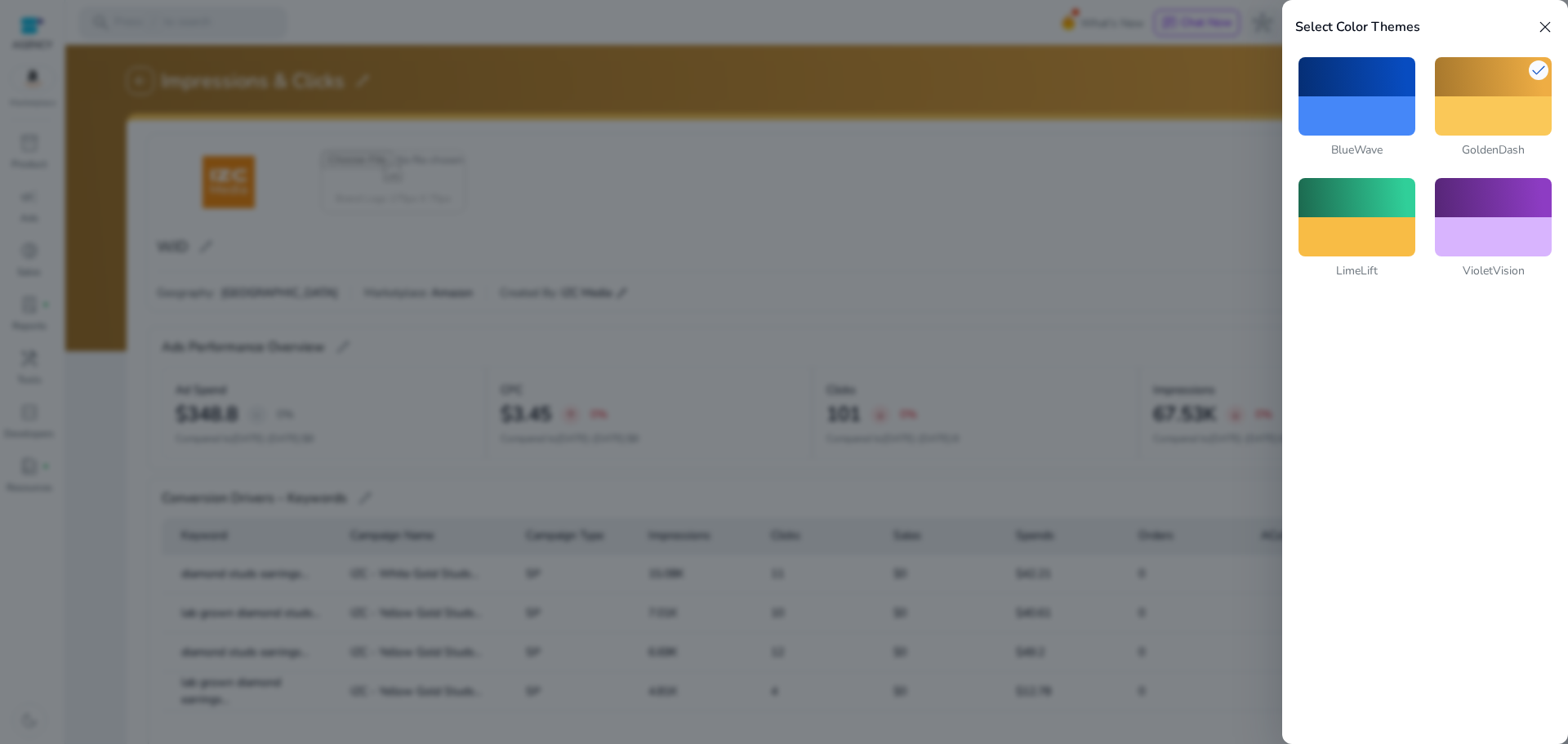
click at [1379, 524] on div "Select Color Themes close BlueWave check GoldenDash LimeLift VioletVision" at bounding box center [1425, 372] width 286 height 744
click at [1210, 173] on div at bounding box center [784, 372] width 1568 height 744
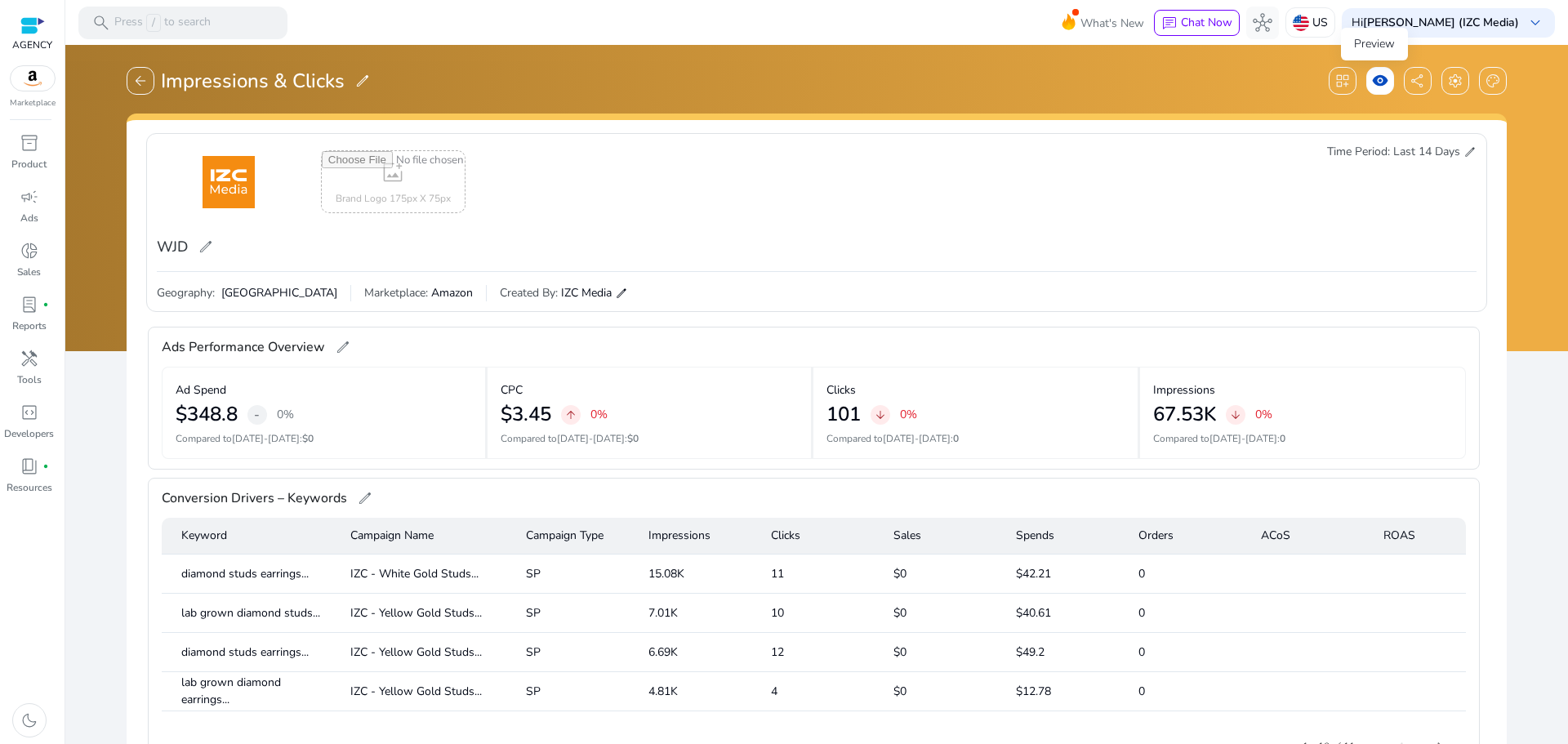
click at [1372, 73] on span "visibility" at bounding box center [1380, 80] width 16 height 16
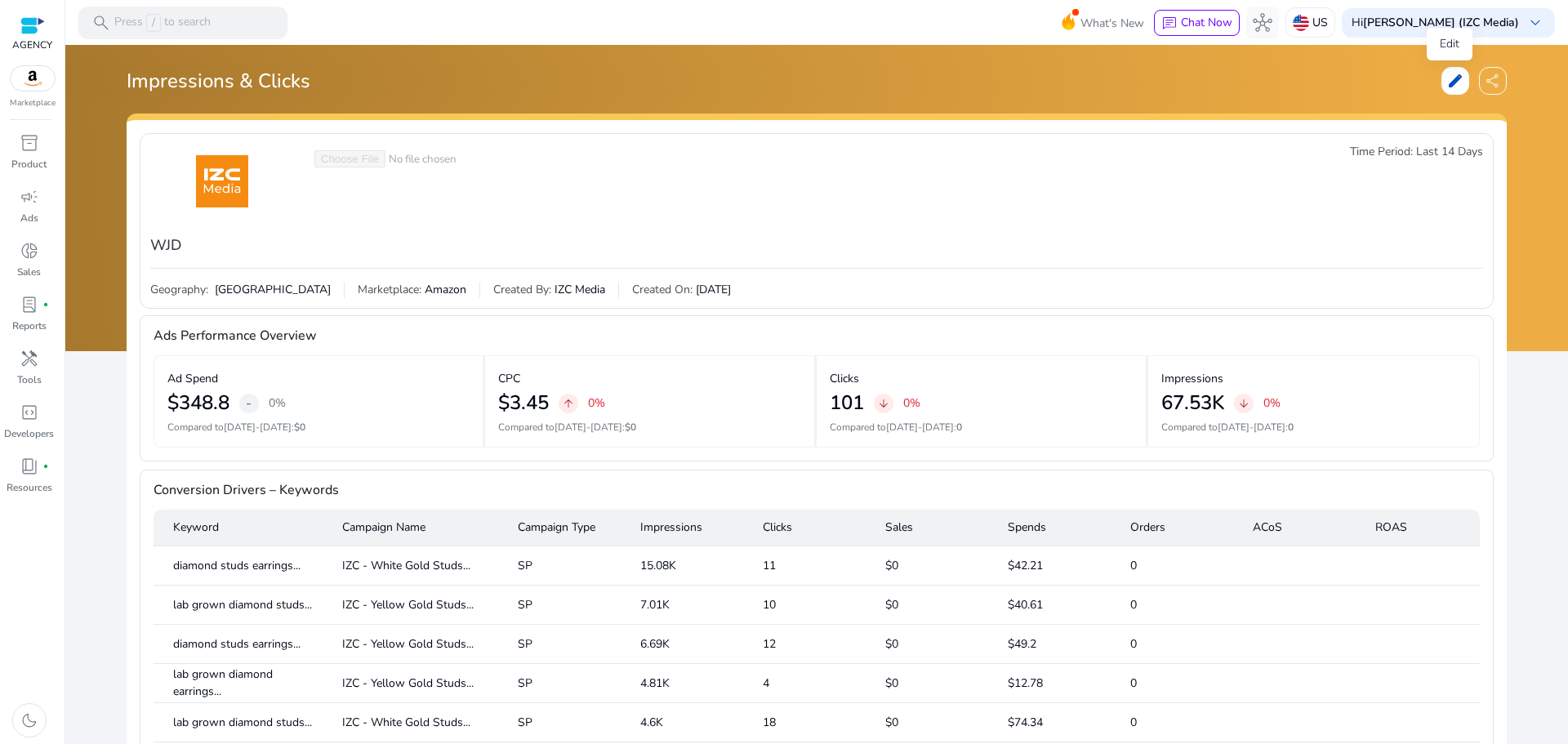
click at [1447, 87] on span "edit" at bounding box center [1454, 80] width 16 height 16
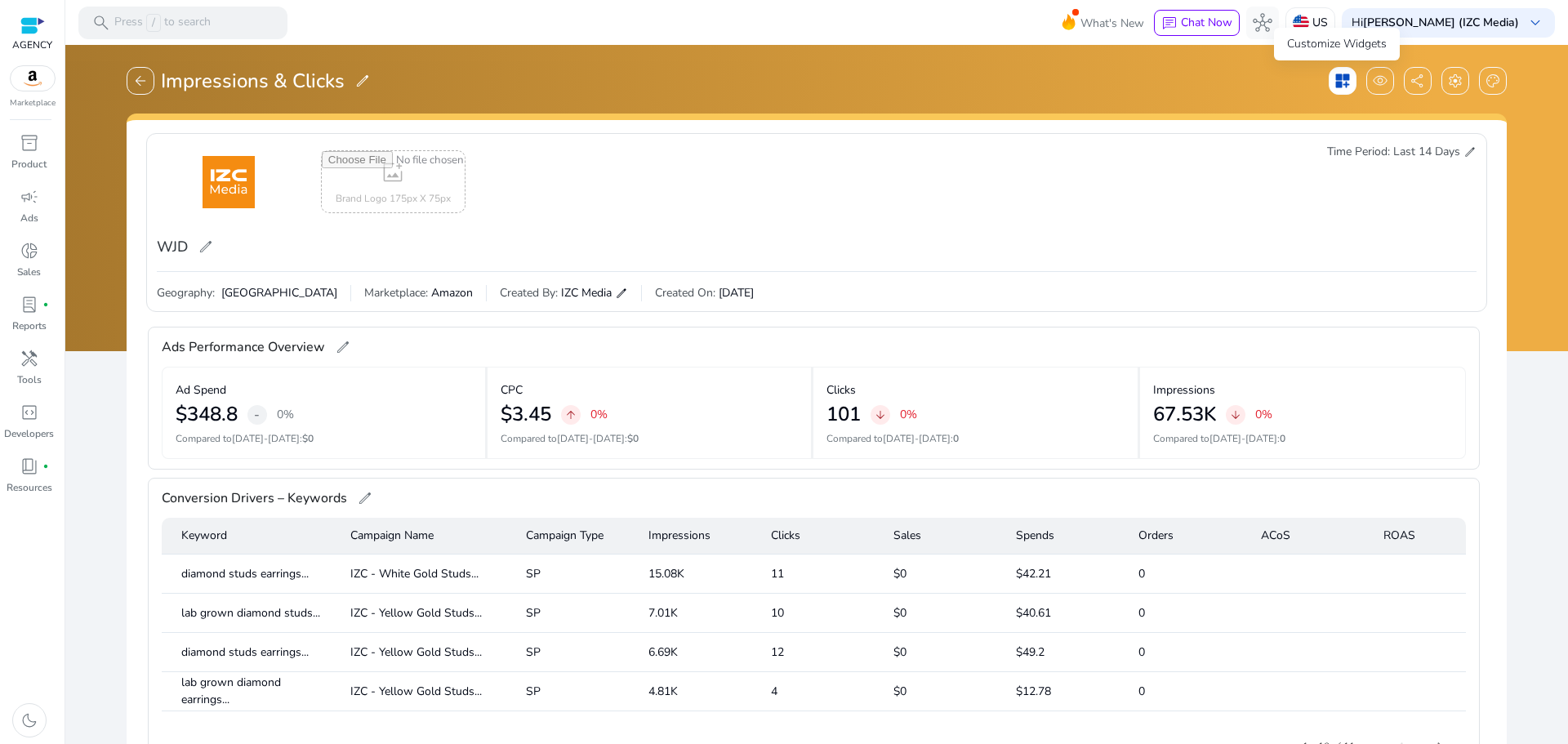
click at [1336, 85] on span "dashboard_customize" at bounding box center [1342, 80] width 16 height 16
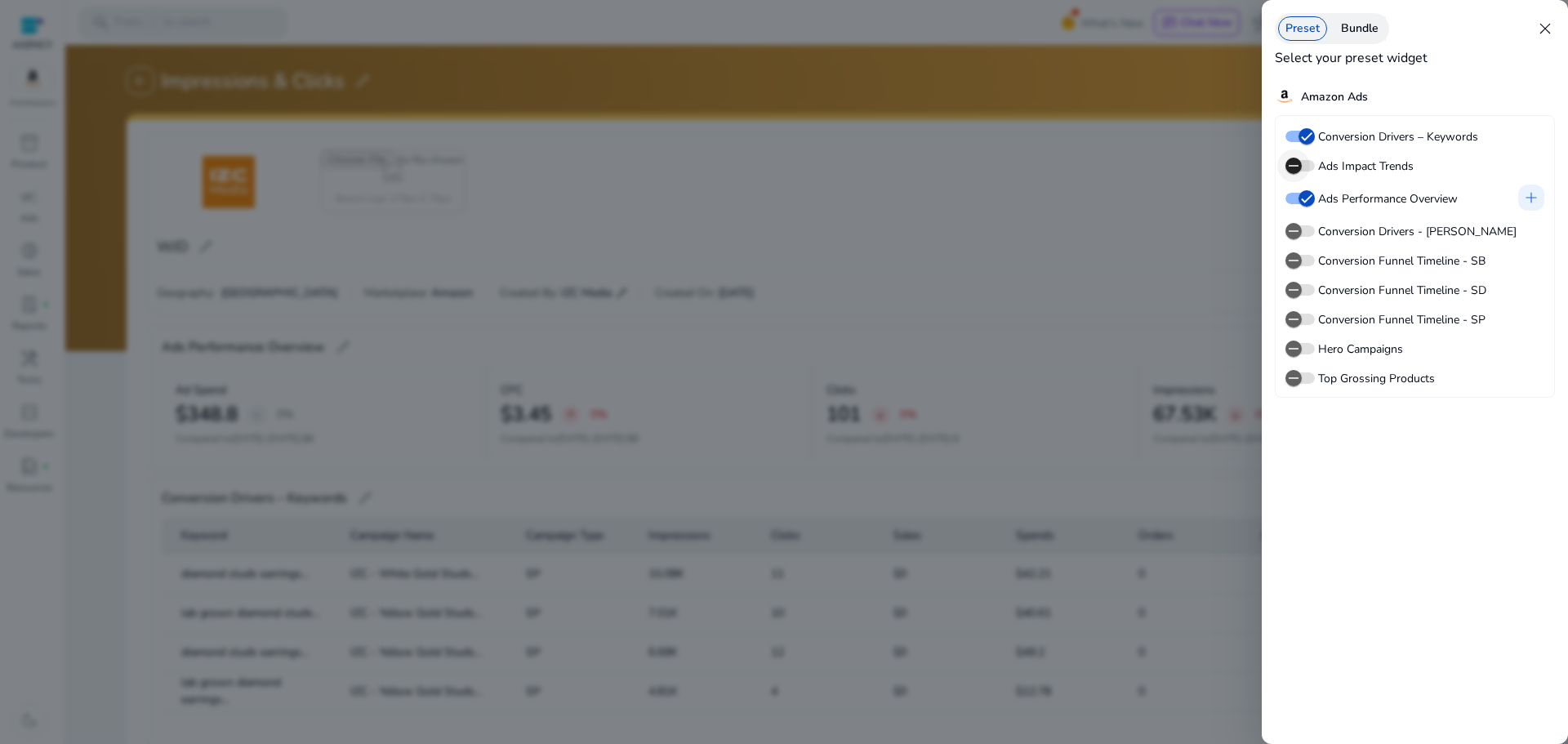
click at [1302, 166] on span "button" at bounding box center [1293, 166] width 33 height 33
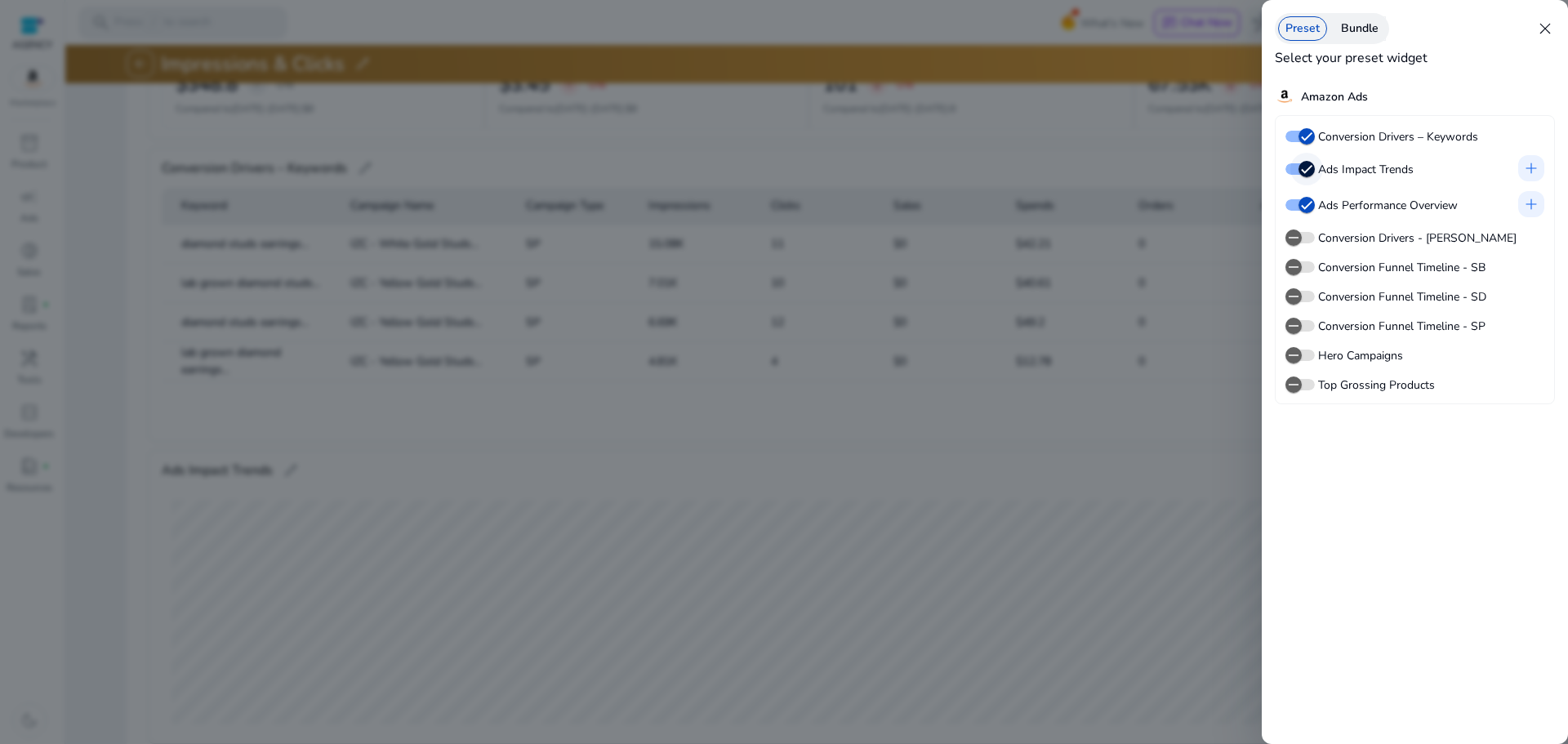
click at [1302, 166] on icon "button" at bounding box center [1306, 168] width 14 height 14
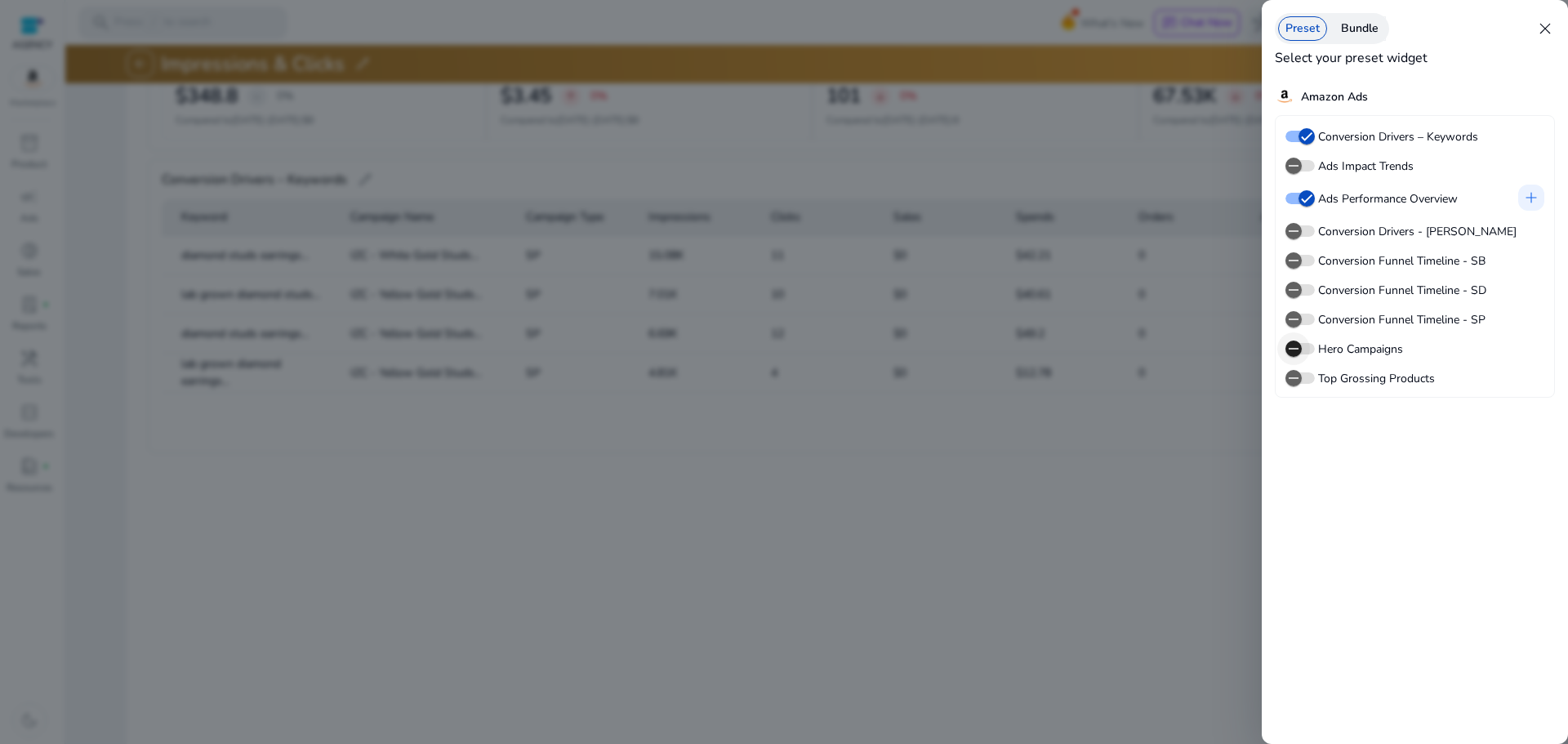
click at [1296, 346] on icon "button" at bounding box center [1293, 348] width 14 height 14
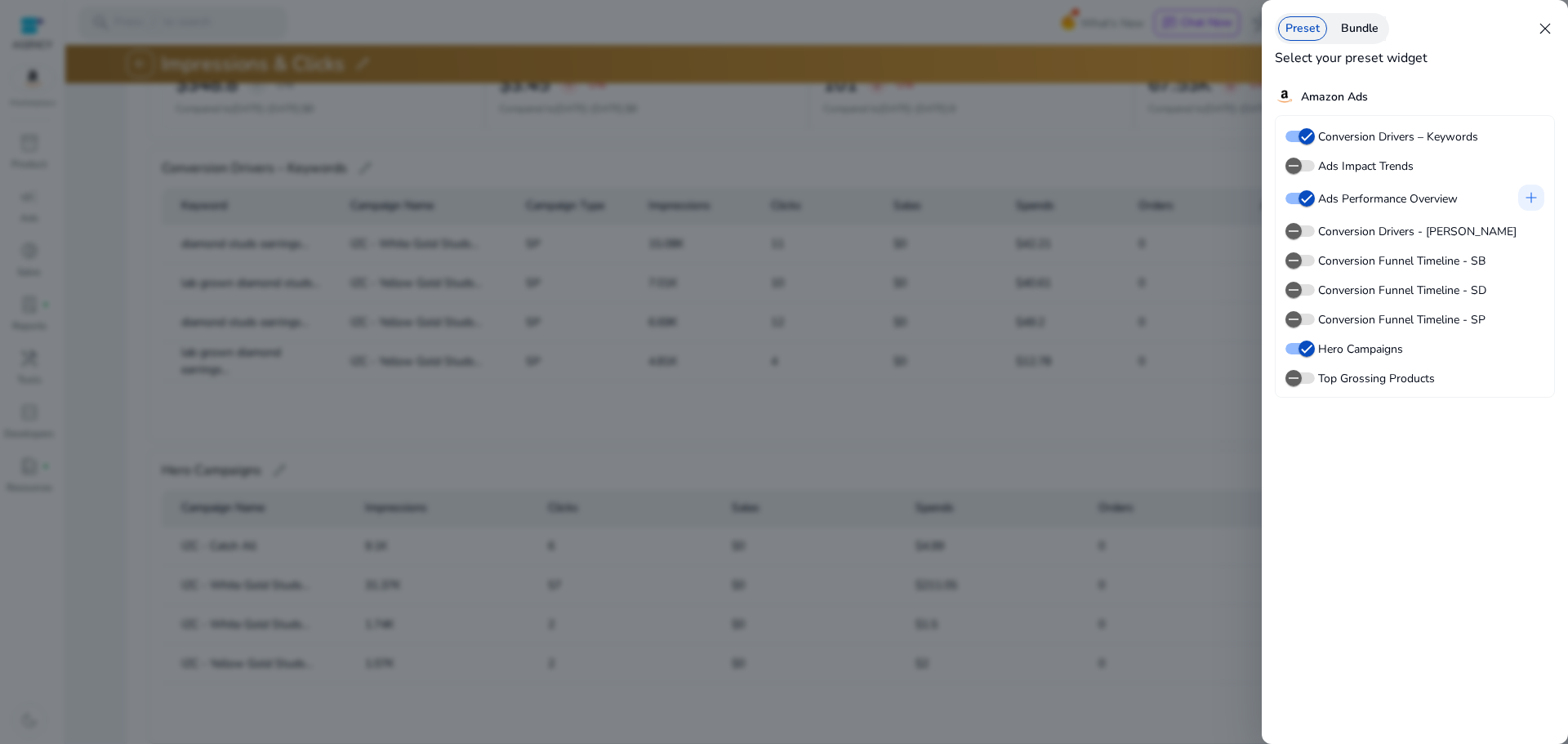
click at [1539, 24] on span "close" at bounding box center [1544, 28] width 19 height 19
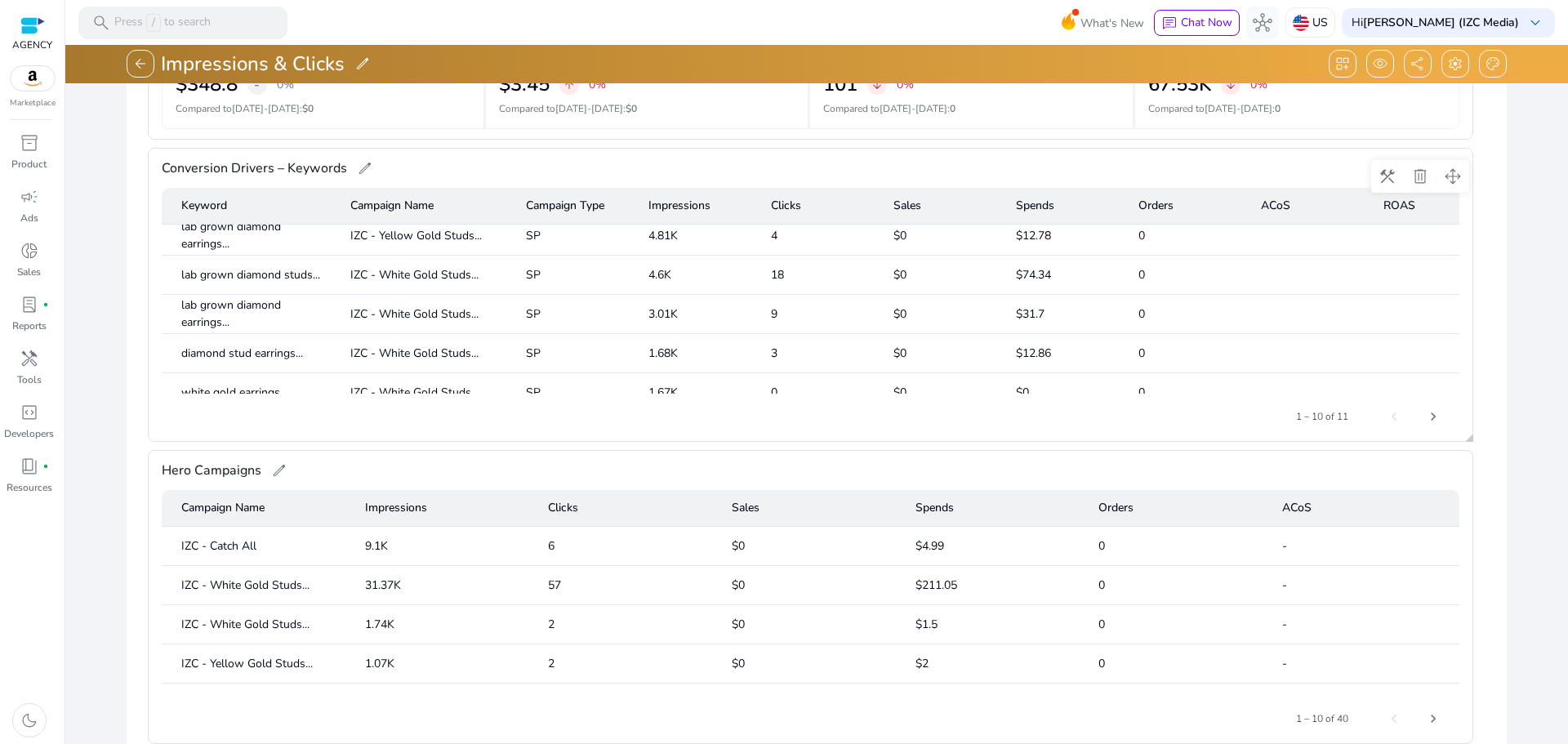
scroll to position [136, 0]
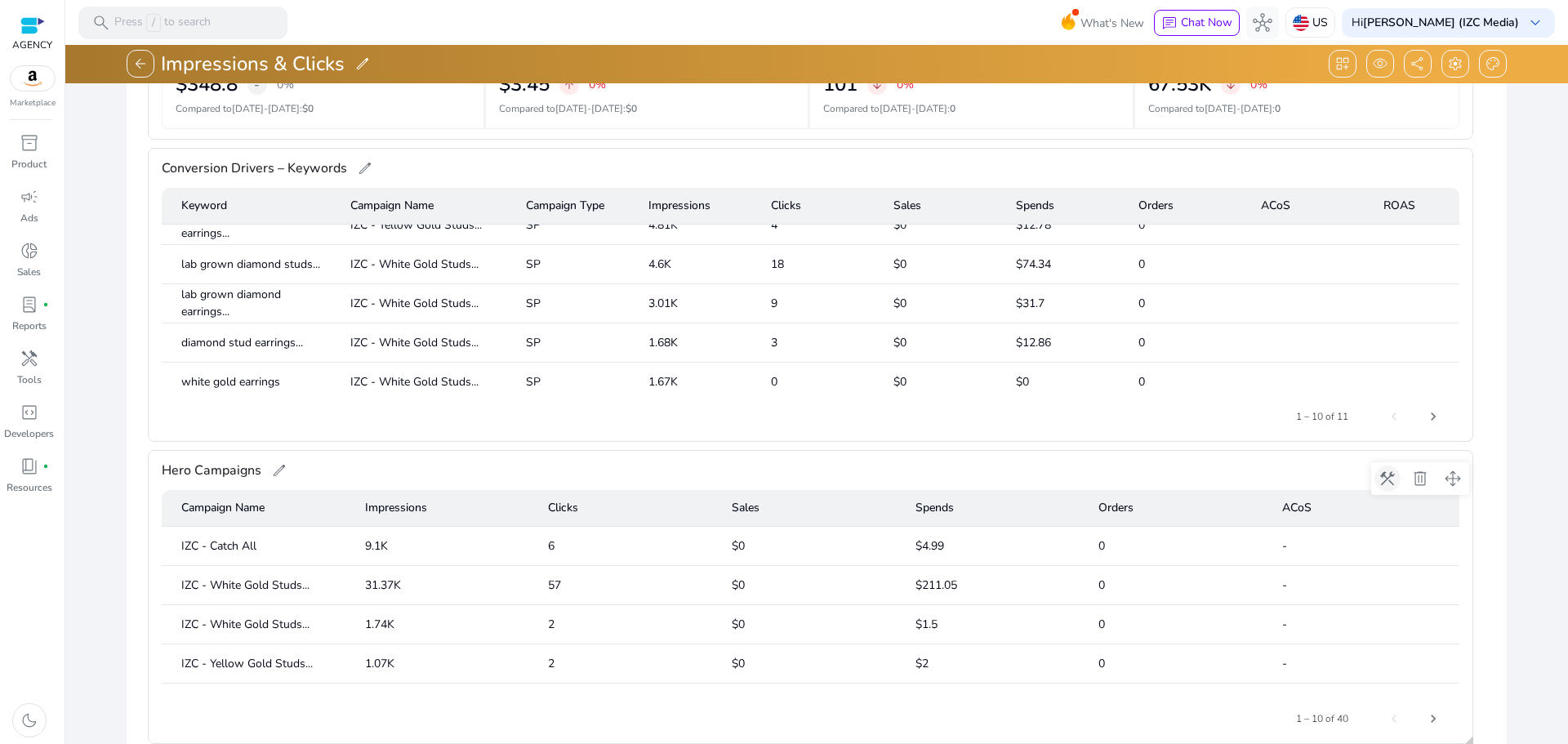
click at [1385, 482] on span at bounding box center [1387, 478] width 40 height 40
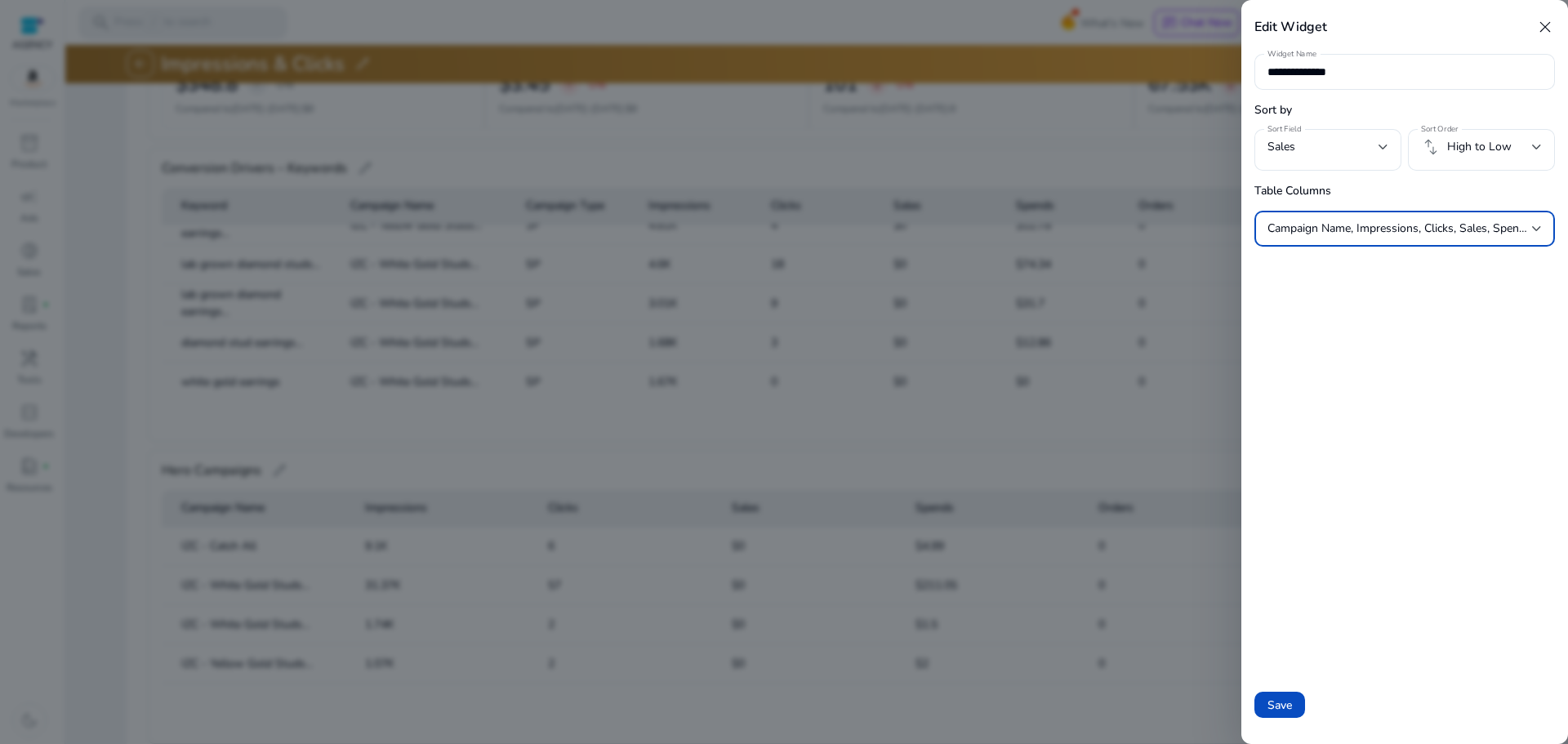
click at [1362, 232] on span "Campaign Name, Impressions, Clicks, Sales, Spends, Orders, ACoS" at bounding box center [1437, 228] width 340 height 15
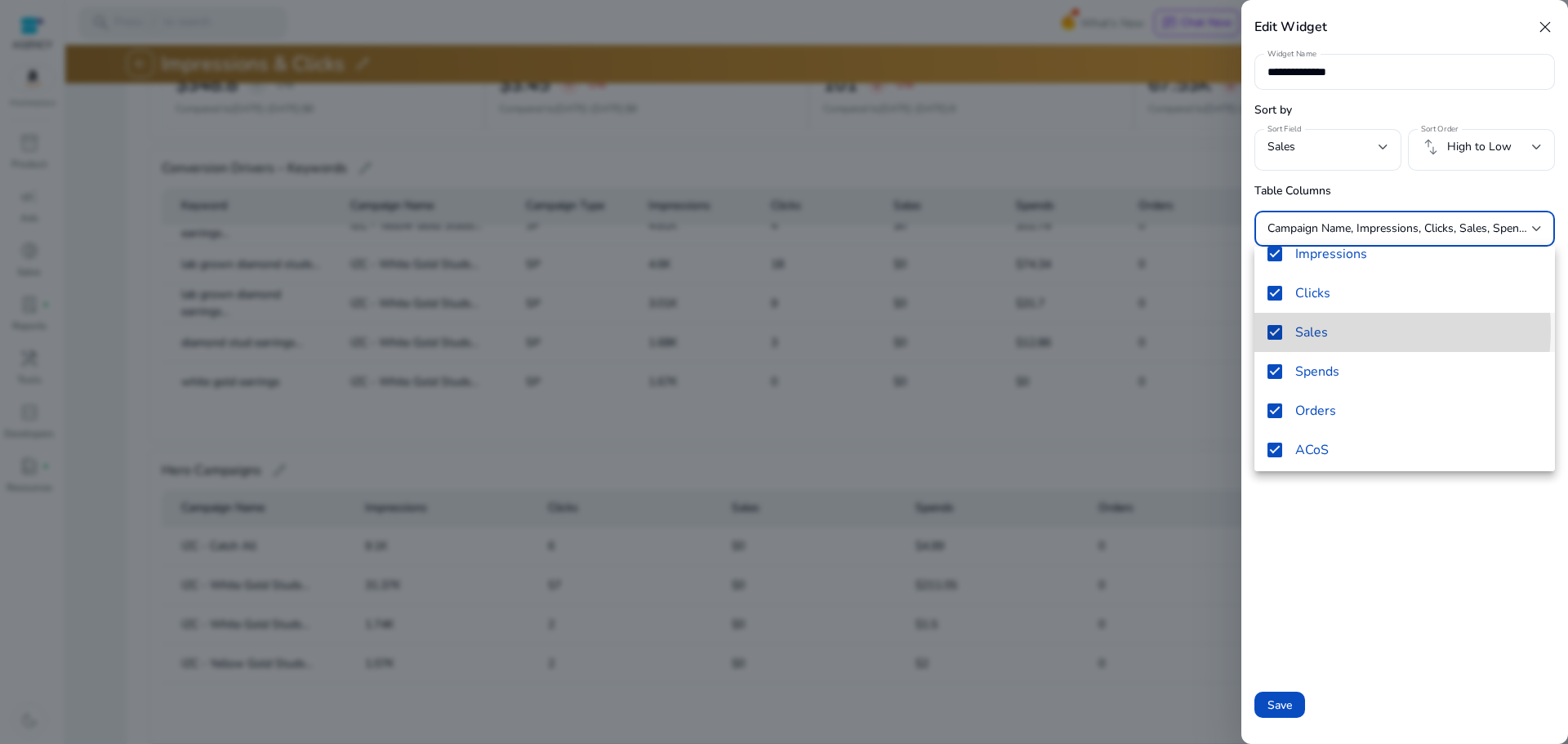
click at [1344, 329] on span "Sales" at bounding box center [1418, 332] width 246 height 18
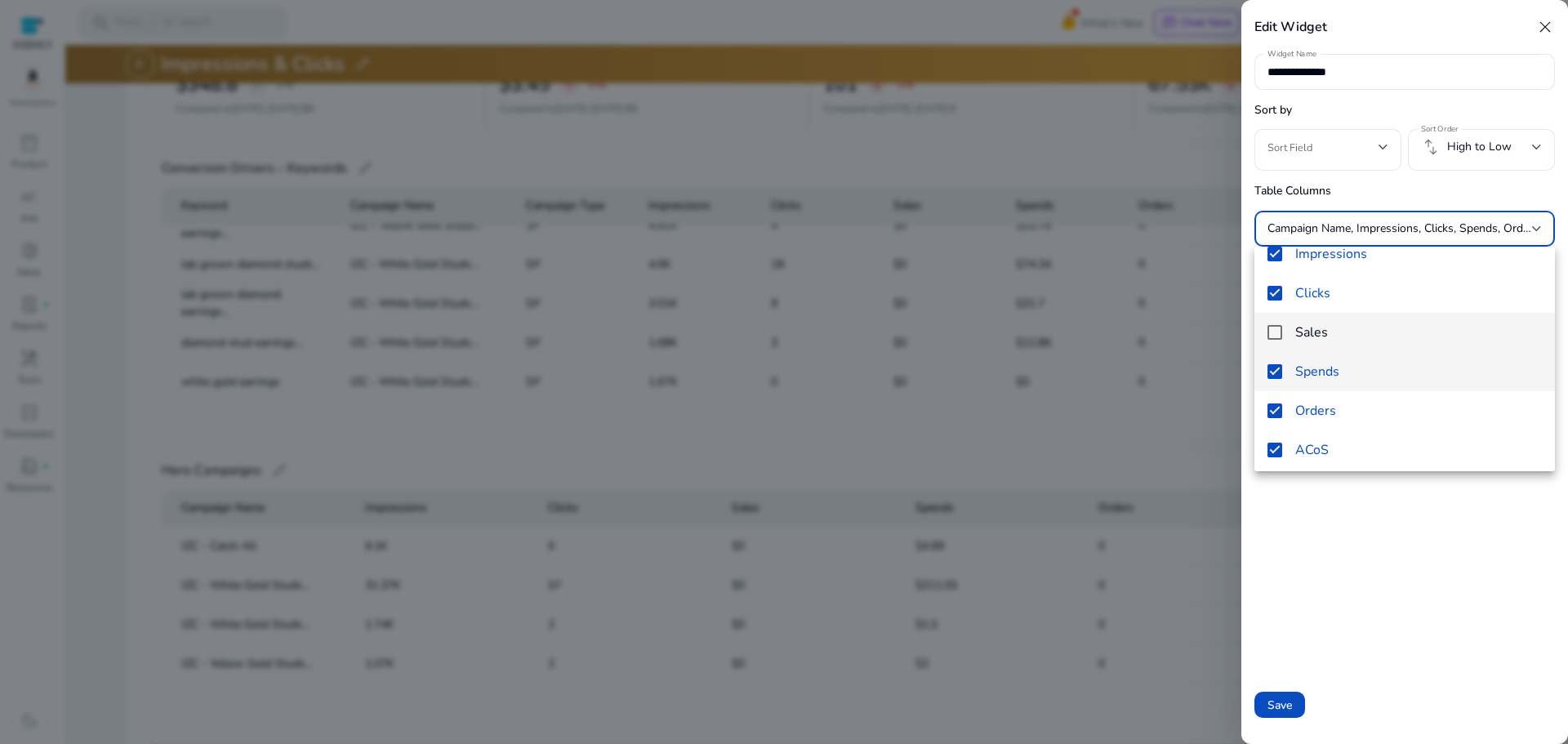
scroll to position [141, 0]
click at [1338, 398] on span "Orders" at bounding box center [1418, 405] width 246 height 18
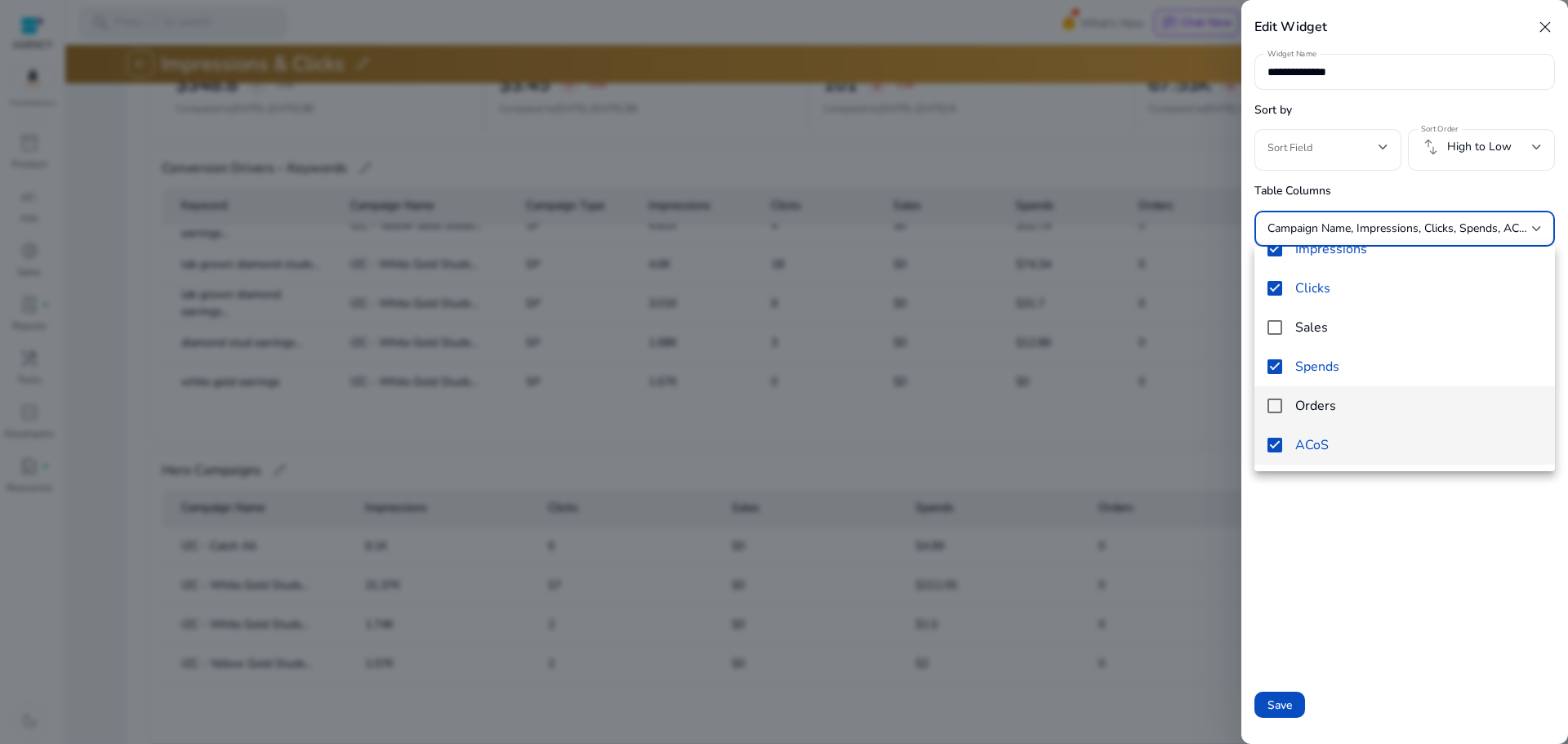
click at [1336, 449] on span "ACoS" at bounding box center [1418, 445] width 246 height 18
click at [1335, 524] on div at bounding box center [784, 372] width 1568 height 744
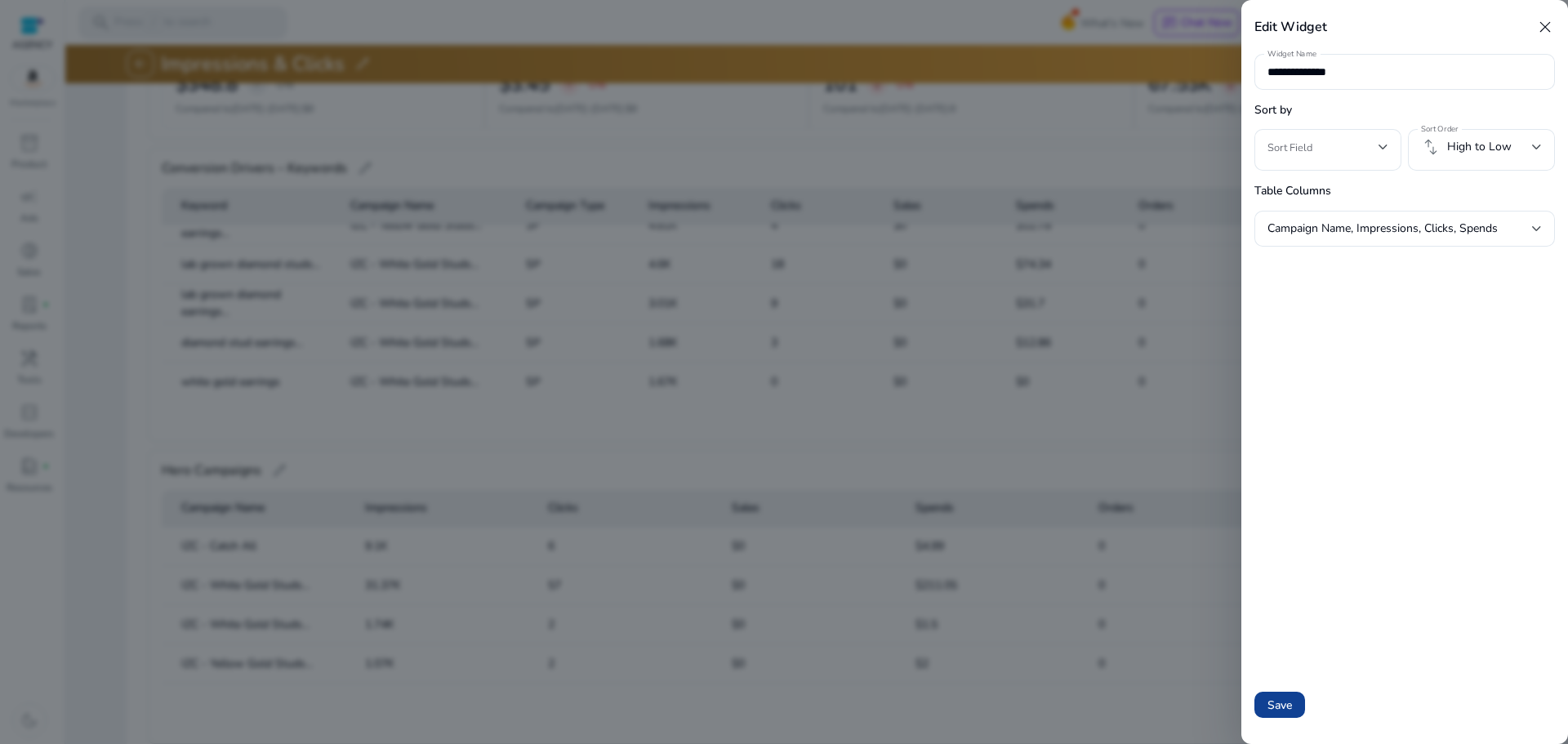
click at [1273, 702] on span "Save" at bounding box center [1279, 704] width 24 height 17
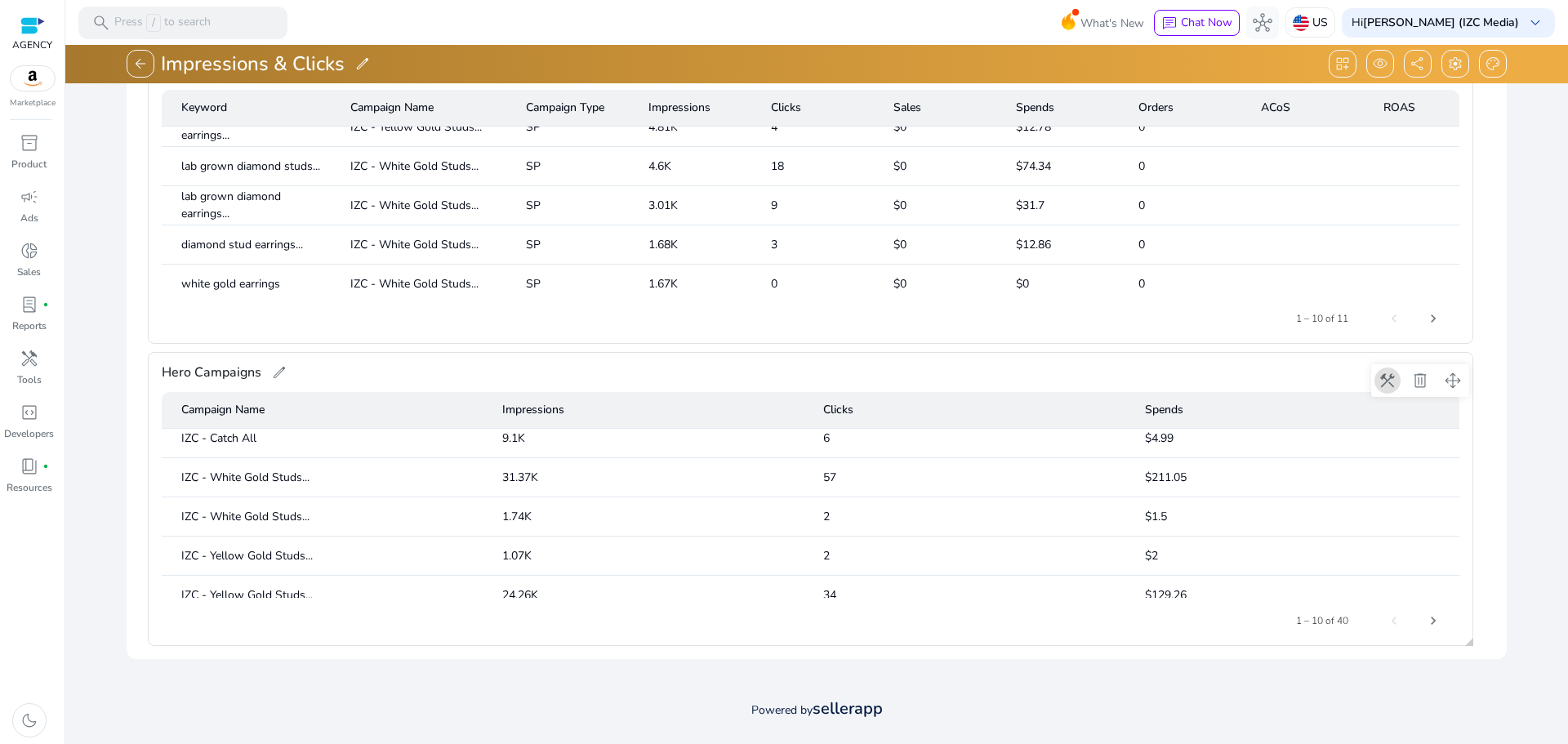
scroll to position [0, 0]
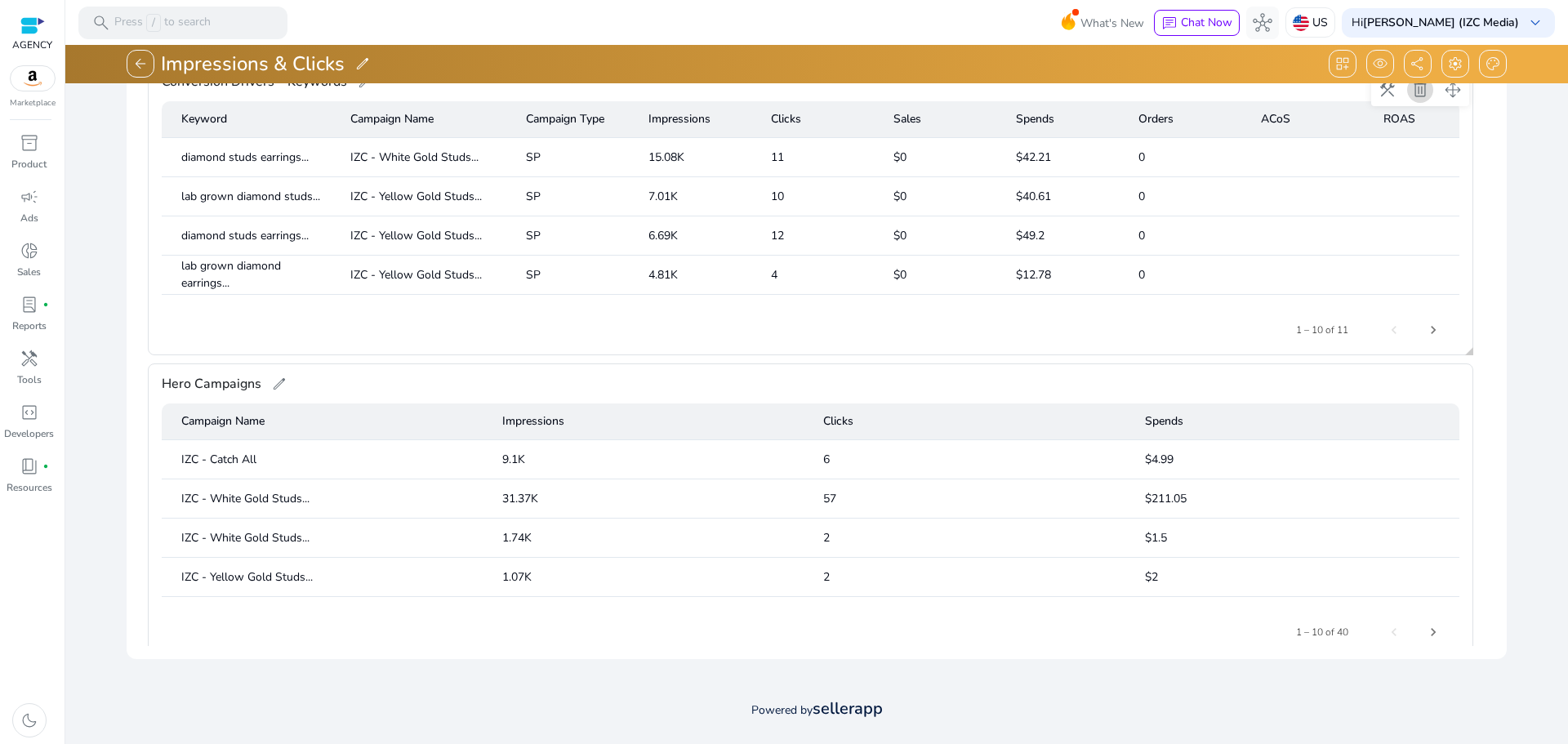
click at [1419, 97] on span at bounding box center [1420, 90] width 40 height 40
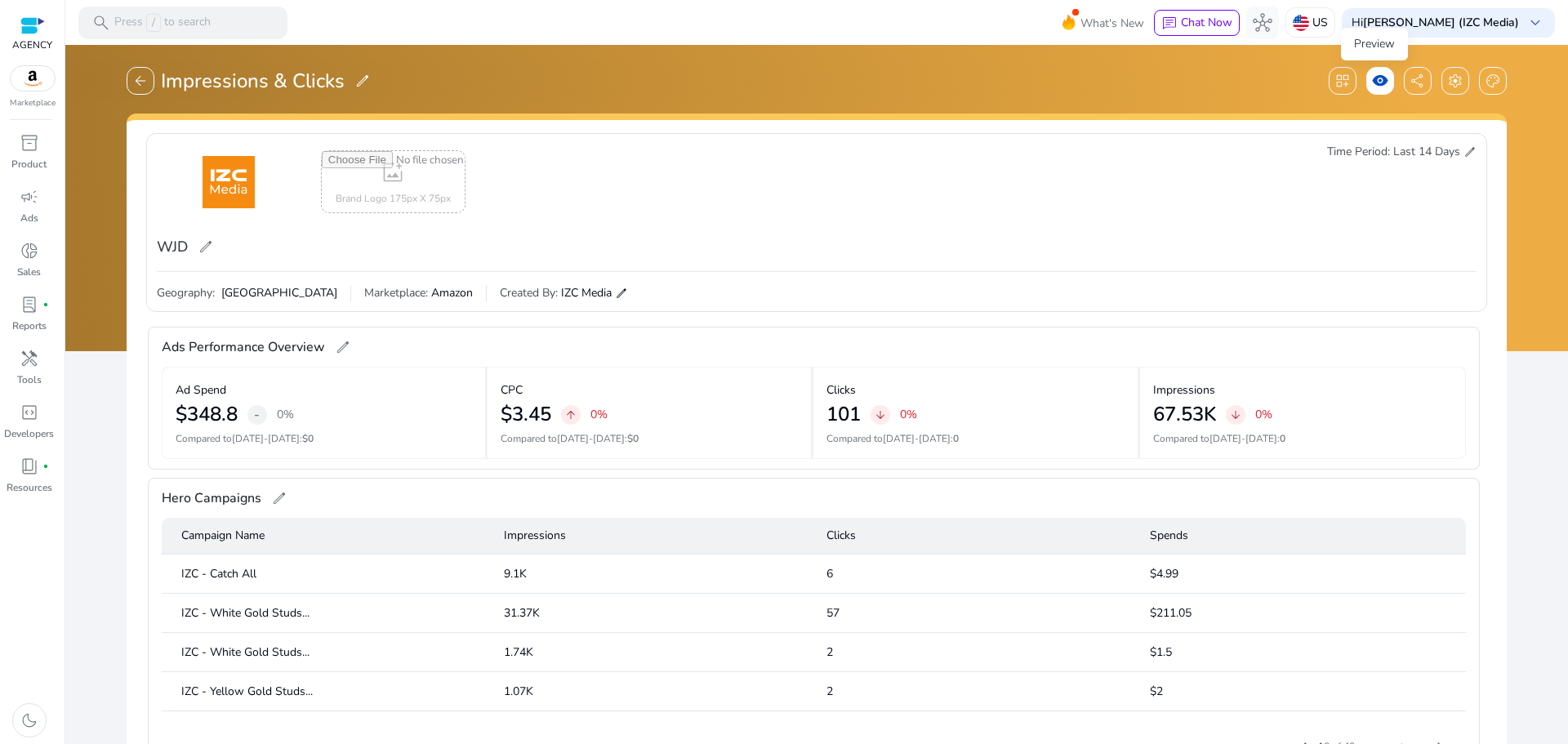
click at [1375, 82] on span "visibility" at bounding box center [1380, 80] width 16 height 16
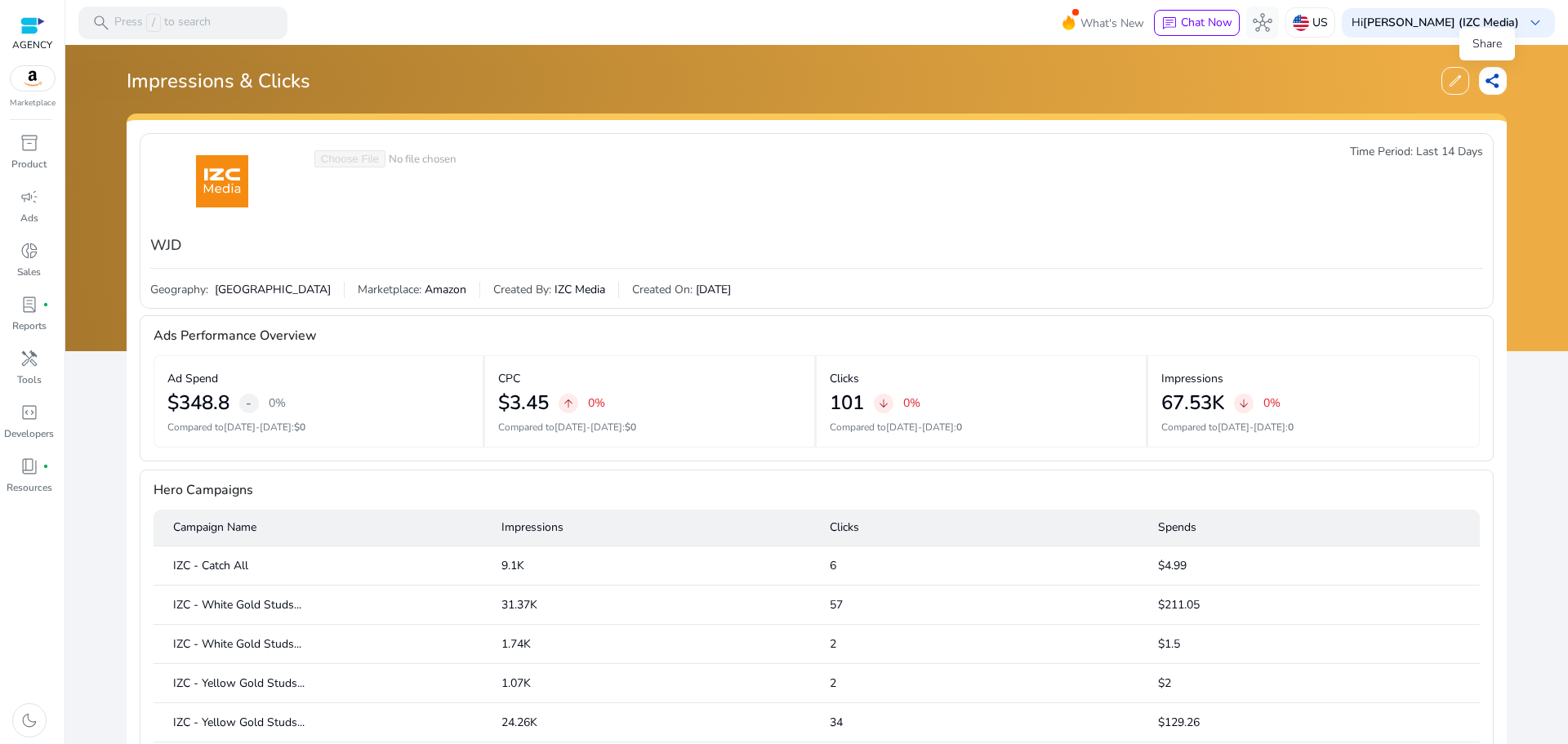
click at [1487, 84] on span "share" at bounding box center [1492, 80] width 16 height 16
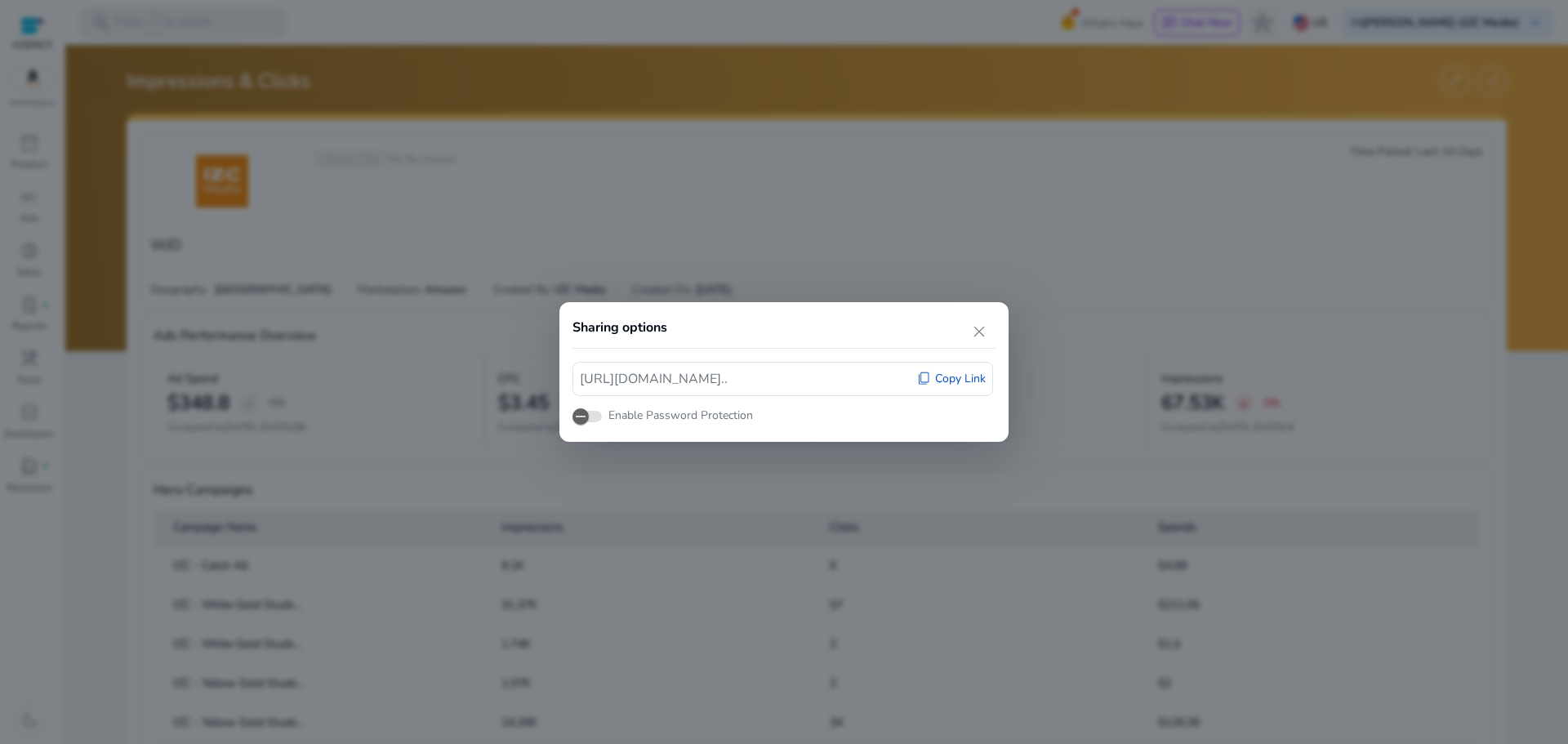
click at [942, 372] on span "Copy Link" at bounding box center [960, 378] width 50 height 16
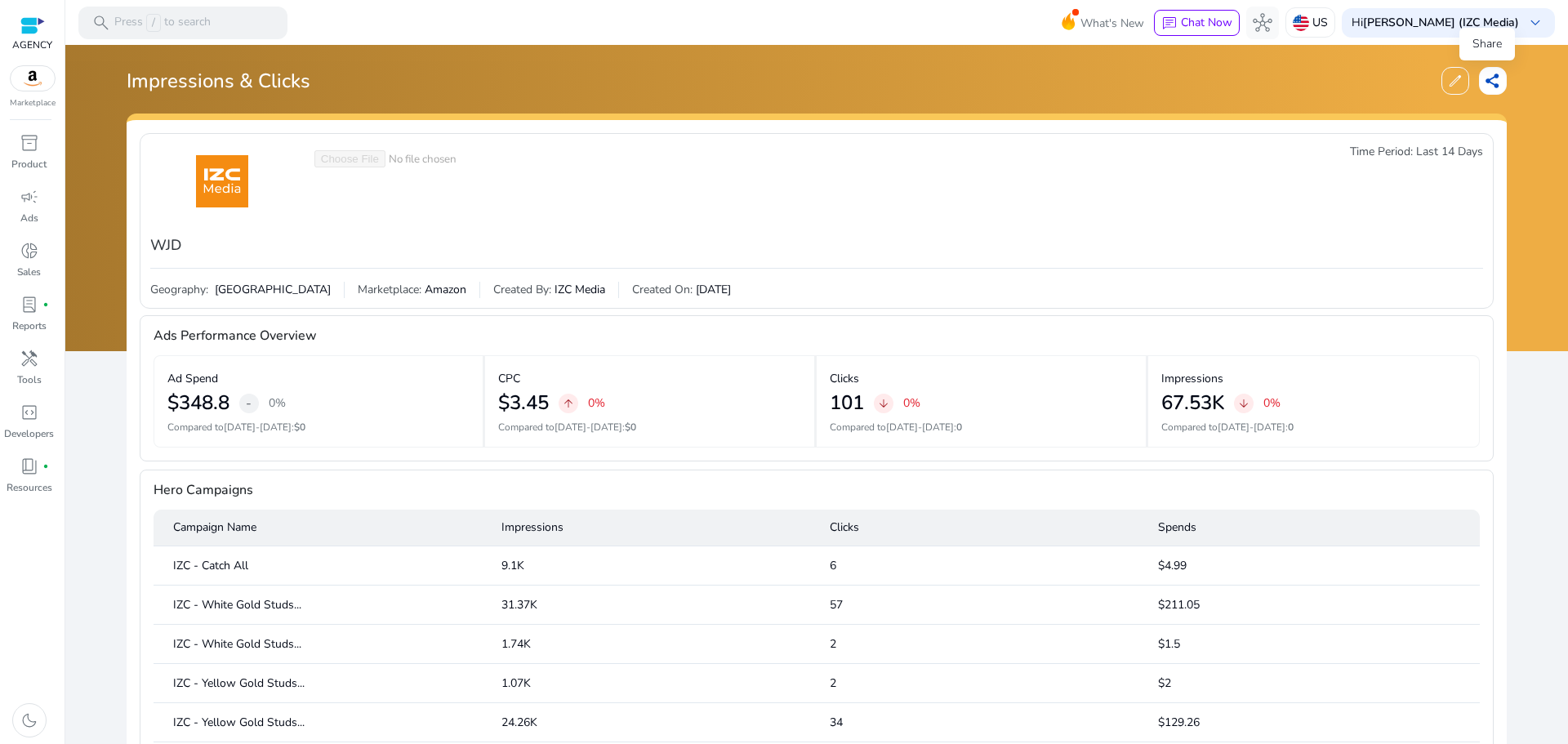
click at [1488, 76] on span "share" at bounding box center [1492, 80] width 16 height 16
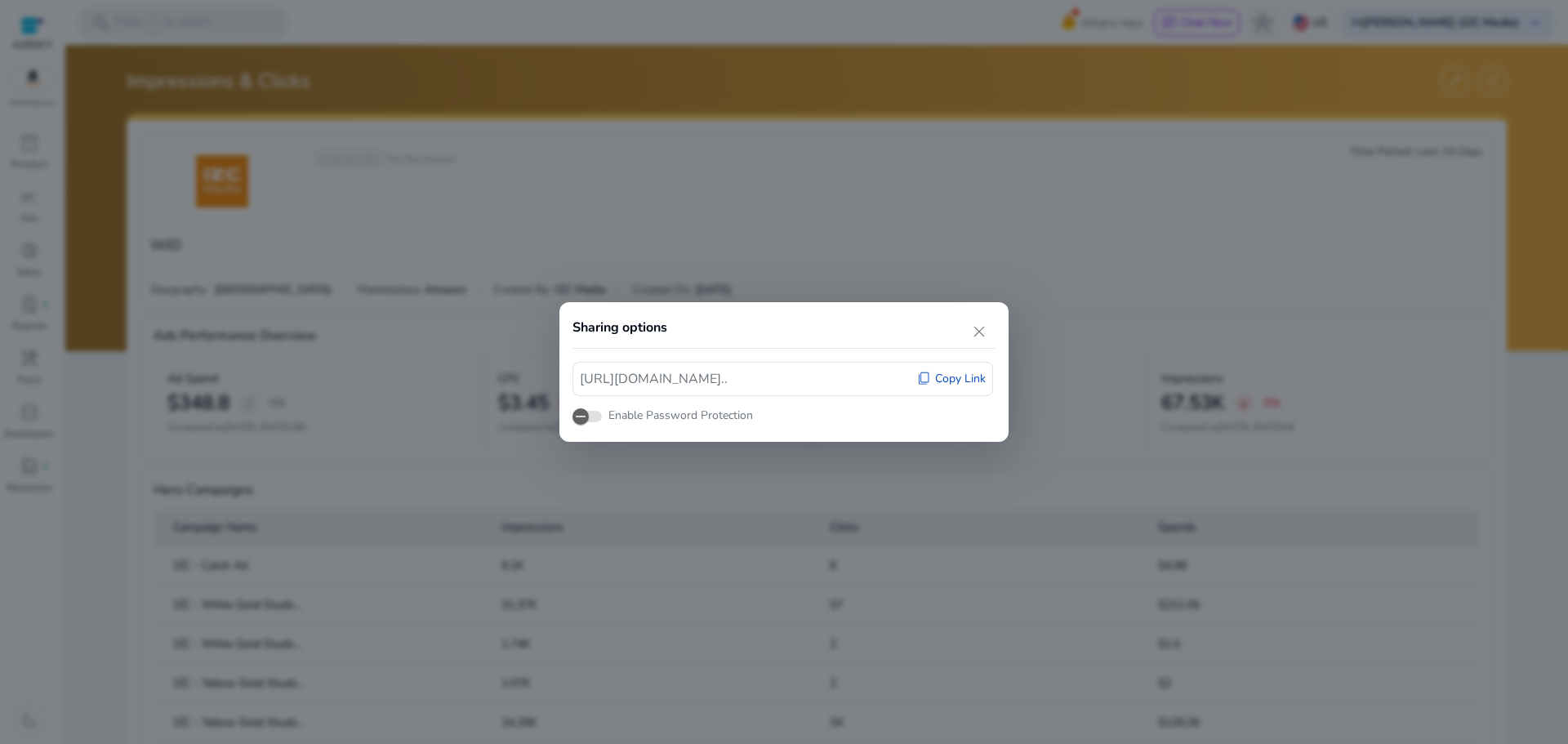
click at [960, 380] on span "Copy Link" at bounding box center [960, 378] width 50 height 16
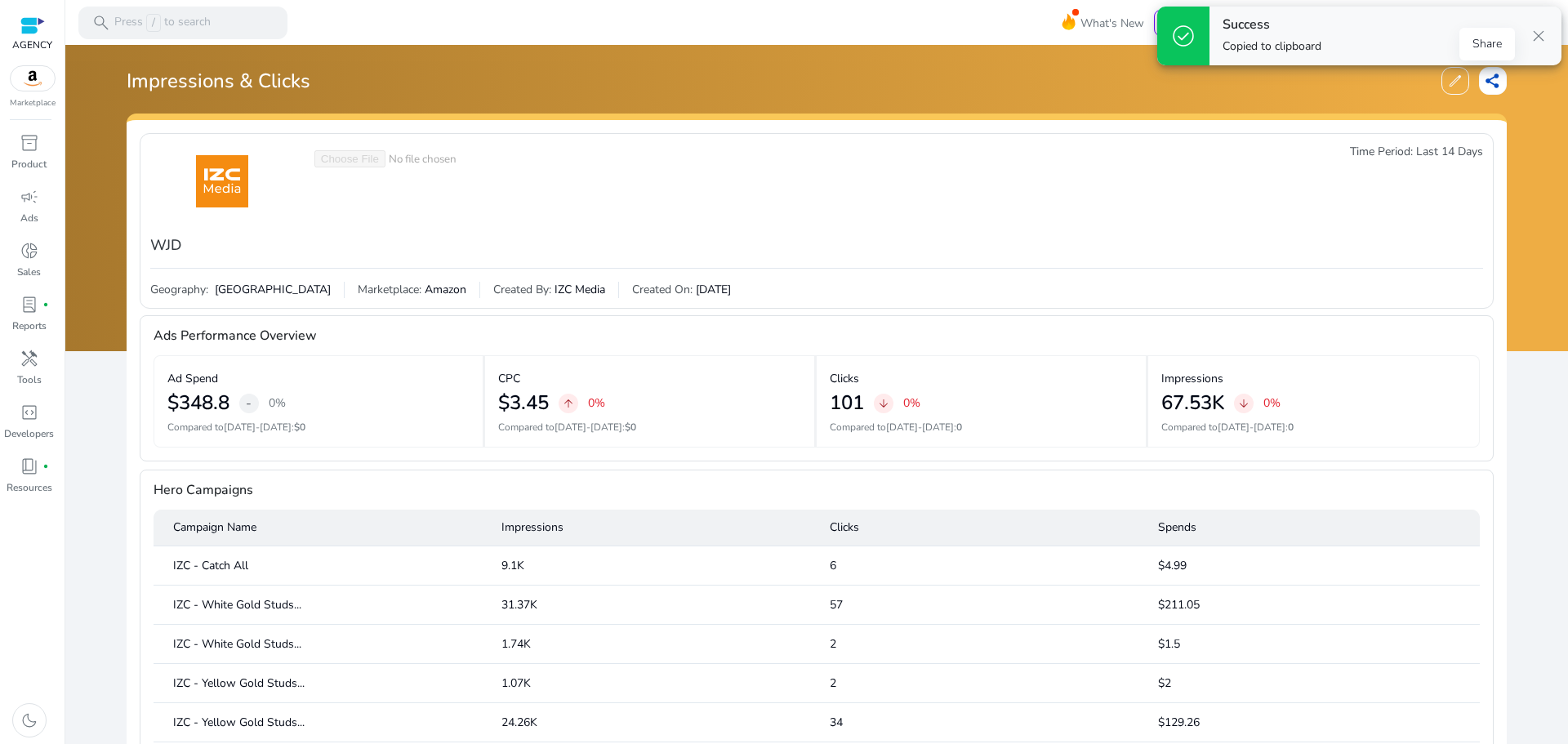
click at [1485, 87] on span "share" at bounding box center [1492, 80] width 16 height 16
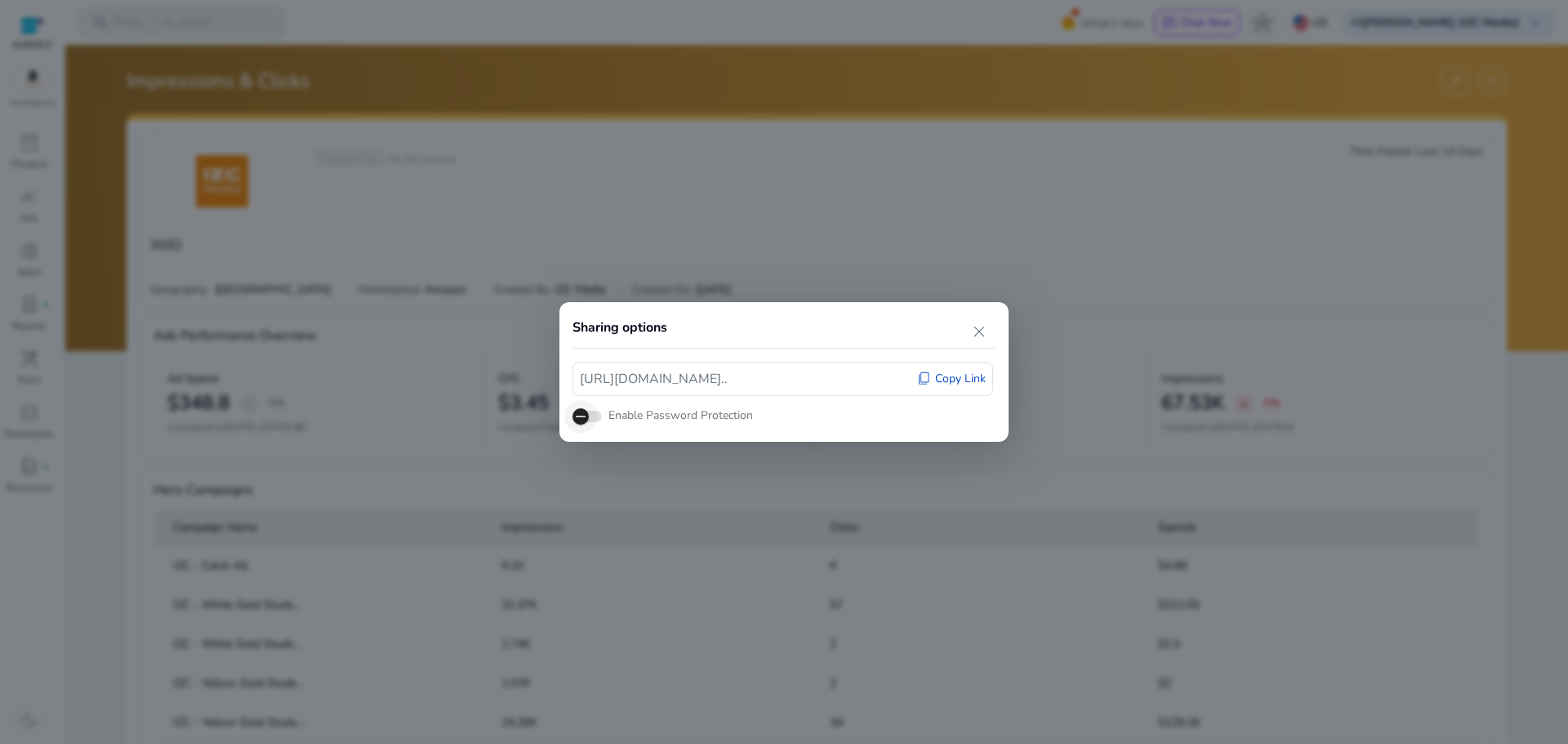
click at [598, 418] on span "button" at bounding box center [587, 417] width 29 height 12
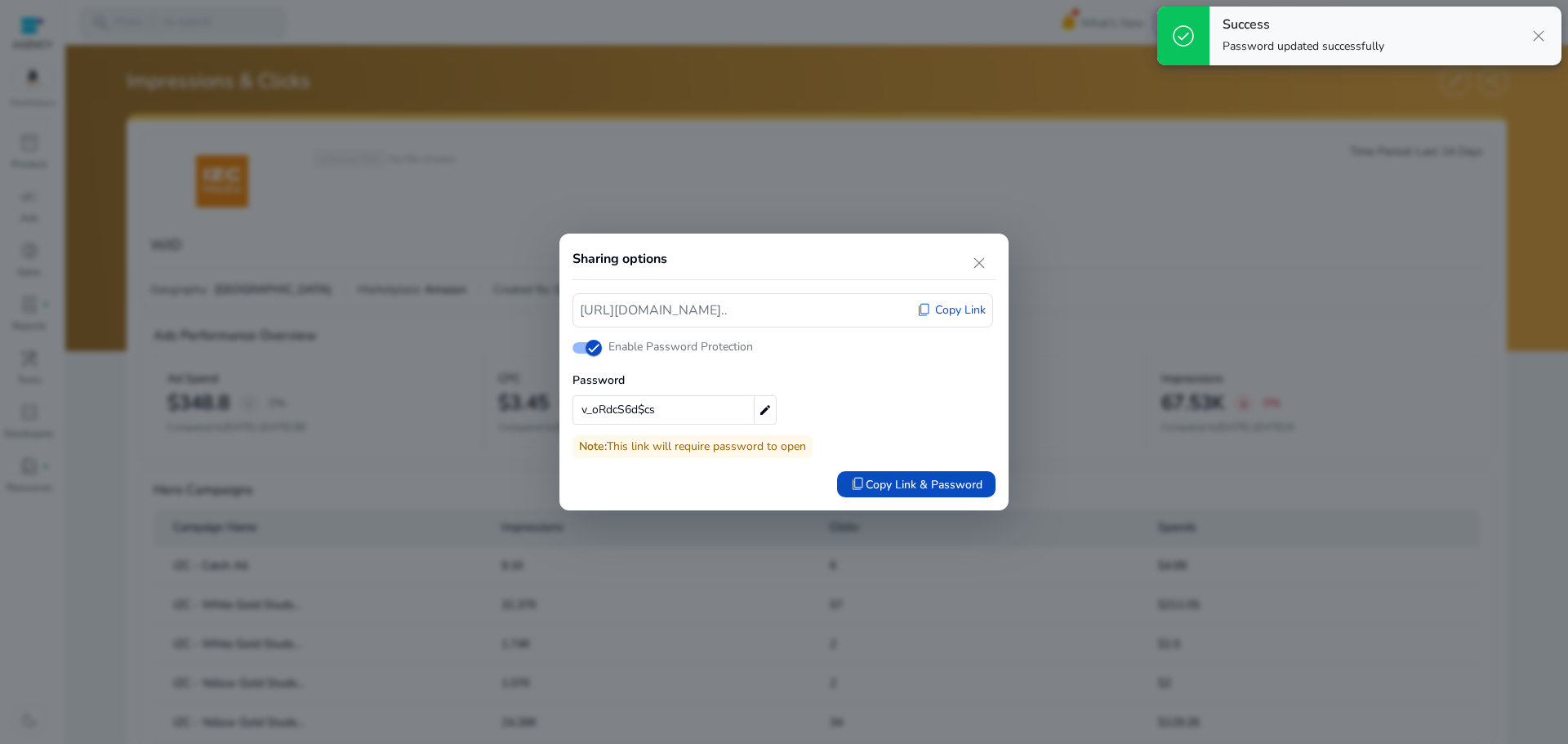
click at [720, 415] on div "v_oRdcS6d$cs edit" at bounding box center [674, 409] width 204 height 29
click at [720, 415] on input "**********" at bounding box center [660, 409] width 174 height 28
click at [713, 415] on input "**********" at bounding box center [660, 409] width 174 height 28
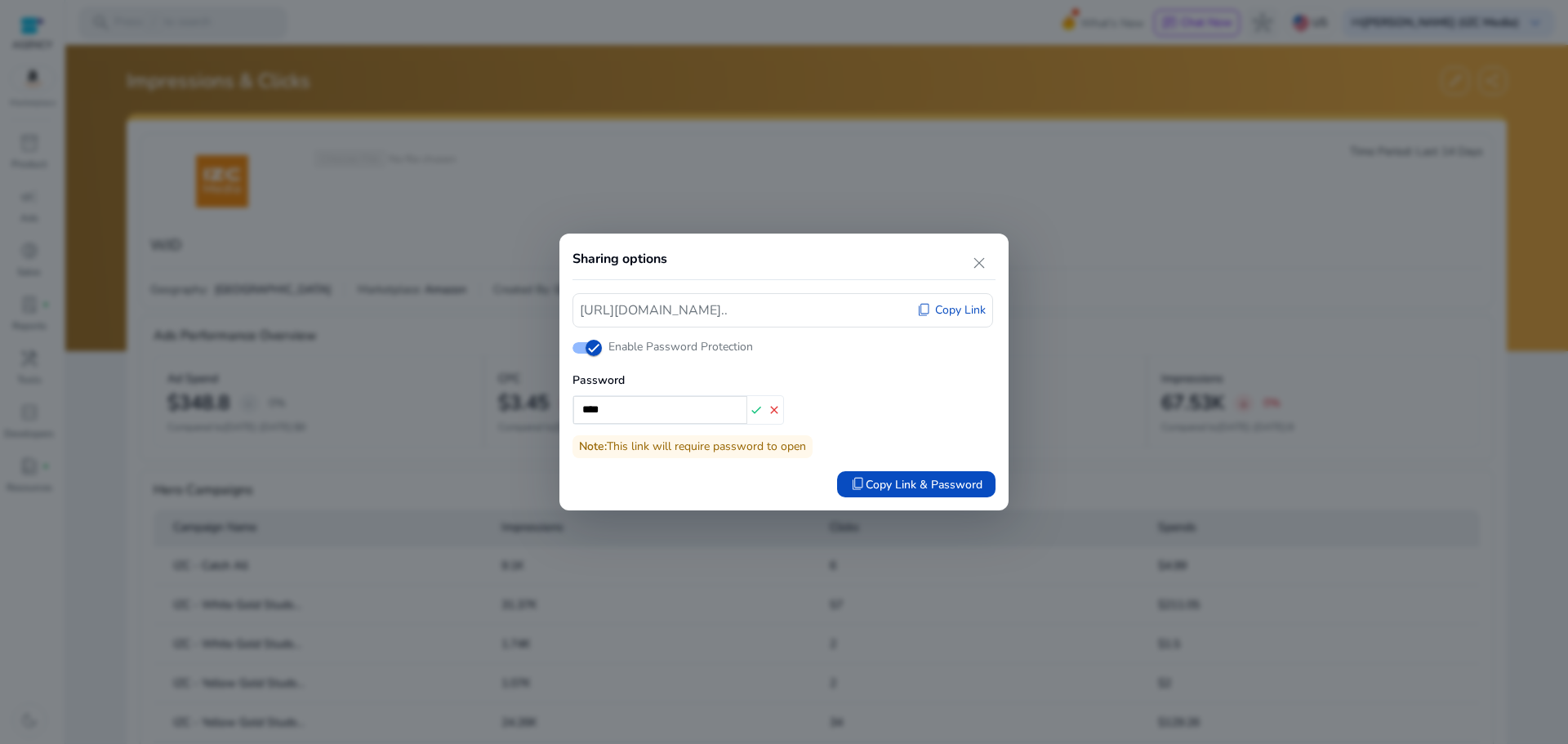
type input "****"
click at [852, 404] on div "Password **** check close Note: This link will require password to open content…" at bounding box center [784, 431] width 423 height 130
click at [982, 266] on span "close" at bounding box center [979, 262] width 19 height 19
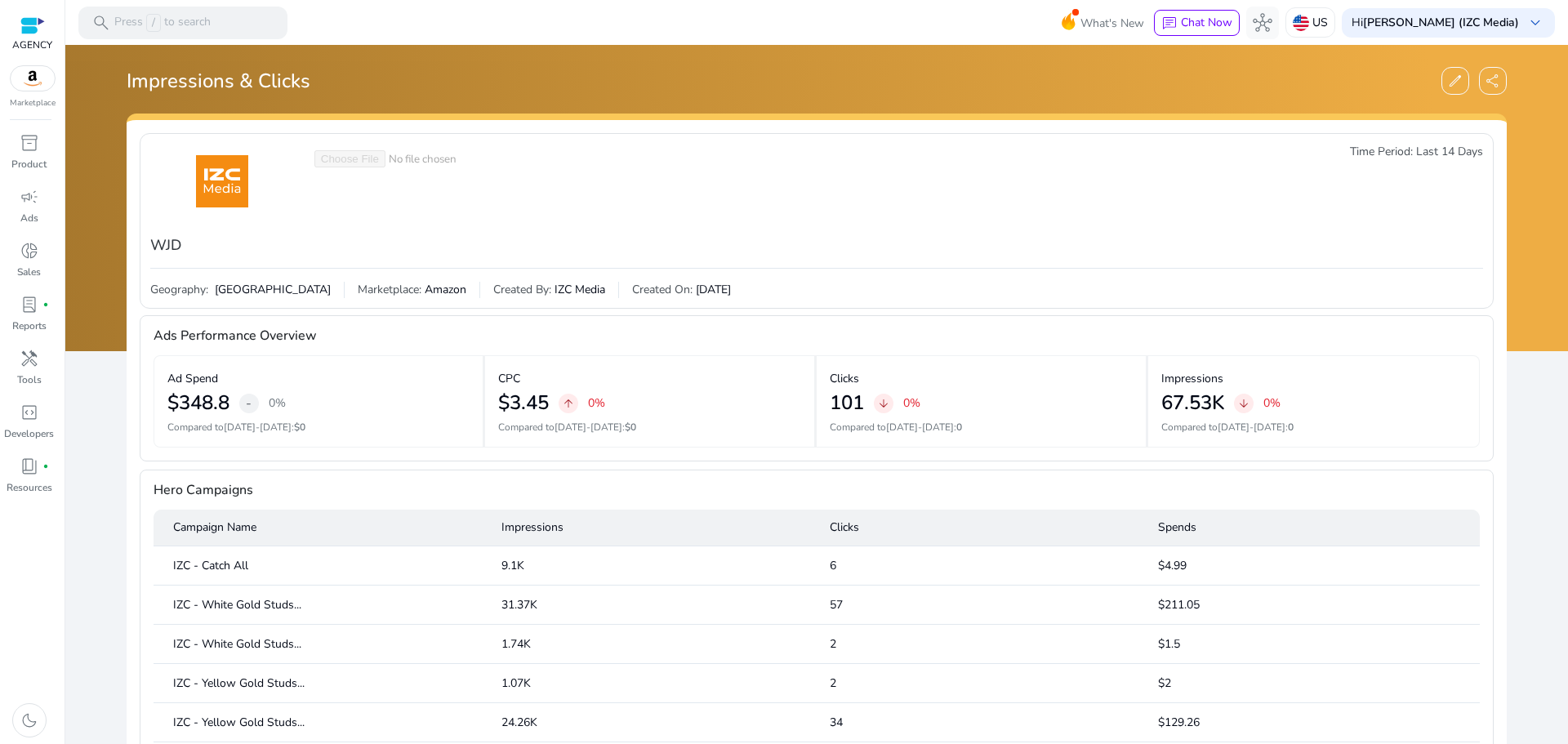
click at [1488, 95] on div "edit share" at bounding box center [1474, 81] width 66 height 40
click at [1485, 89] on span "share" at bounding box center [1492, 80] width 16 height 16
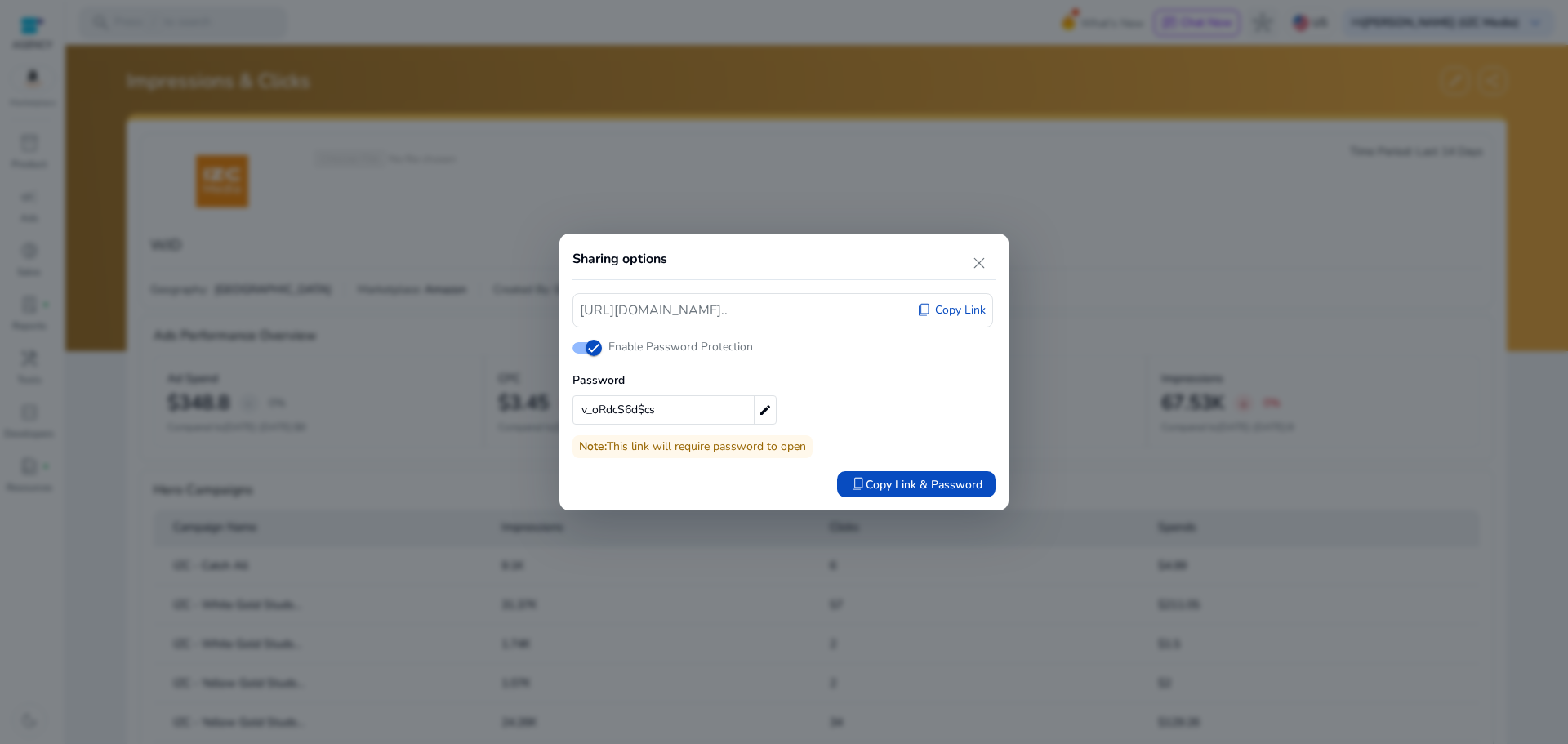
click at [959, 305] on span "Copy Link" at bounding box center [960, 309] width 50 height 16
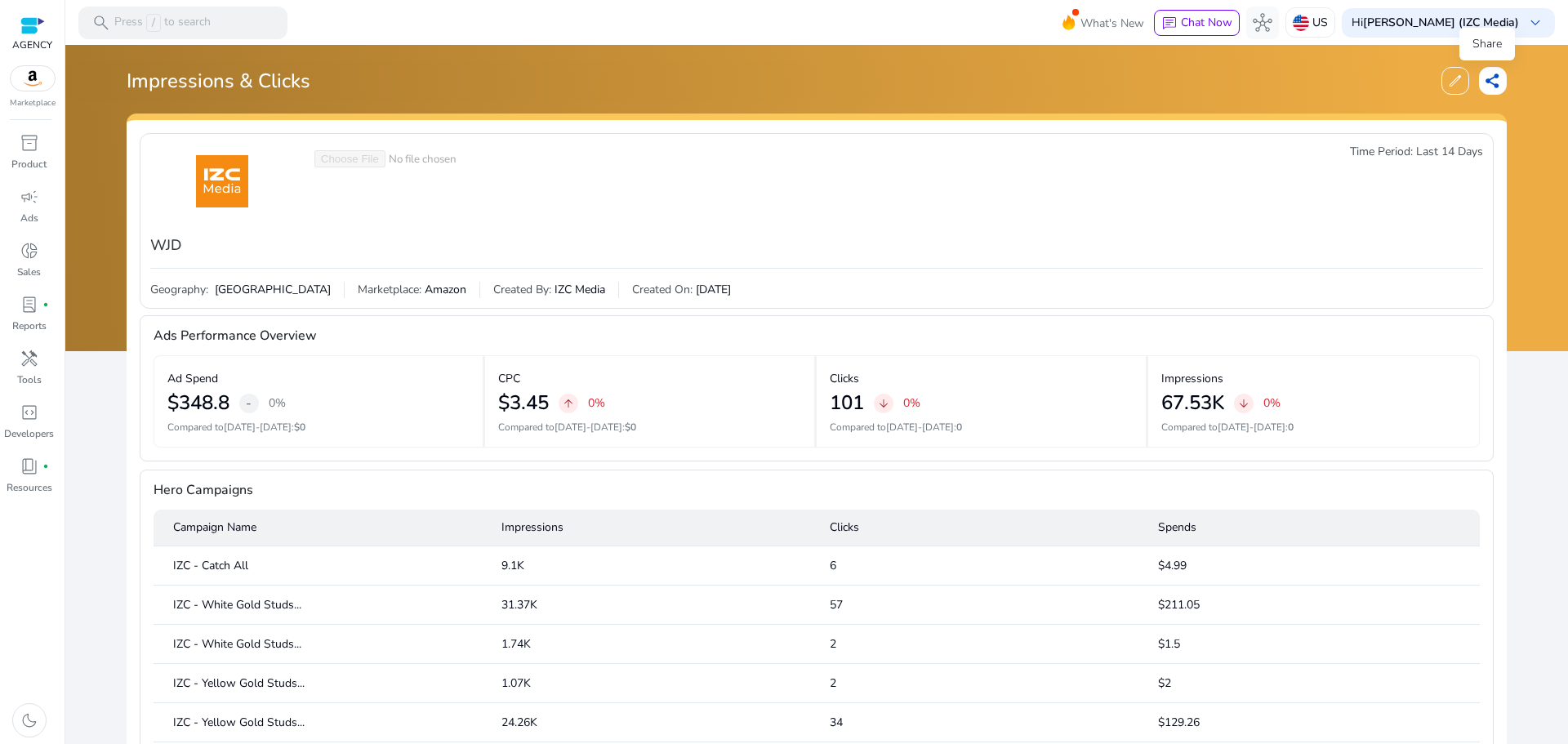
click at [1488, 81] on span "share" at bounding box center [1492, 80] width 16 height 16
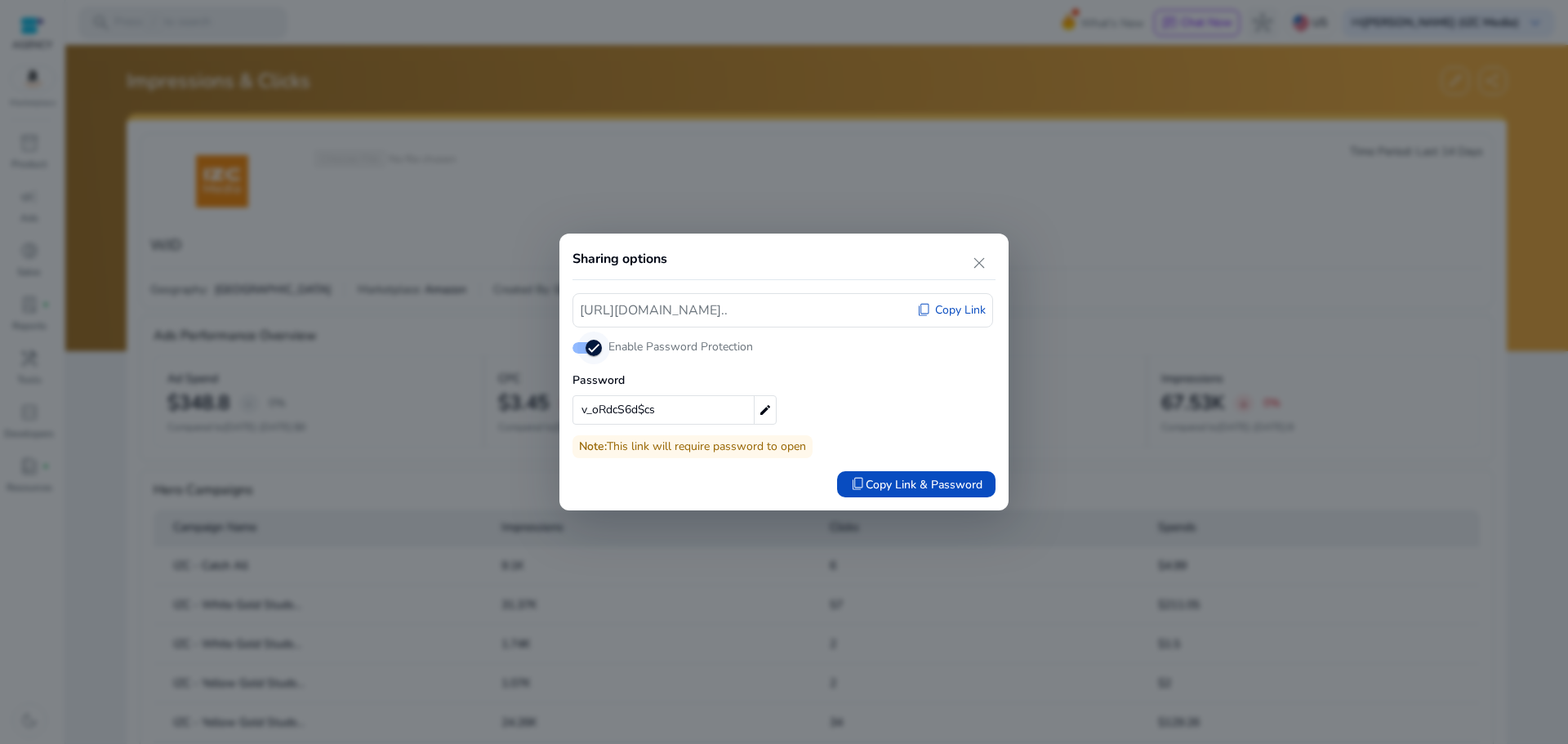
click at [594, 351] on icon "button" at bounding box center [593, 347] width 14 height 14
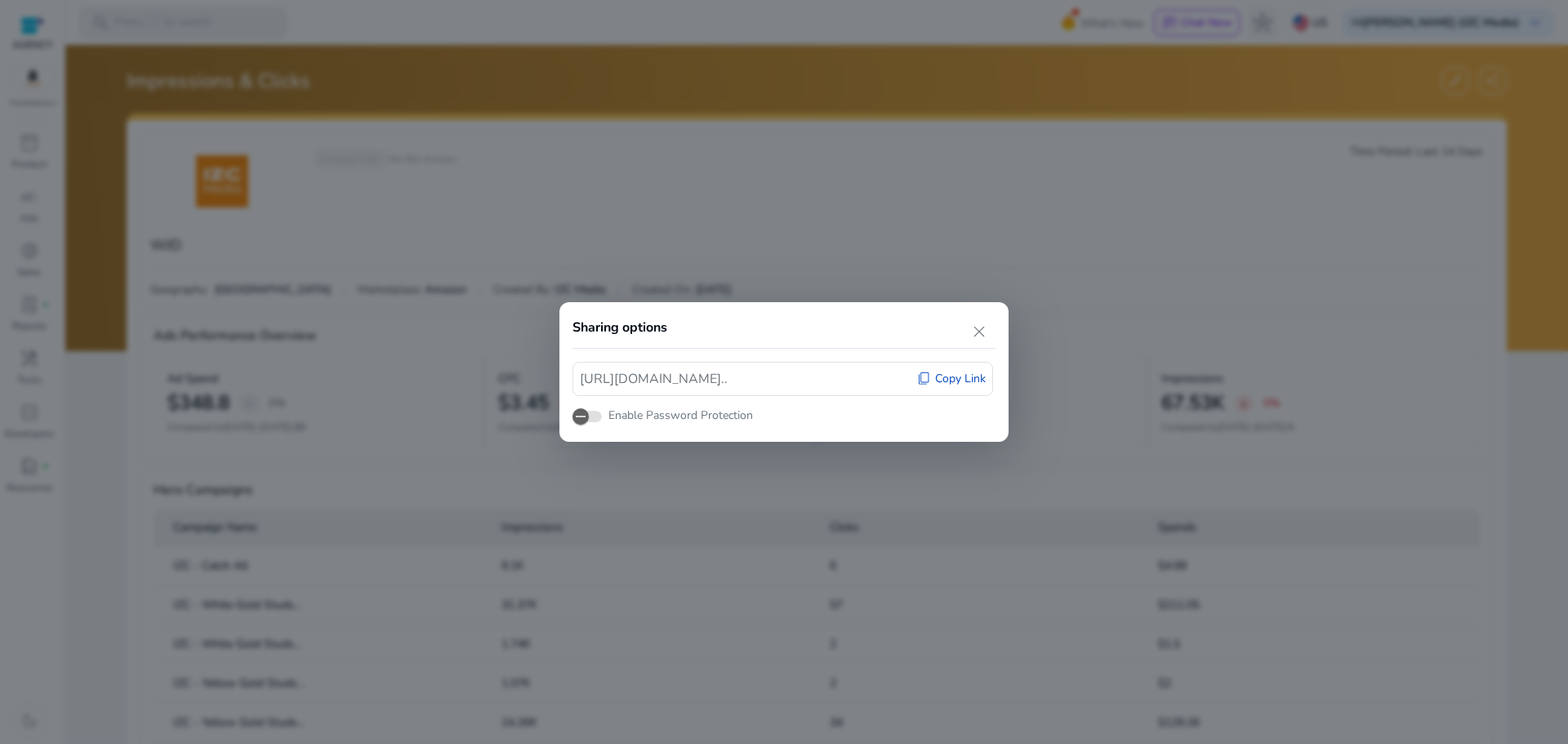
click at [957, 377] on span "Copy Link" at bounding box center [960, 378] width 50 height 16
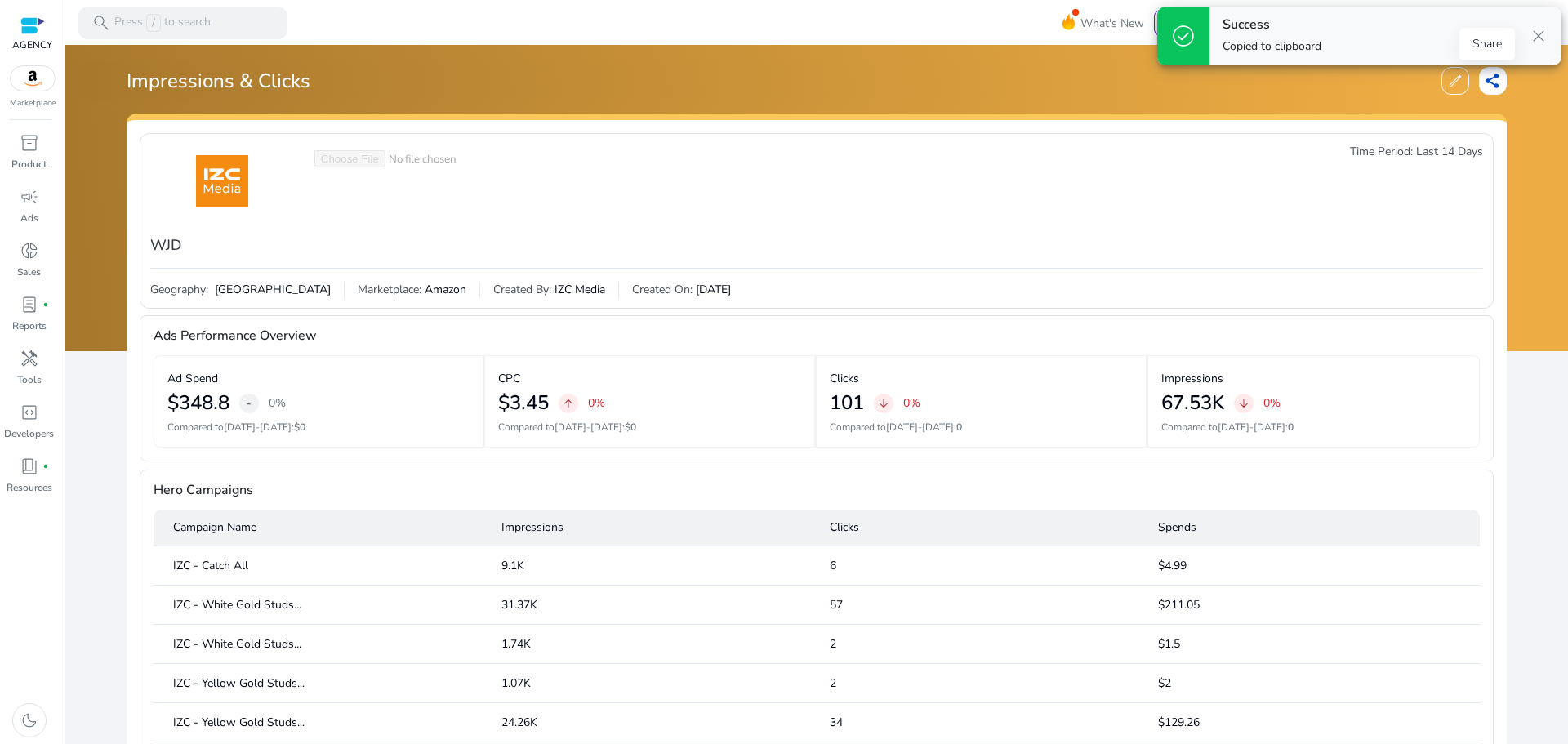
click at [1486, 72] on span "share" at bounding box center [1492, 80] width 16 height 16
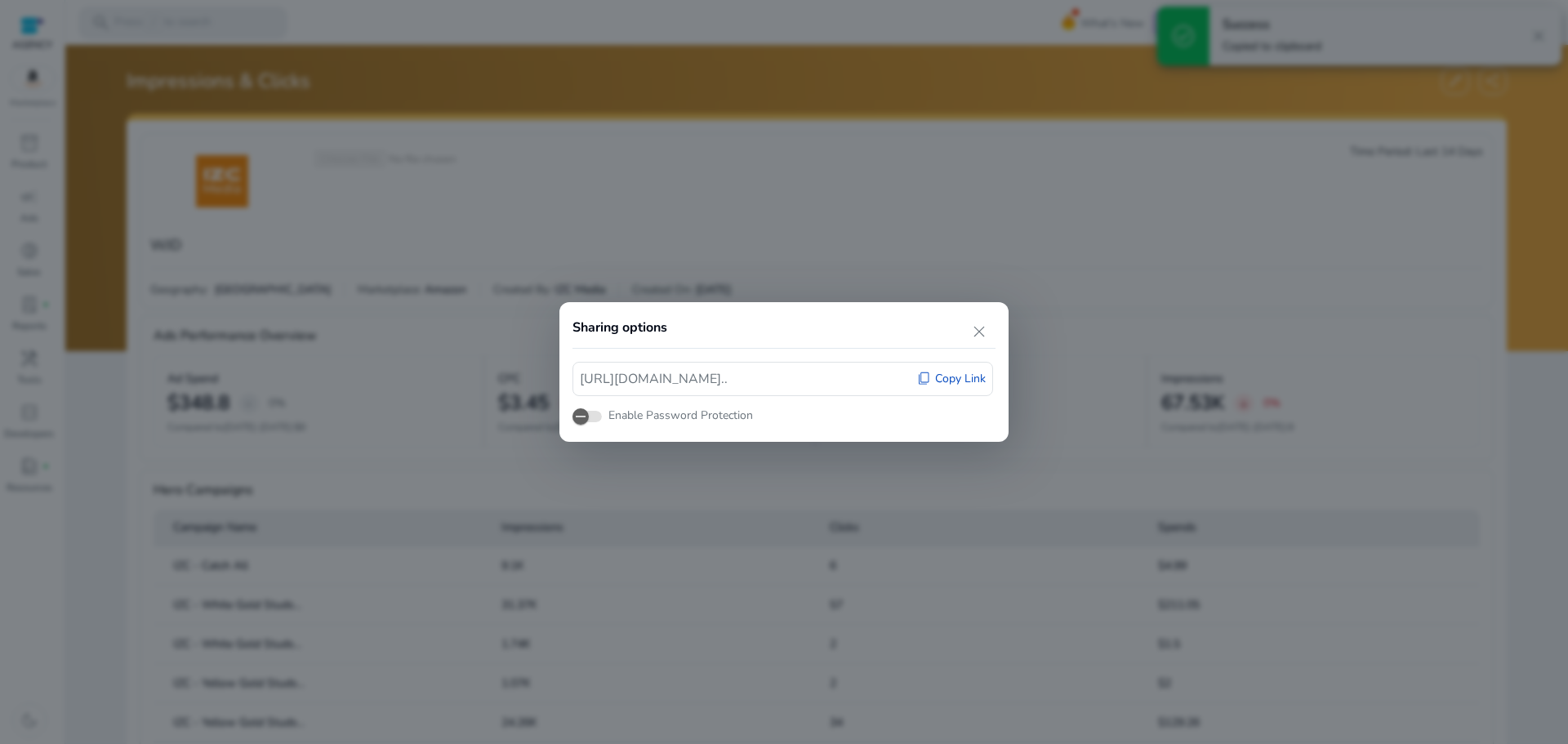
click at [953, 384] on span "Copy Link" at bounding box center [960, 378] width 50 height 16
